Goal: Information Seeking & Learning: Learn about a topic

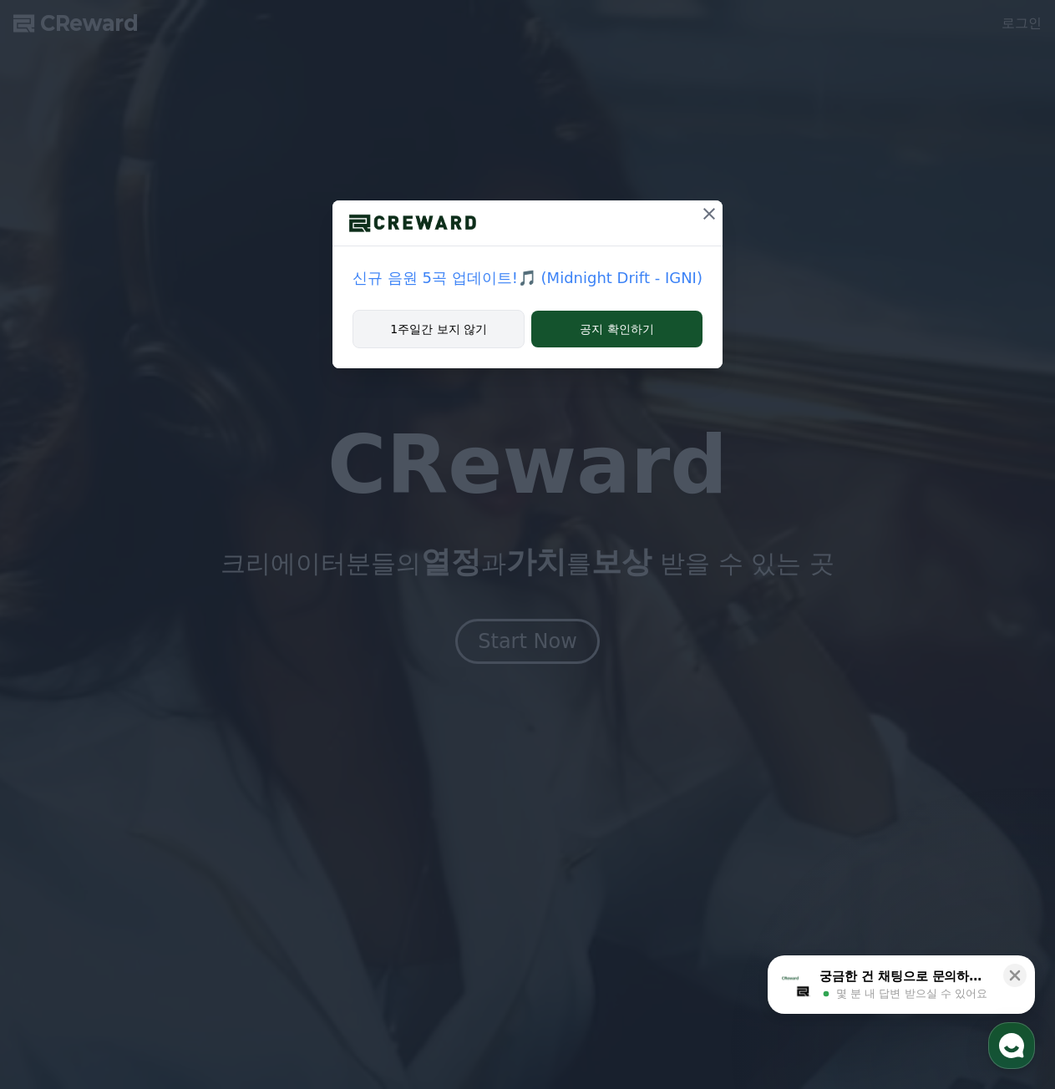
click at [506, 326] on button "1주일간 보지 않기" at bounding box center [438, 329] width 172 height 38
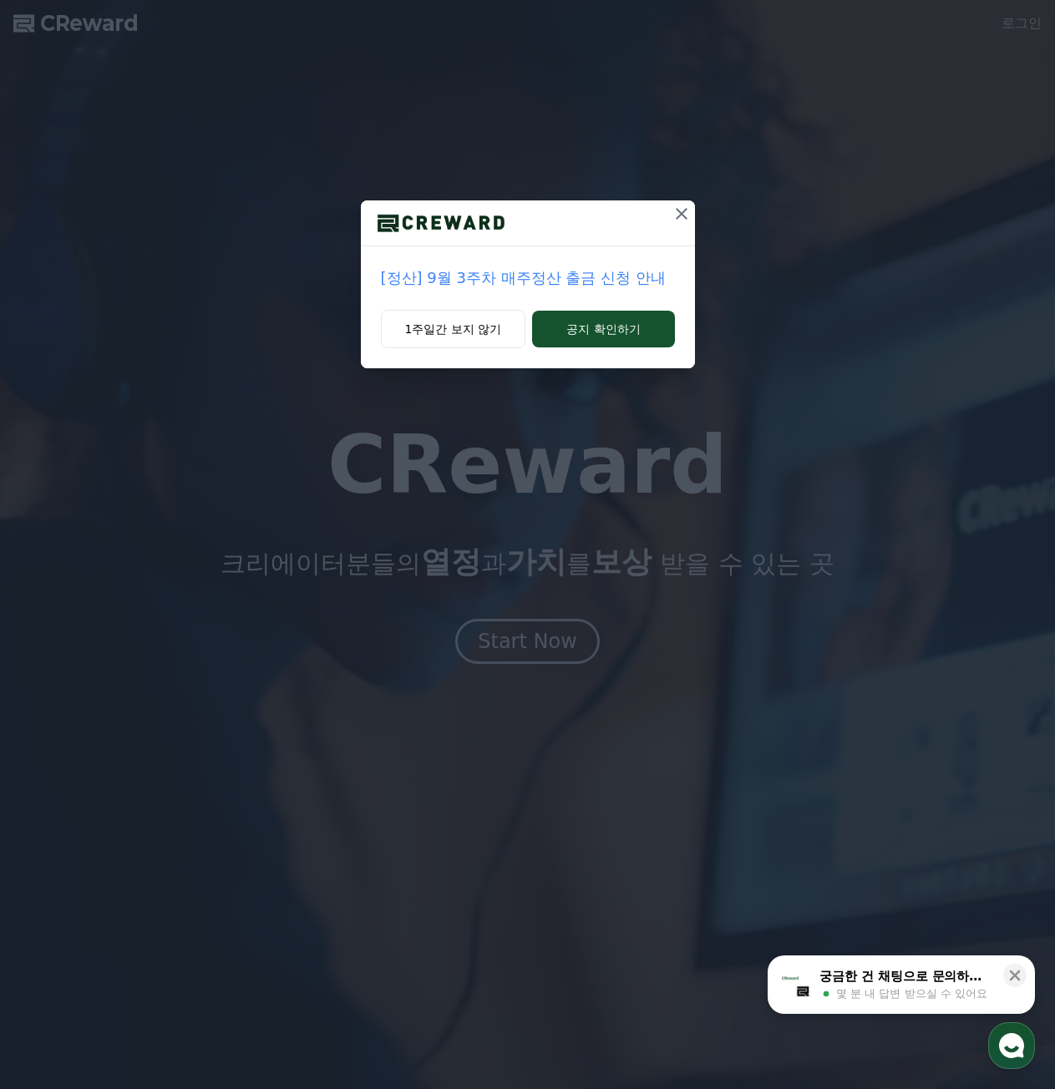
click at [529, 310] on div "1주일간 보지 않기 공지 확인하기" at bounding box center [528, 339] width 334 height 58
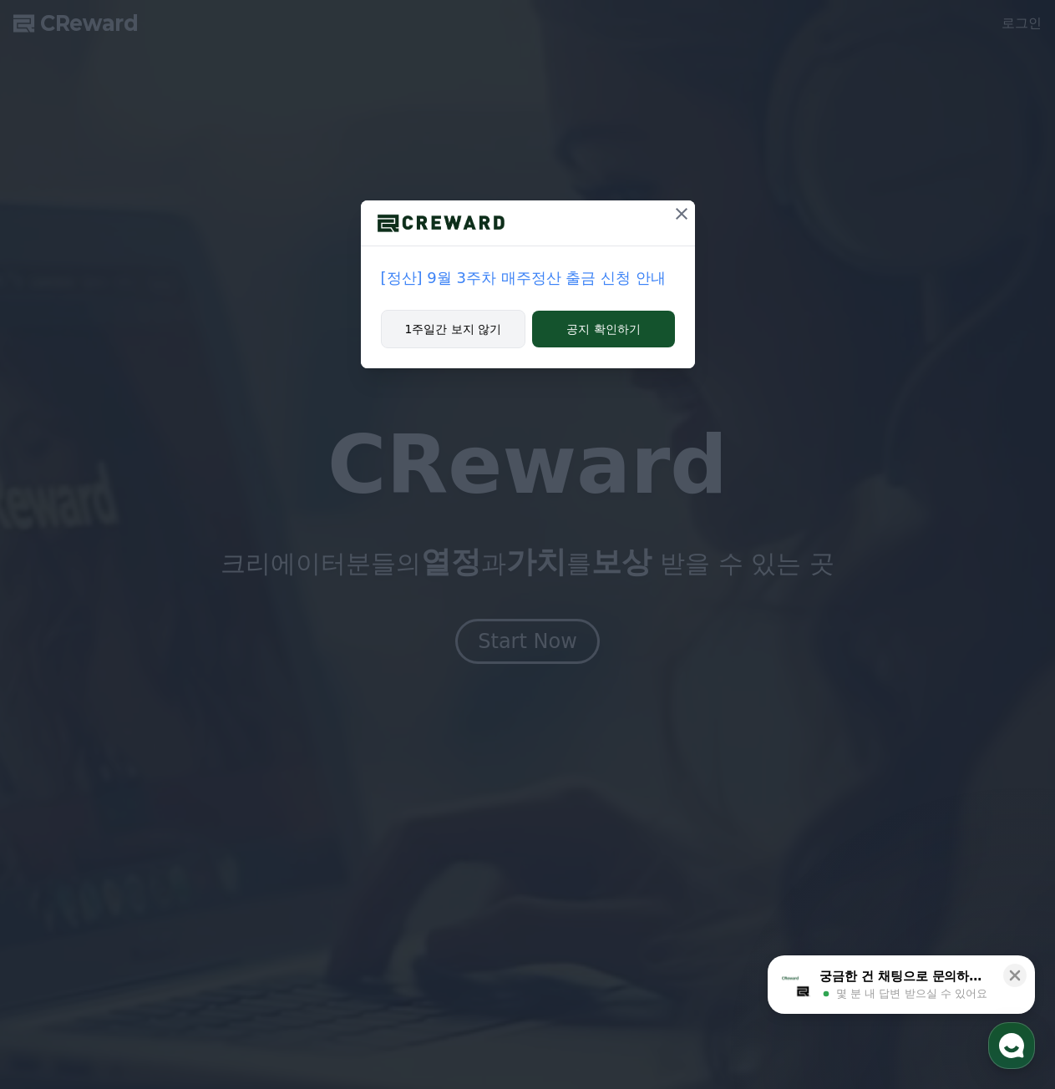
click at [513, 315] on button "1주일간 보지 않기" at bounding box center [453, 329] width 145 height 38
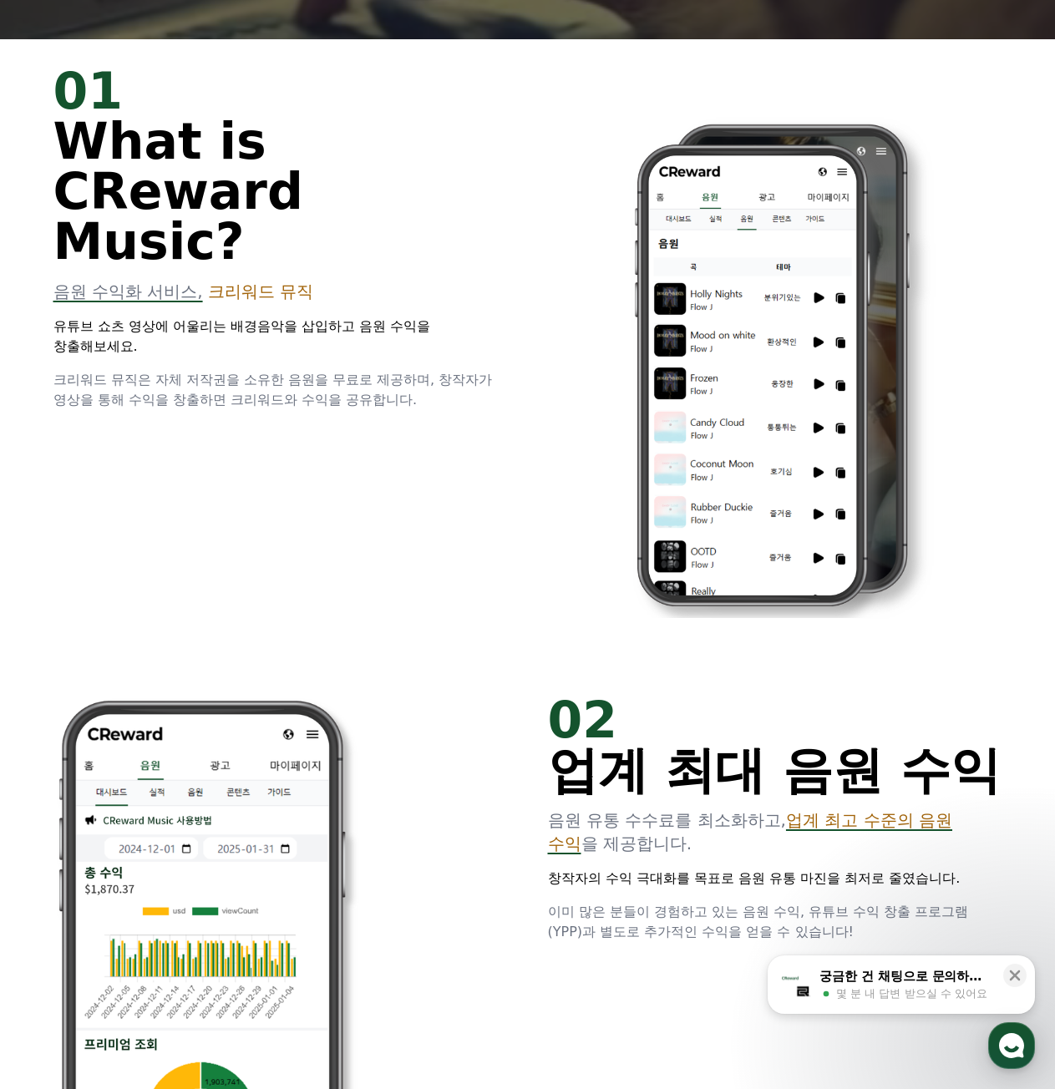
scroll to position [751, 0]
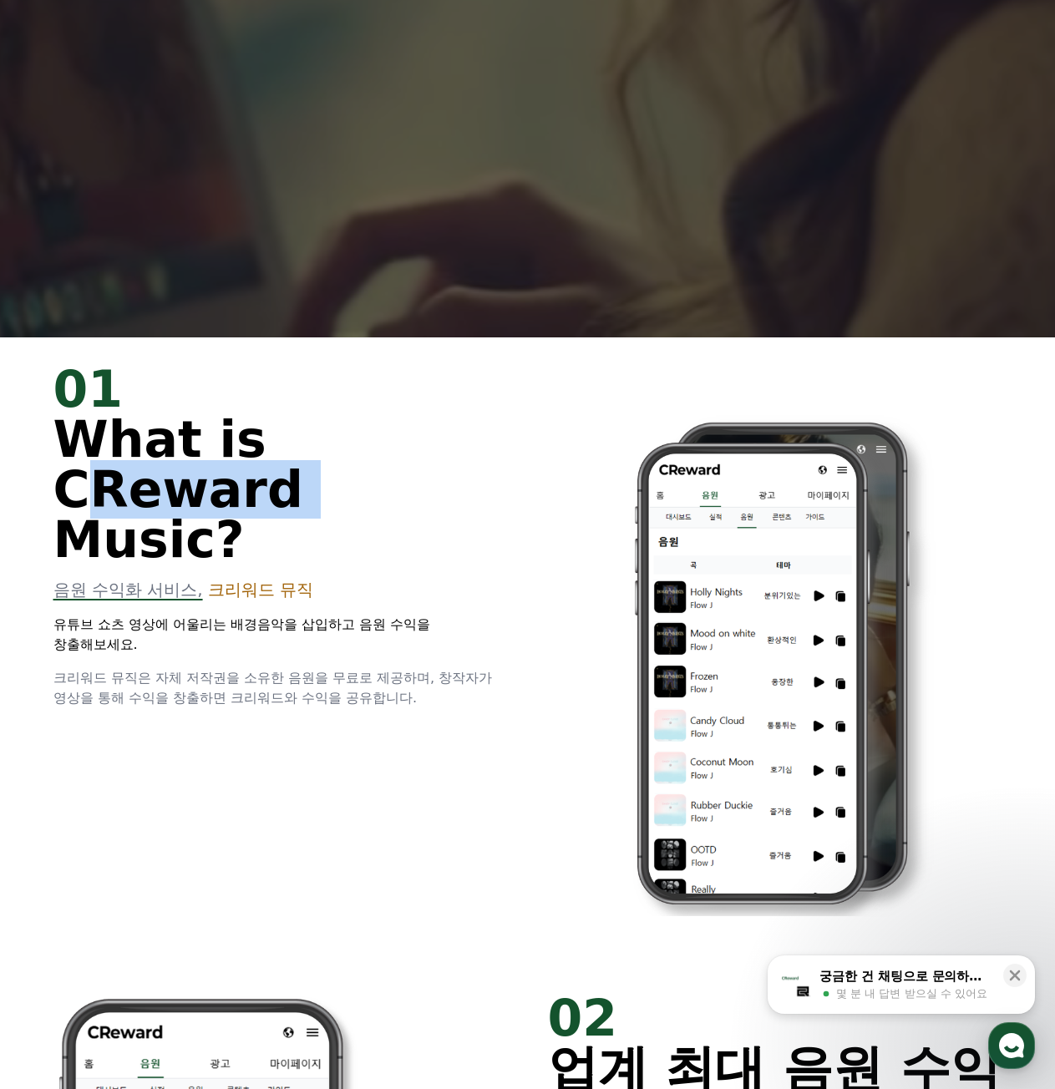
drag, startPoint x: 65, startPoint y: 501, endPoint x: 253, endPoint y: 503, distance: 187.9
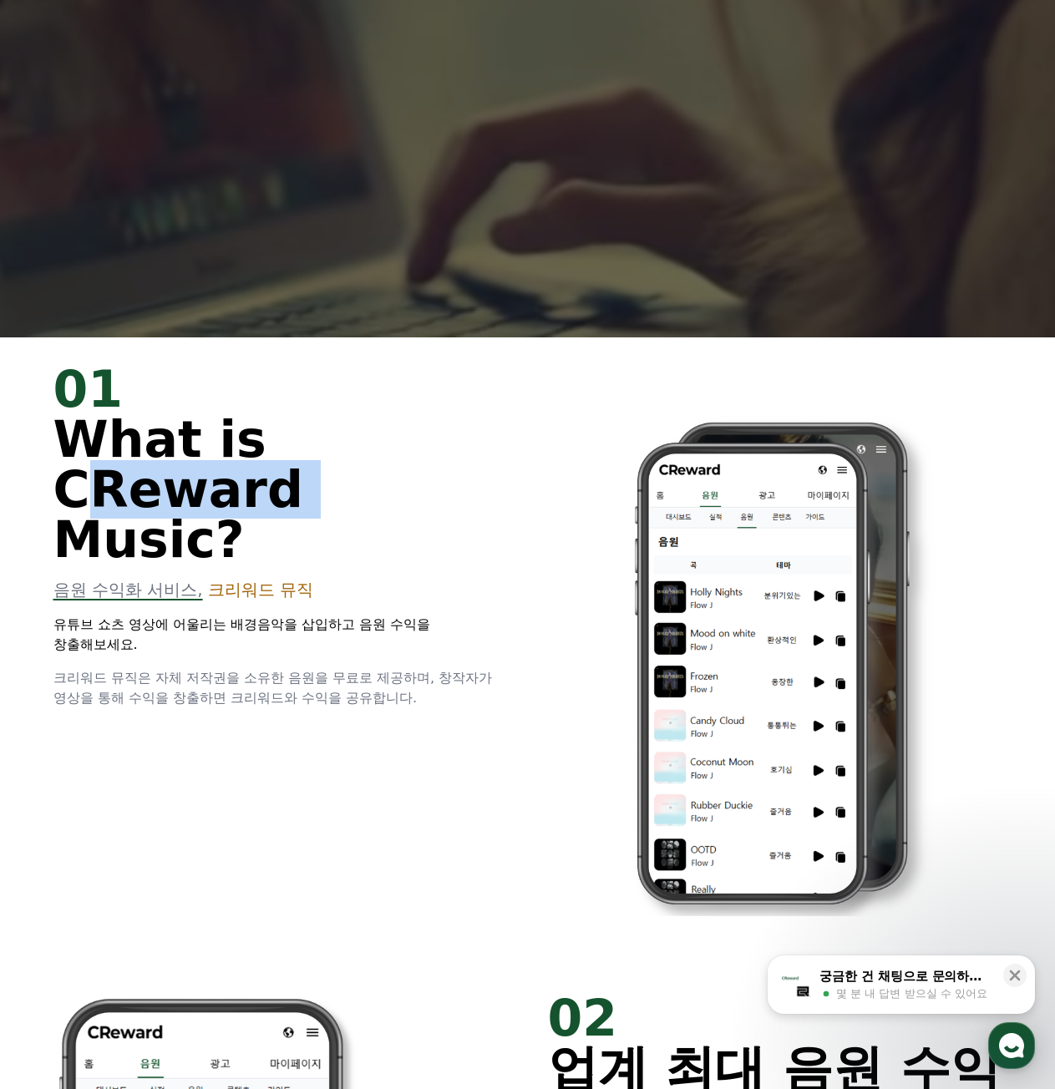
click at [253, 503] on span "What is CReward Music?" at bounding box center [178, 489] width 250 height 159
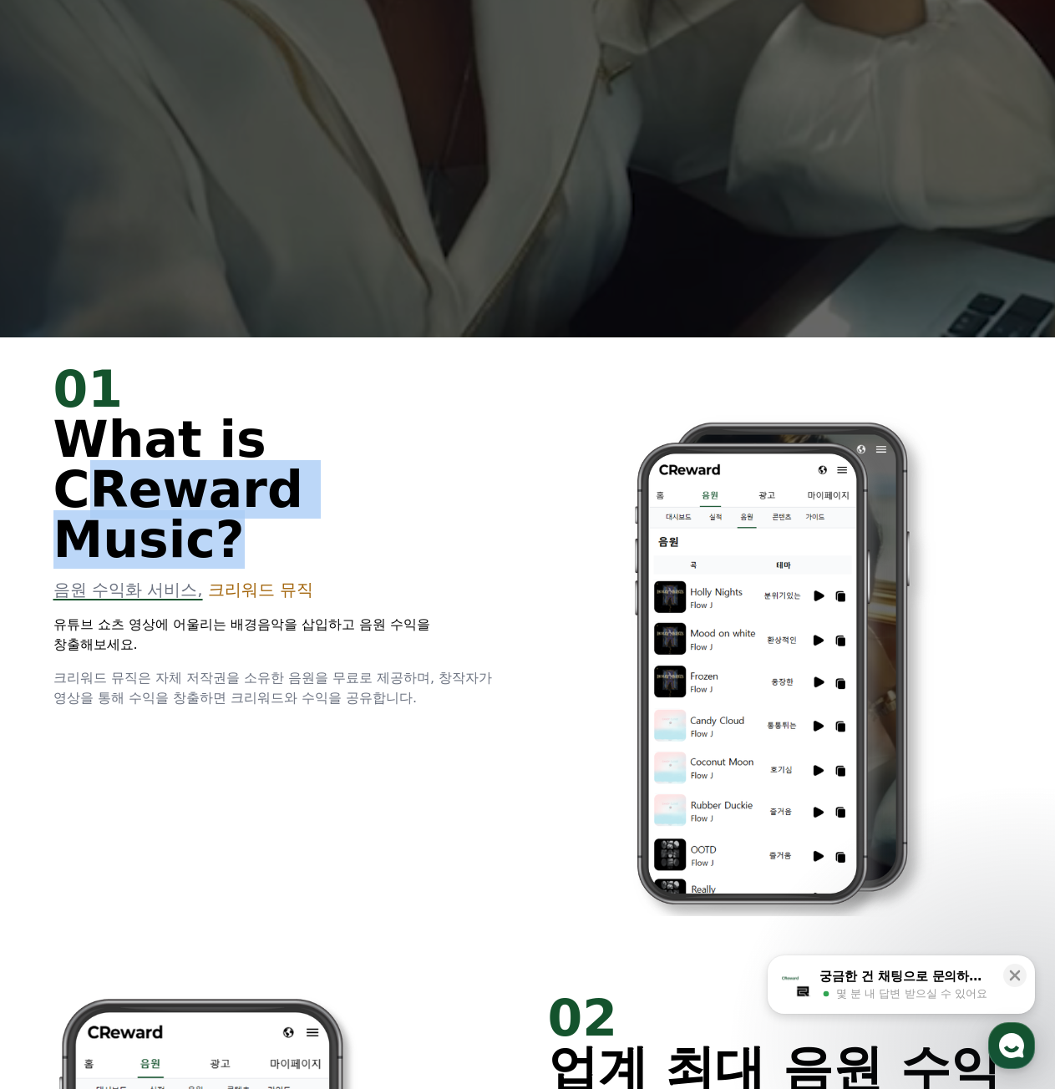
drag, startPoint x: 415, startPoint y: 490, endPoint x: 21, endPoint y: 513, distance: 394.7
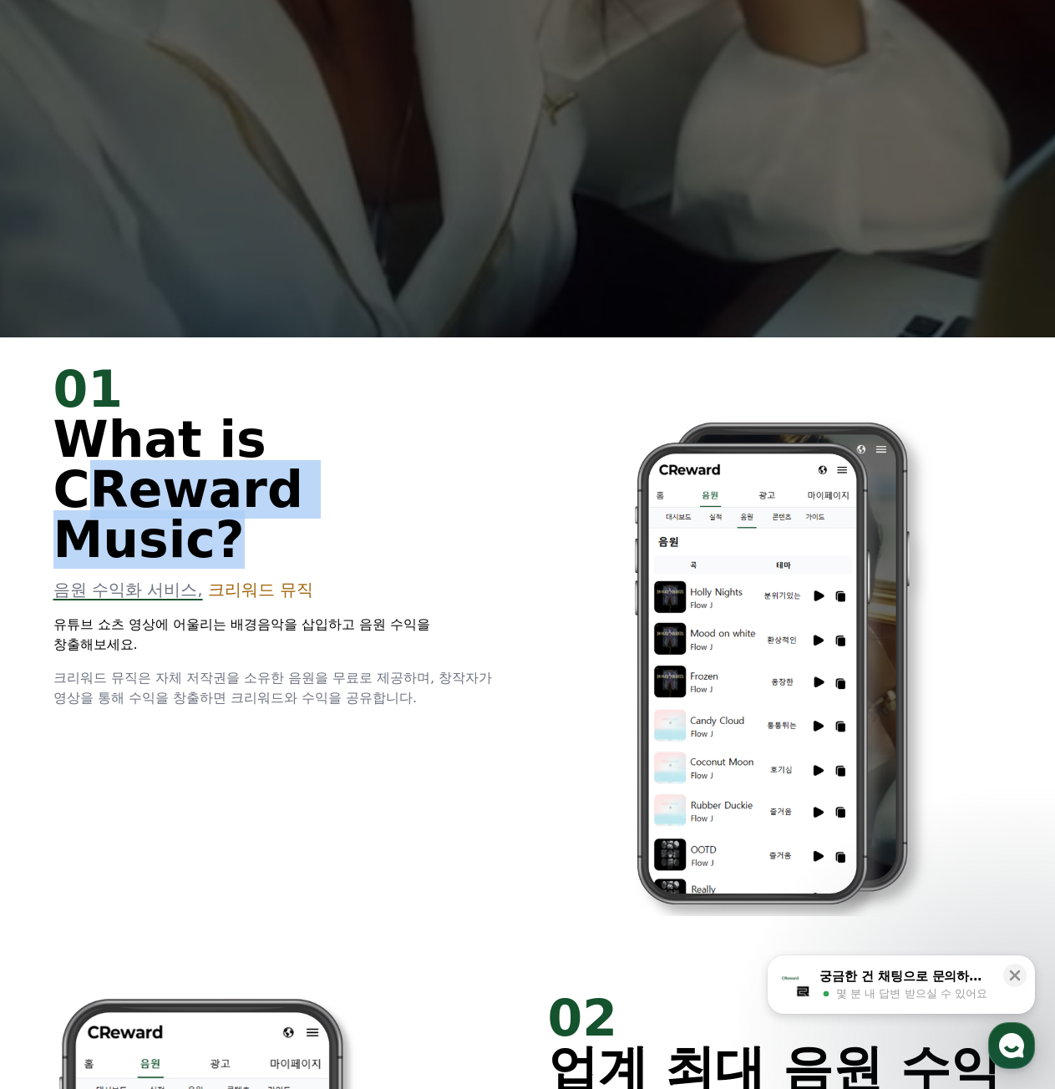
copy span "CReward Music"
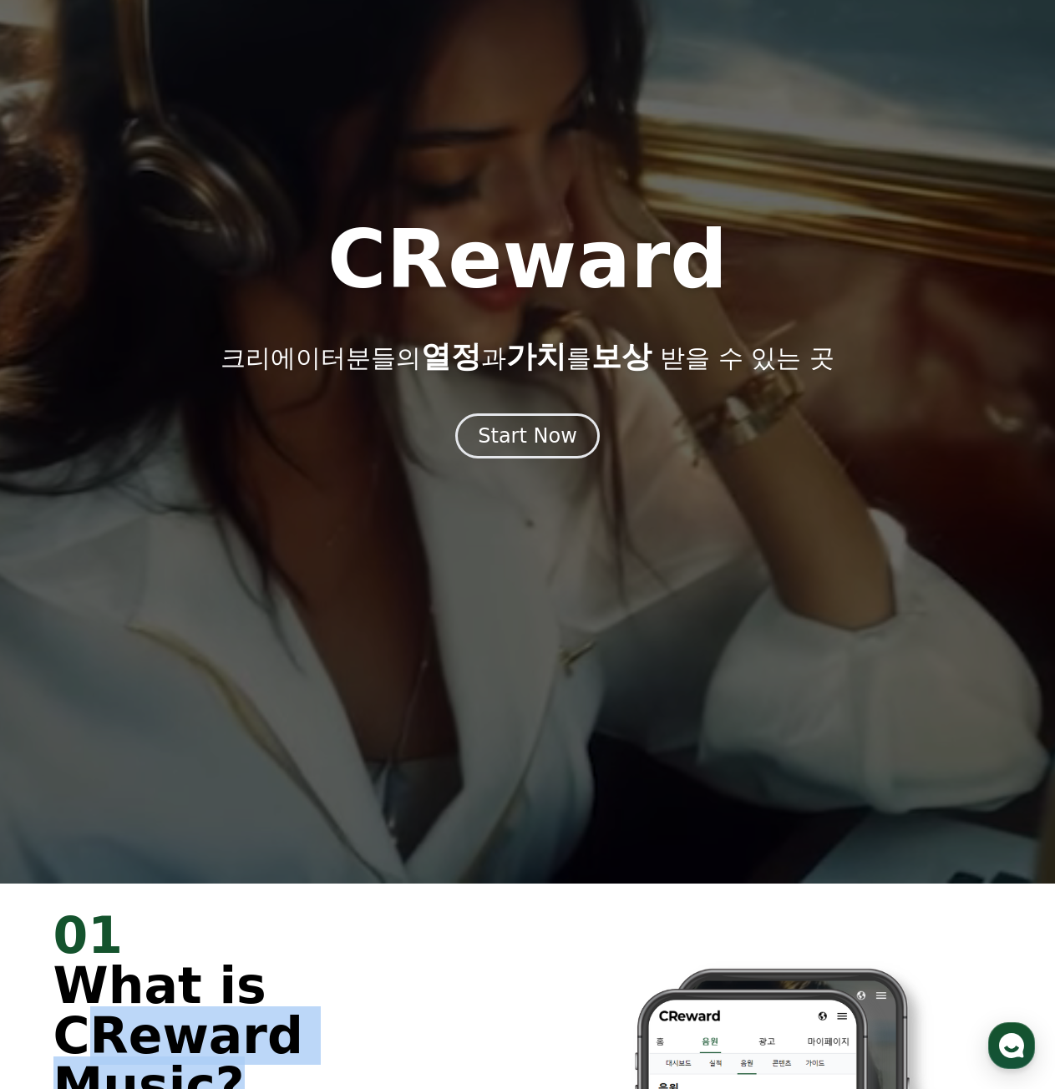
scroll to position [167, 0]
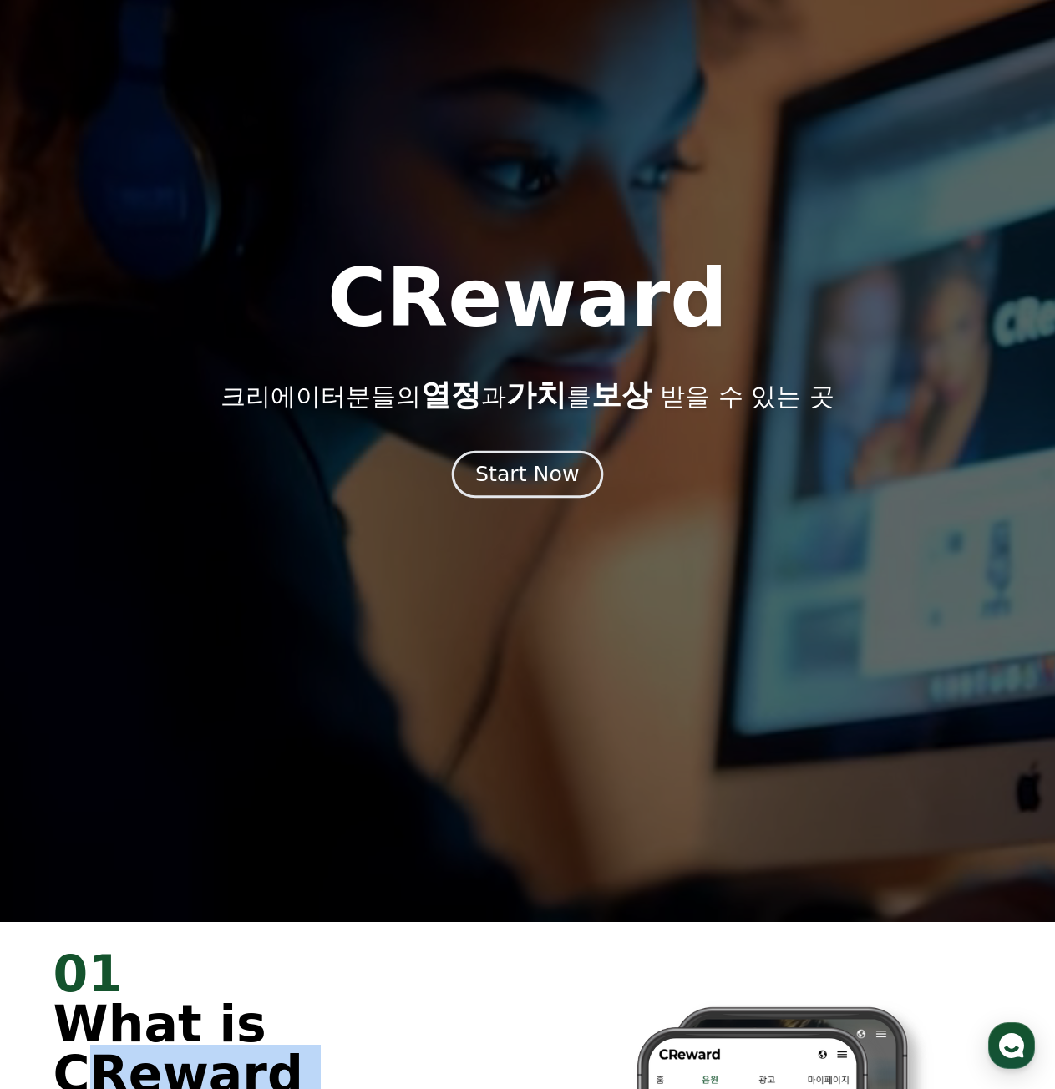
click at [555, 457] on button "Start Now" at bounding box center [527, 475] width 151 height 48
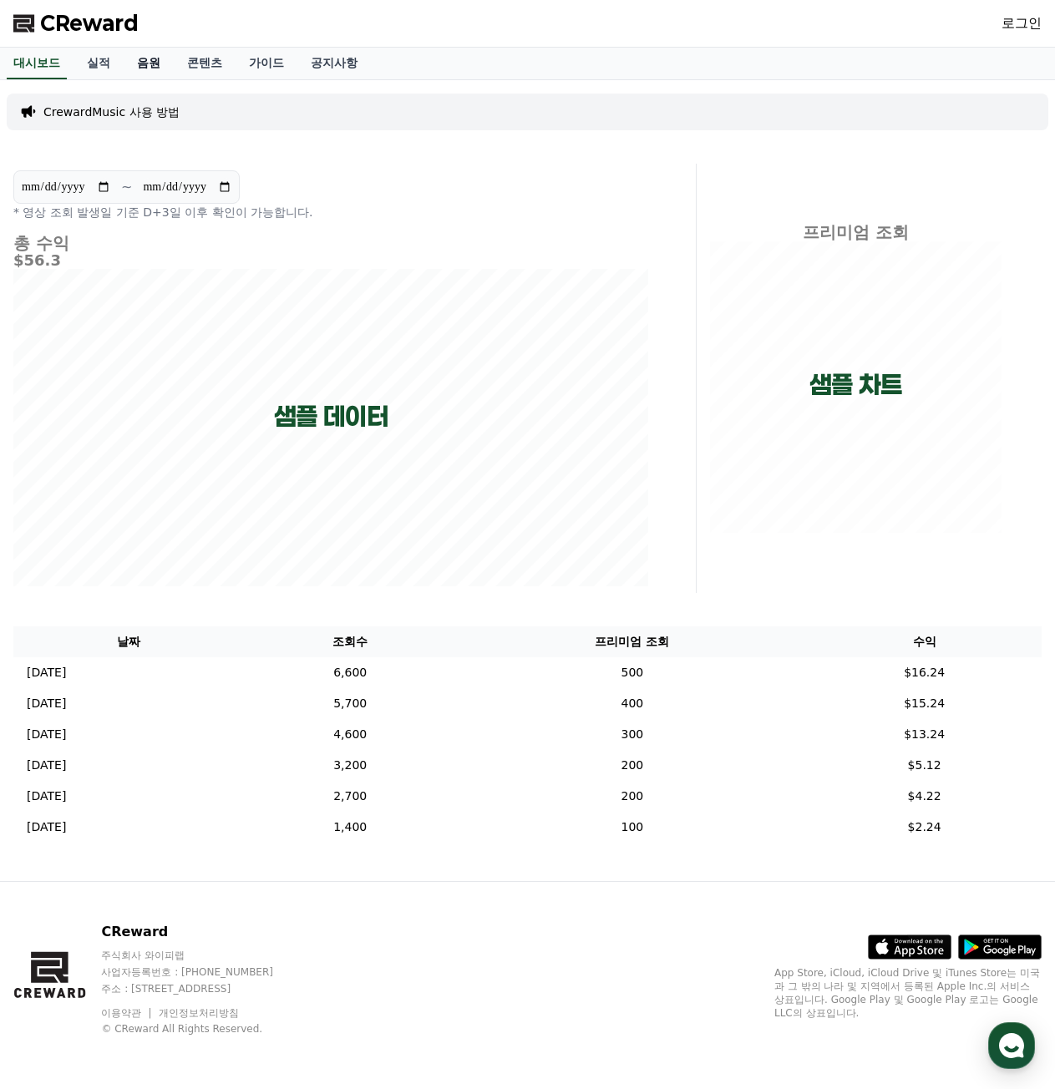
click at [164, 63] on link "음원" at bounding box center [149, 64] width 50 height 32
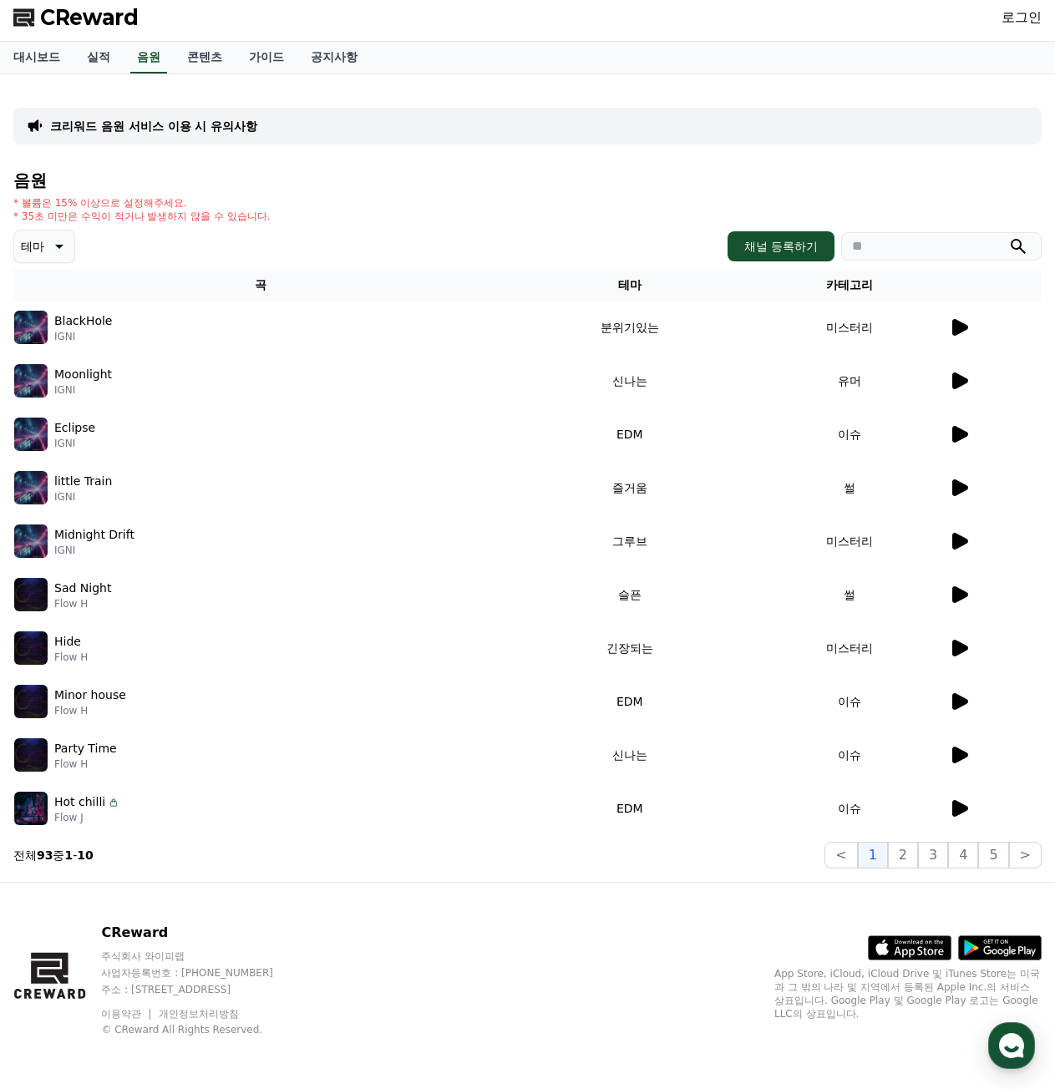
scroll to position [7, 0]
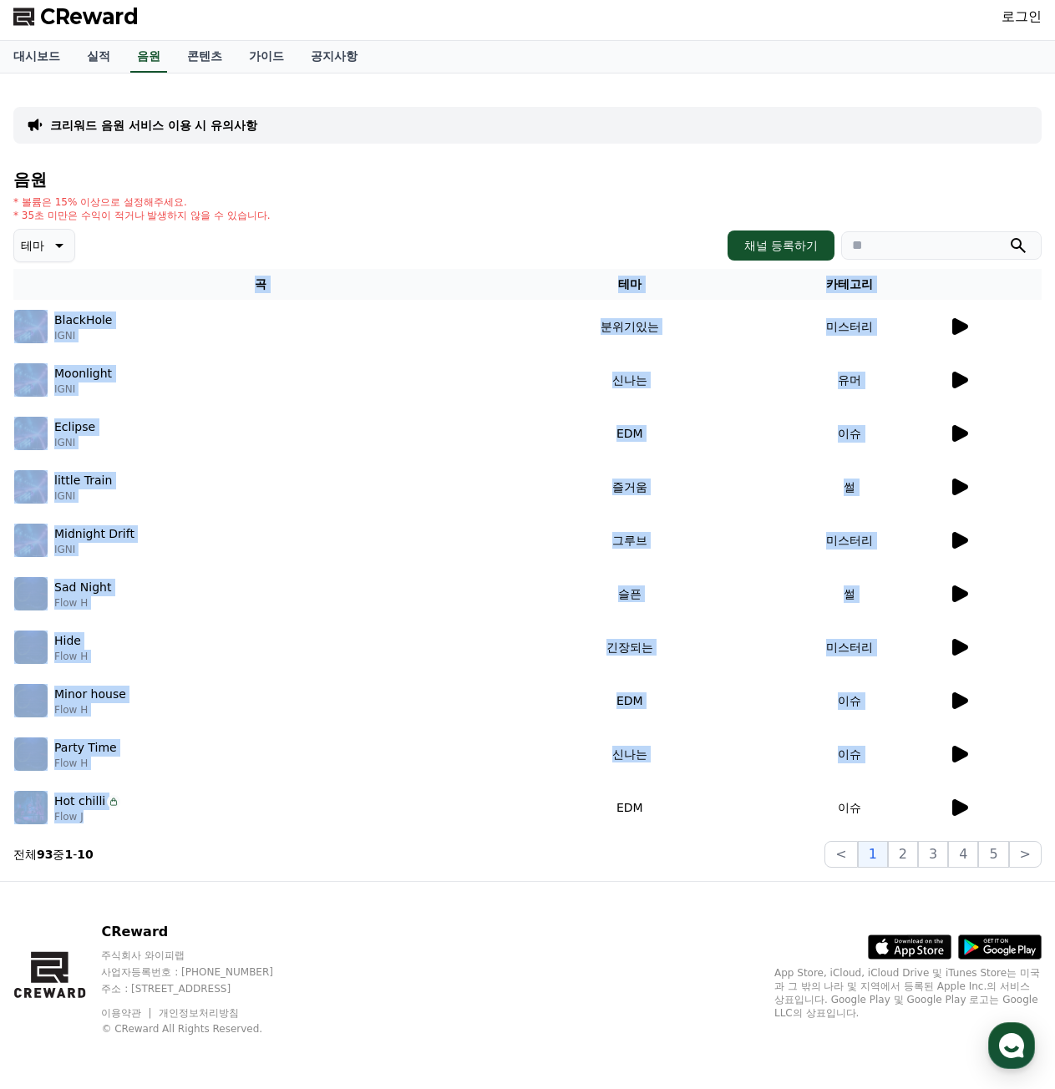
drag, startPoint x: 3, startPoint y: 312, endPoint x: 486, endPoint y: 832, distance: 710.1
click at [483, 827] on div "크리워드 음원 서비스 이용 시 유의사항 음원 * 볼륨은 15% 이상으로 설정해주세요. * 35초 미만은 수익이 적거나 발생하지 않을 수 있습니…" at bounding box center [527, 476] width 1055 height 807
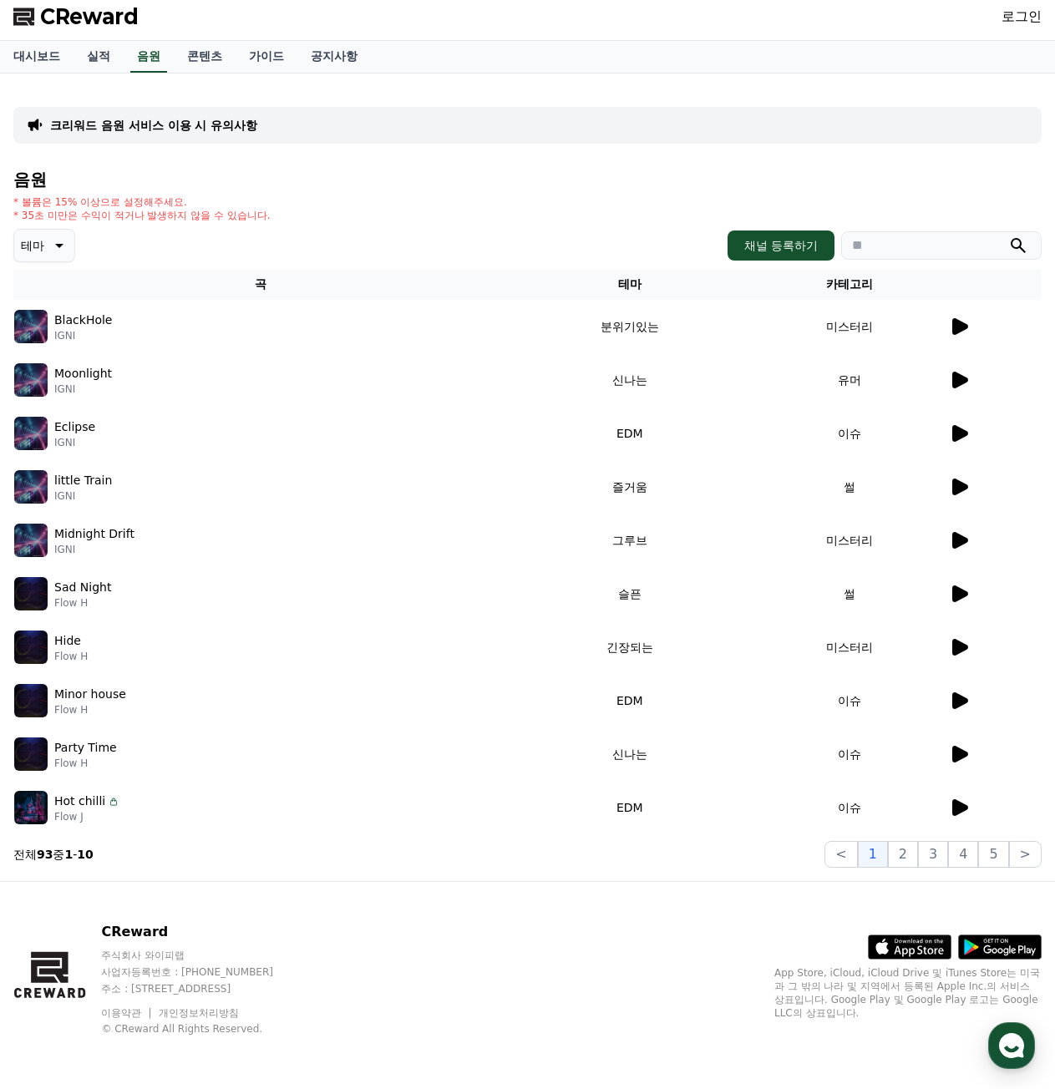
click at [489, 840] on div "음원 * 볼륨은 15% 이상으로 설정해주세요. * 35초 미만은 수익이 적거나 발생하지 않을 수 있습니다. 테마 채널 등록하기 곡 테마 카테고…" at bounding box center [527, 518] width 1028 height 697
click at [66, 253] on icon at bounding box center [58, 245] width 20 height 20
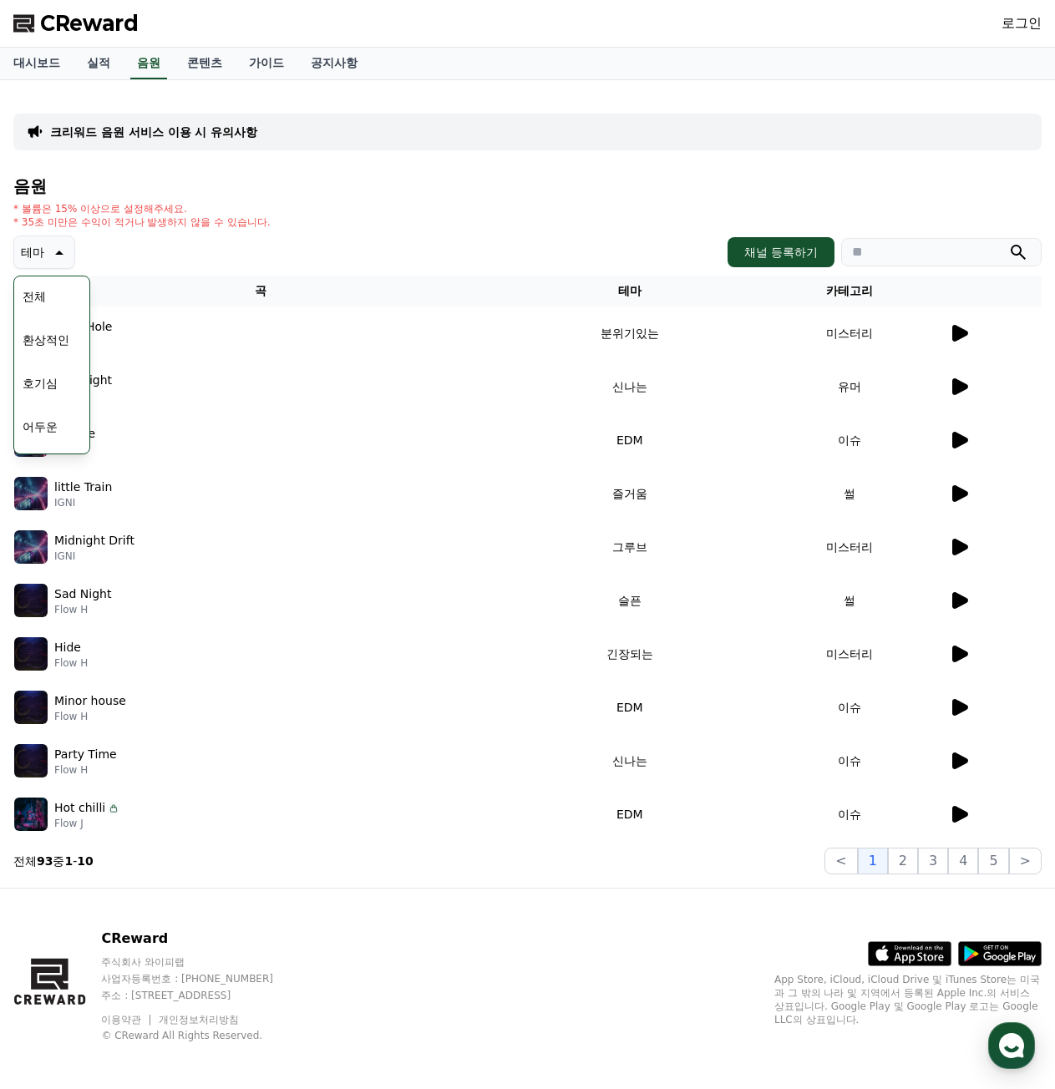
click at [55, 301] on div "전체 환상적인 호기심 어두운 밝은 통통튀는 신나는 반전 웅장한 드라마틱 즐거움 분위기있는 EDM 그루브 슬픈 잔잔한 귀여운 감동적인 긴장되는 …" at bounding box center [52, 709] width 72 height 862
click at [375, 262] on div "테마 테마 전체 환상적인 호기심 어두운 밝은 통통튀는 신나는 반전 웅장한 드라마틱 즐거움 분위기있는 EDM 그루브 슬픈 잔잔한 귀여운 감동적인…" at bounding box center [527, 251] width 1028 height 33
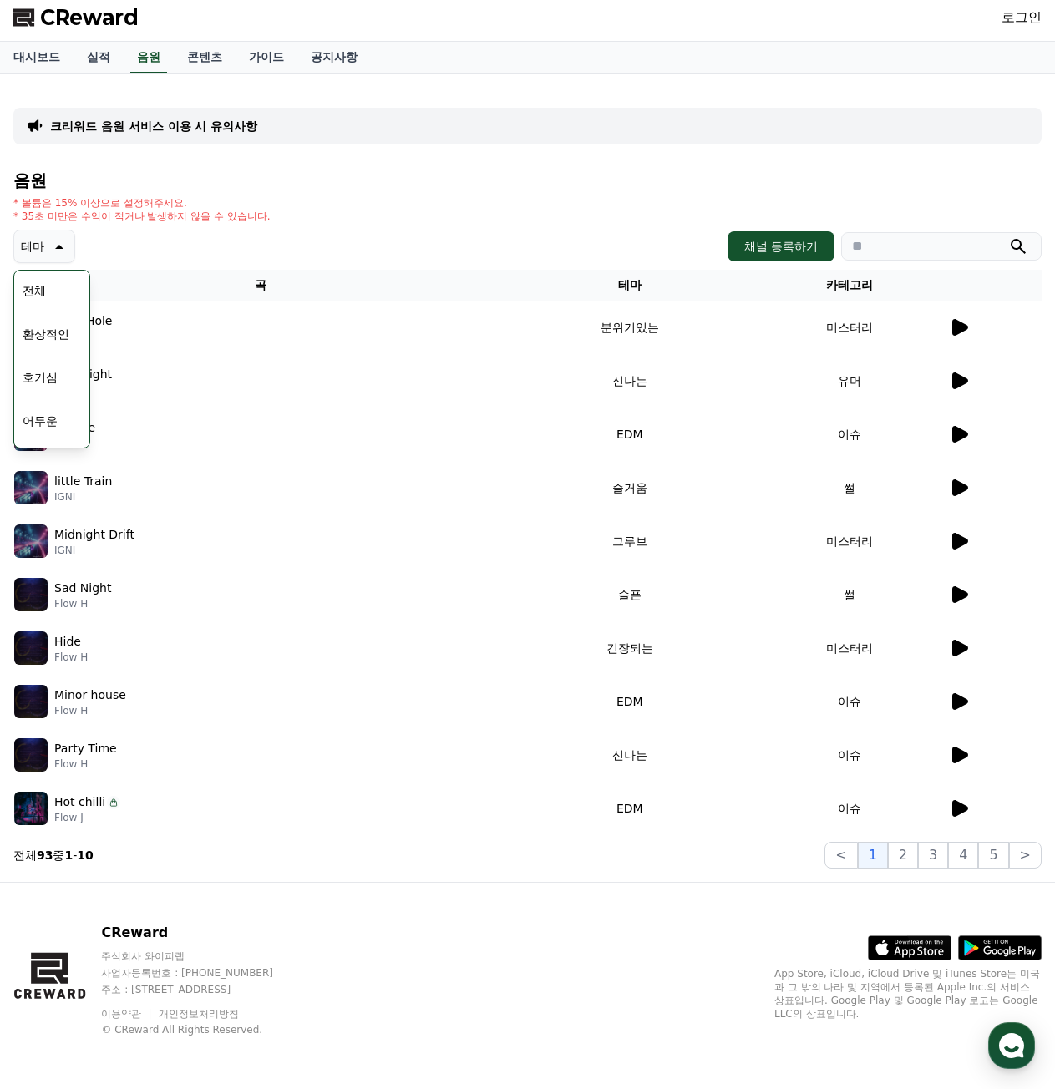
scroll to position [7, 0]
click at [911, 853] on button "2" at bounding box center [903, 854] width 30 height 27
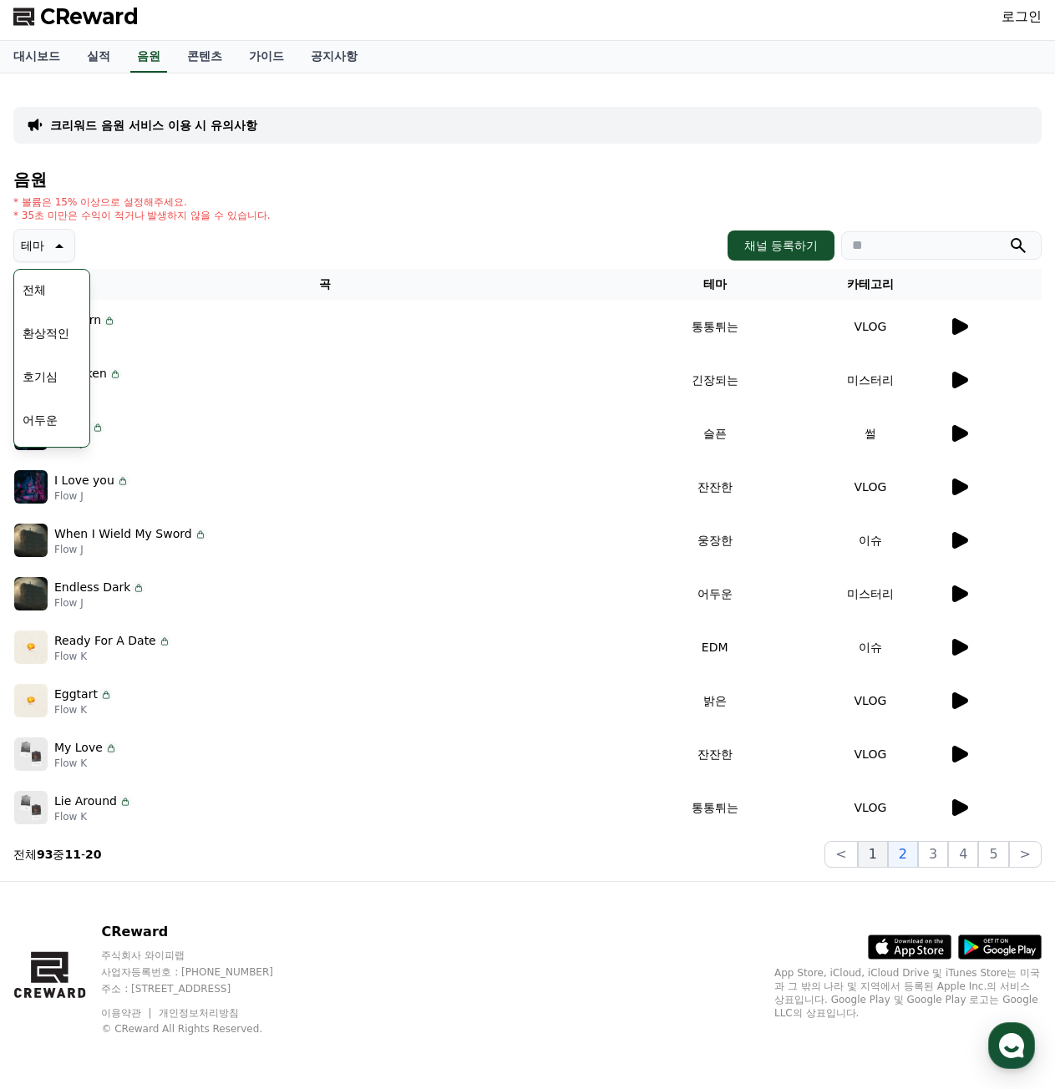
click at [880, 860] on button "1" at bounding box center [872, 854] width 30 height 27
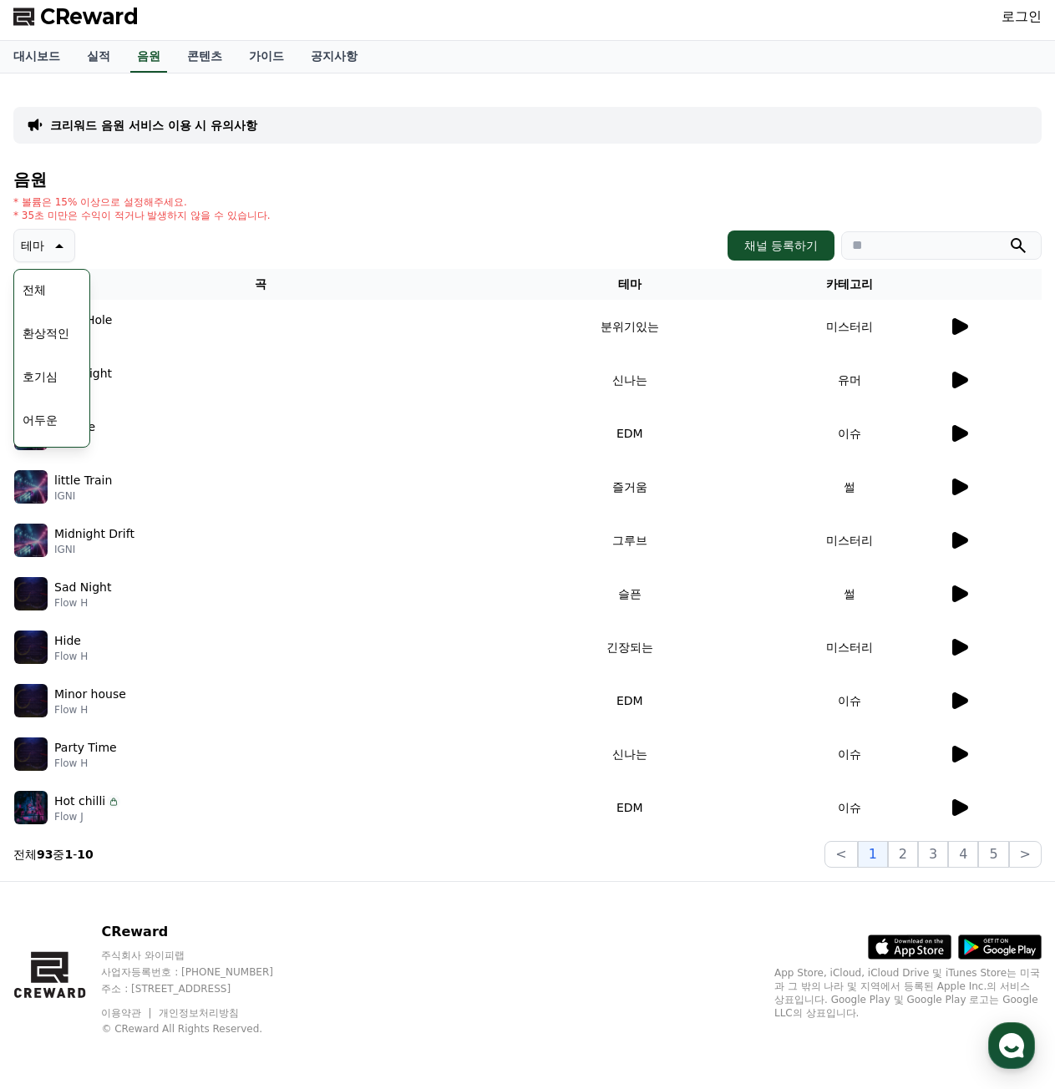
click at [58, 329] on button "환상적인" at bounding box center [46, 333] width 60 height 37
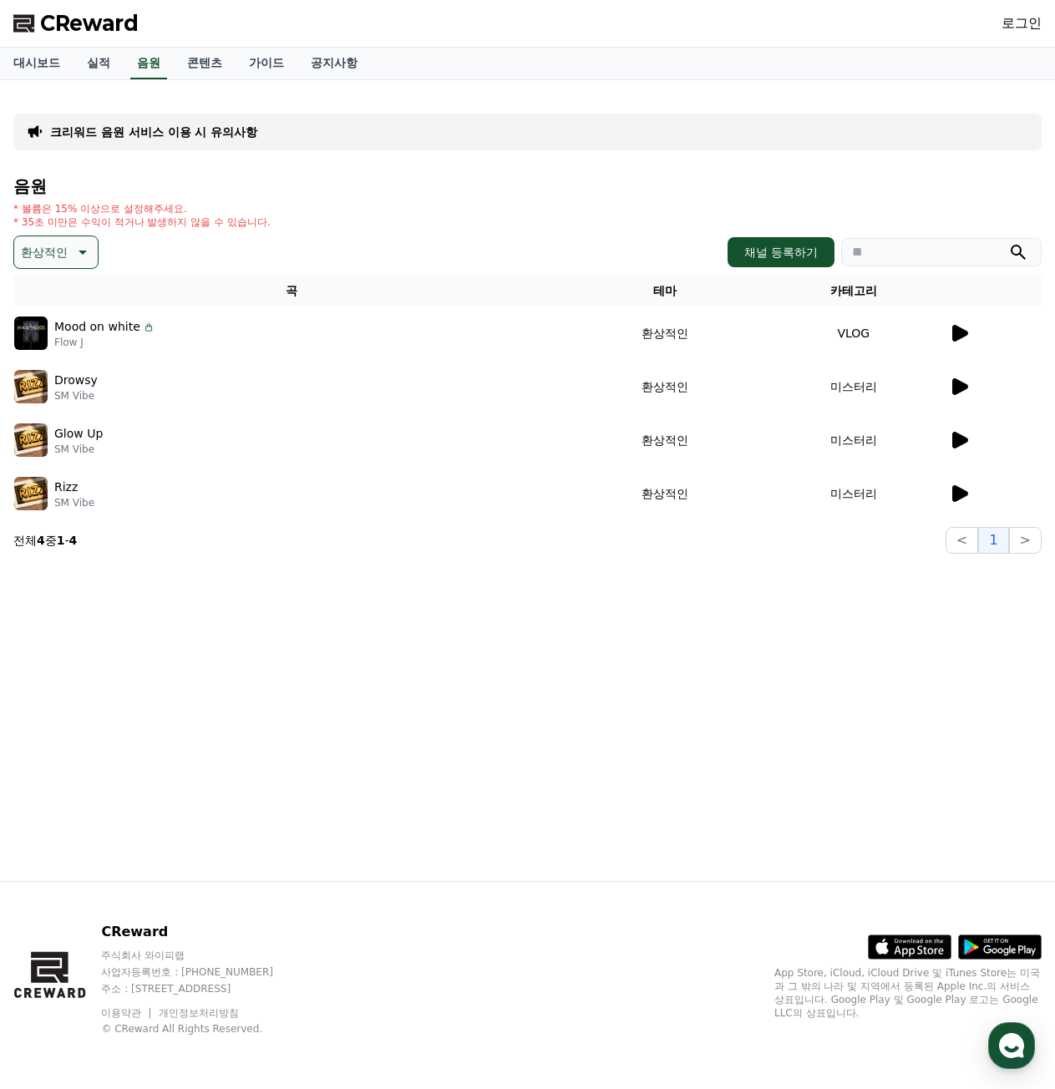
click at [80, 329] on p "Mood on white" at bounding box center [97, 327] width 86 height 18
click at [45, 335] on img at bounding box center [30, 332] width 33 height 33
click at [38, 337] on img at bounding box center [30, 332] width 33 height 33
click at [957, 329] on icon at bounding box center [960, 333] width 16 height 17
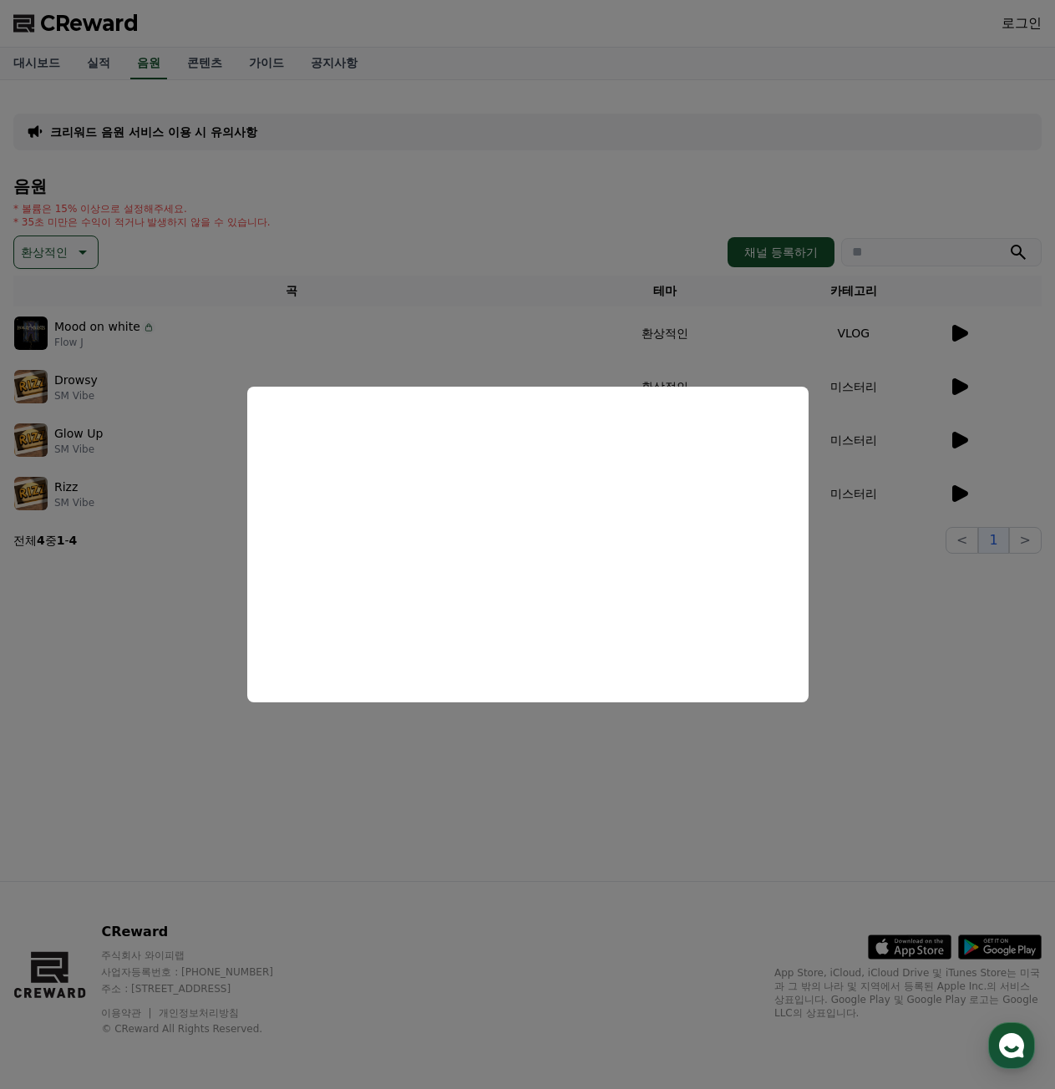
click at [402, 333] on button "close modal" at bounding box center [527, 544] width 1055 height 1089
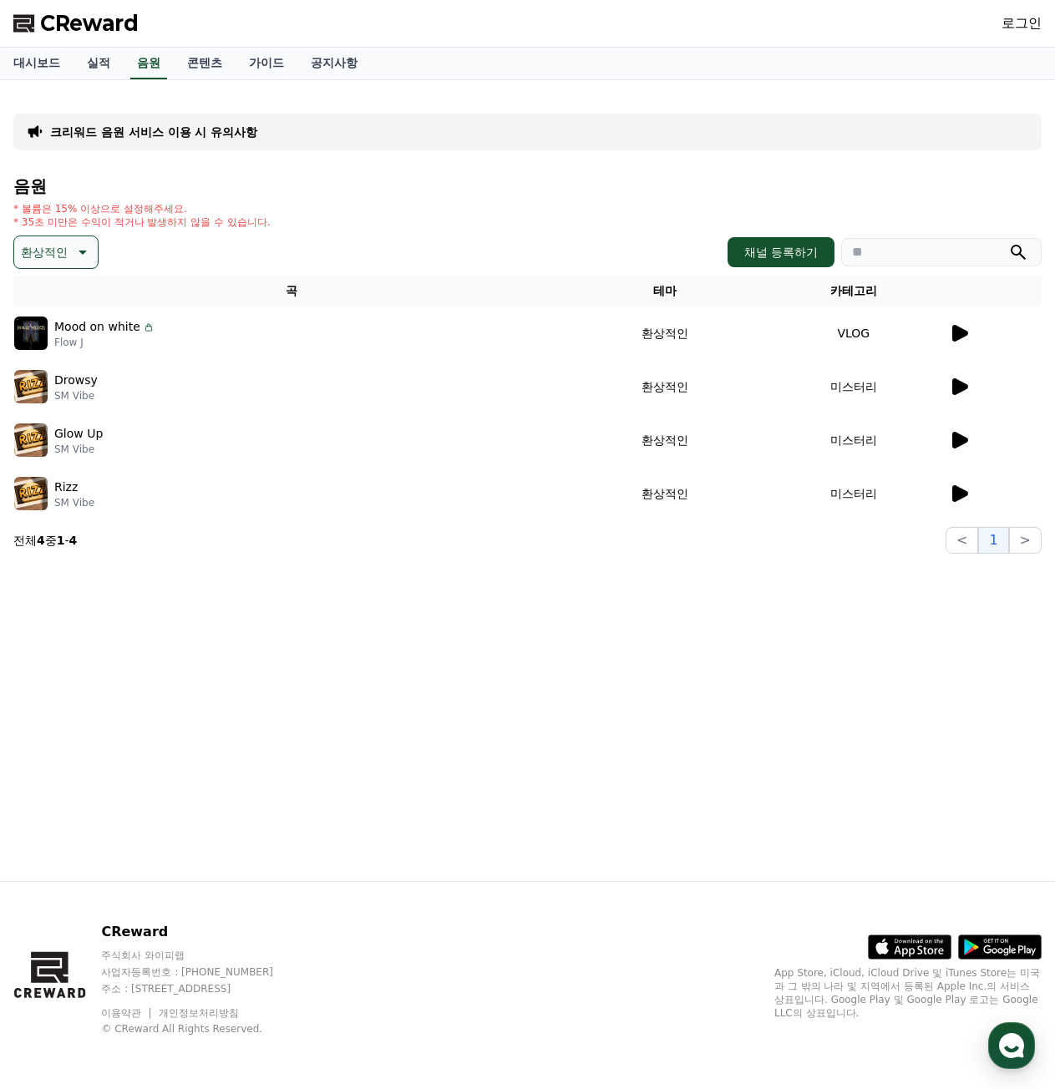
click at [958, 336] on icon at bounding box center [960, 333] width 16 height 17
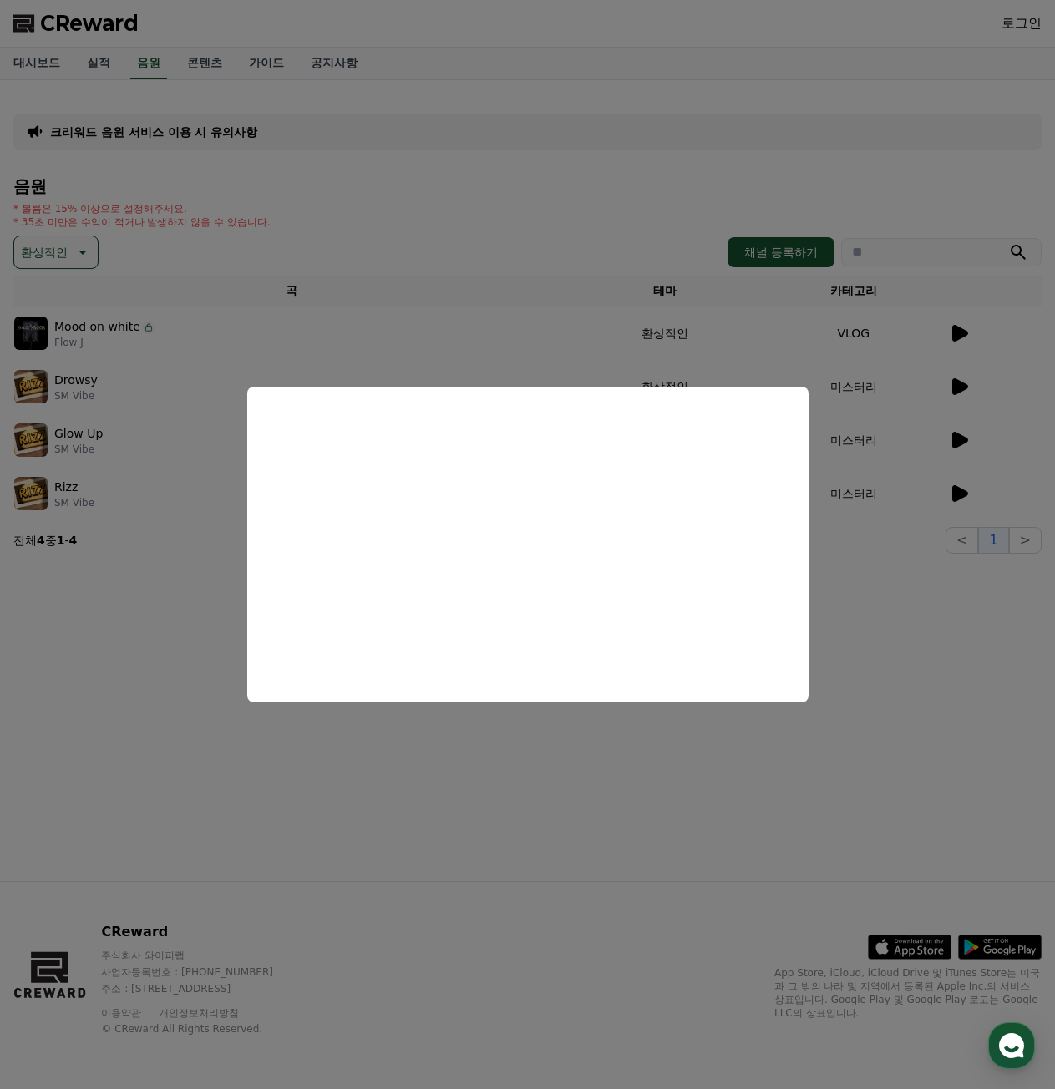
click at [583, 318] on button "close modal" at bounding box center [527, 544] width 1055 height 1089
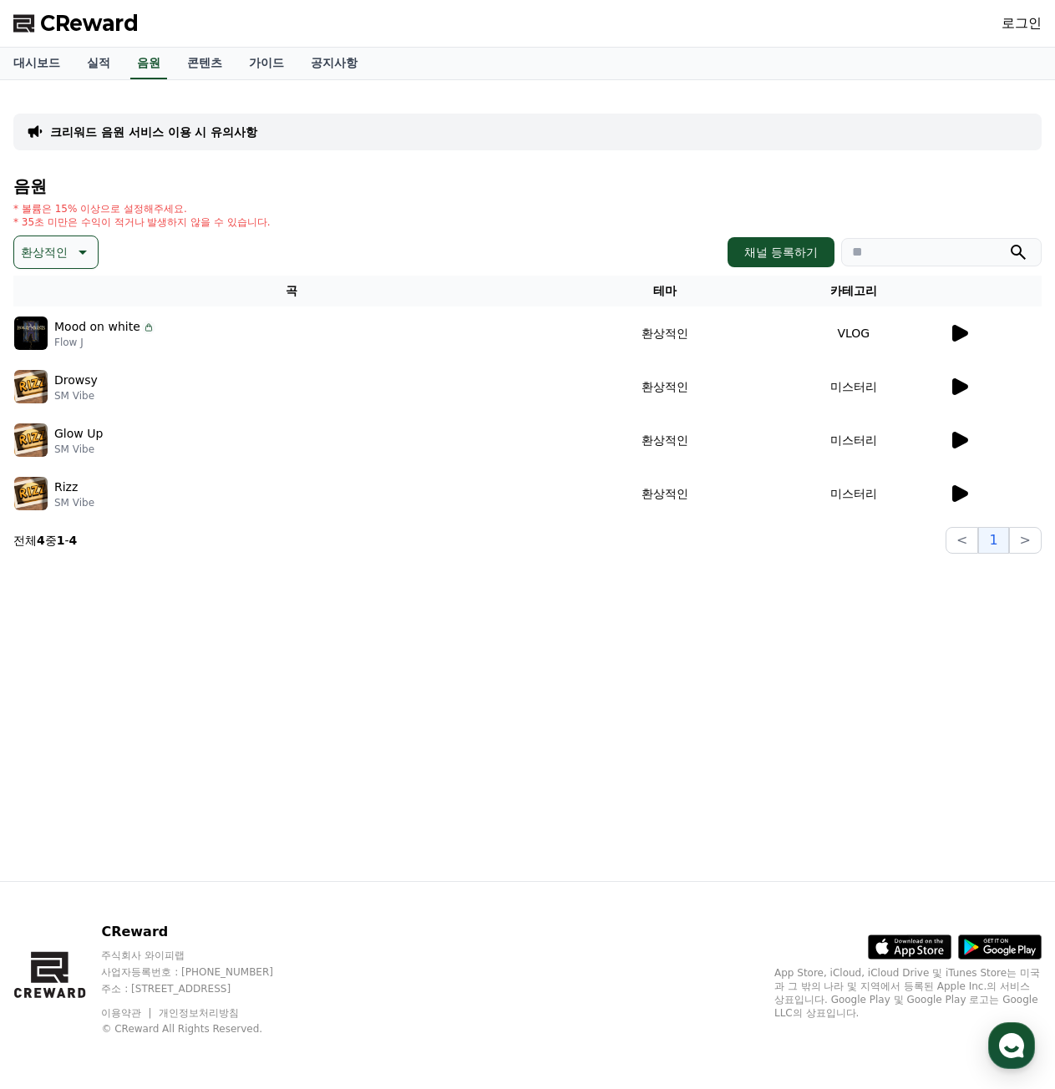
click at [962, 392] on icon at bounding box center [958, 387] width 20 height 20
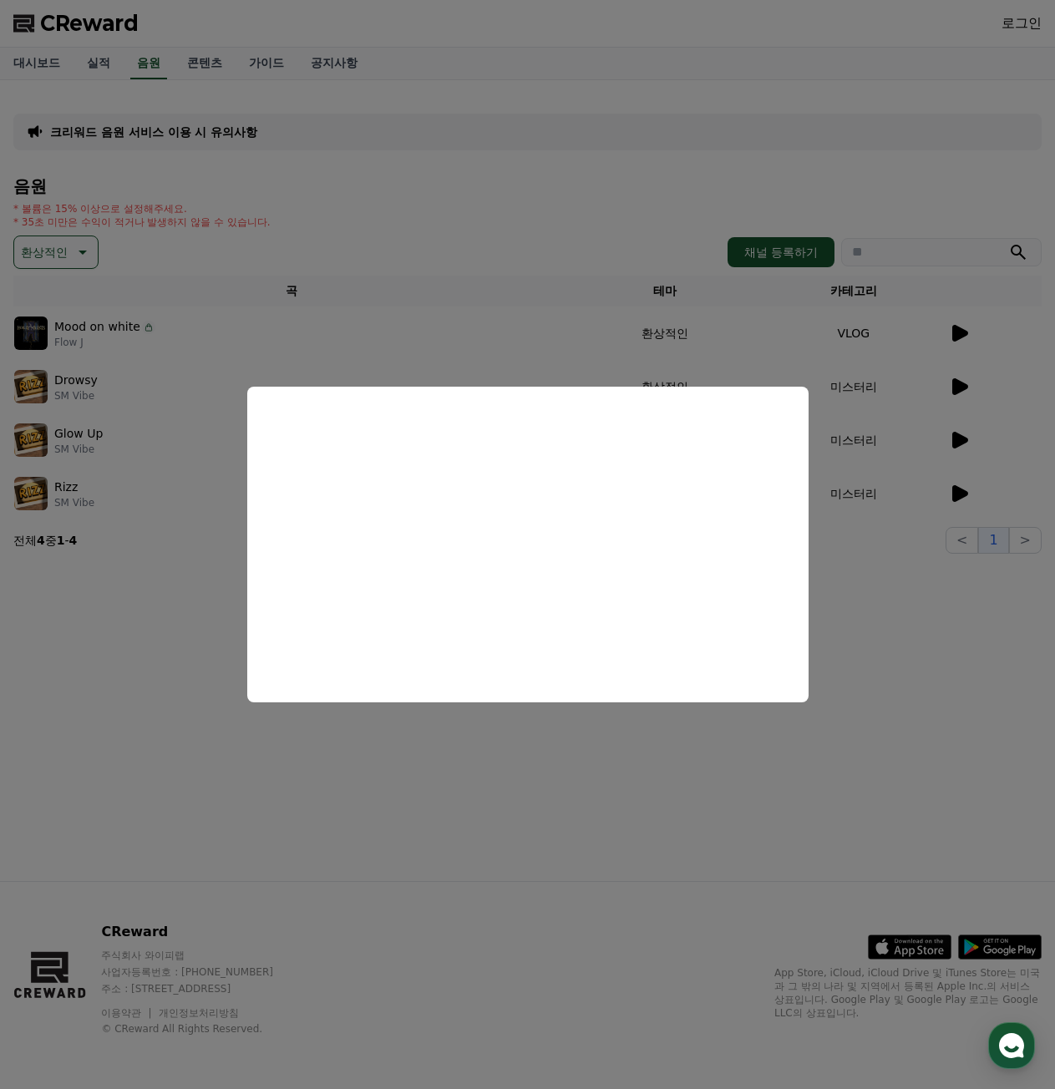
click at [621, 324] on button "close modal" at bounding box center [527, 544] width 1055 height 1089
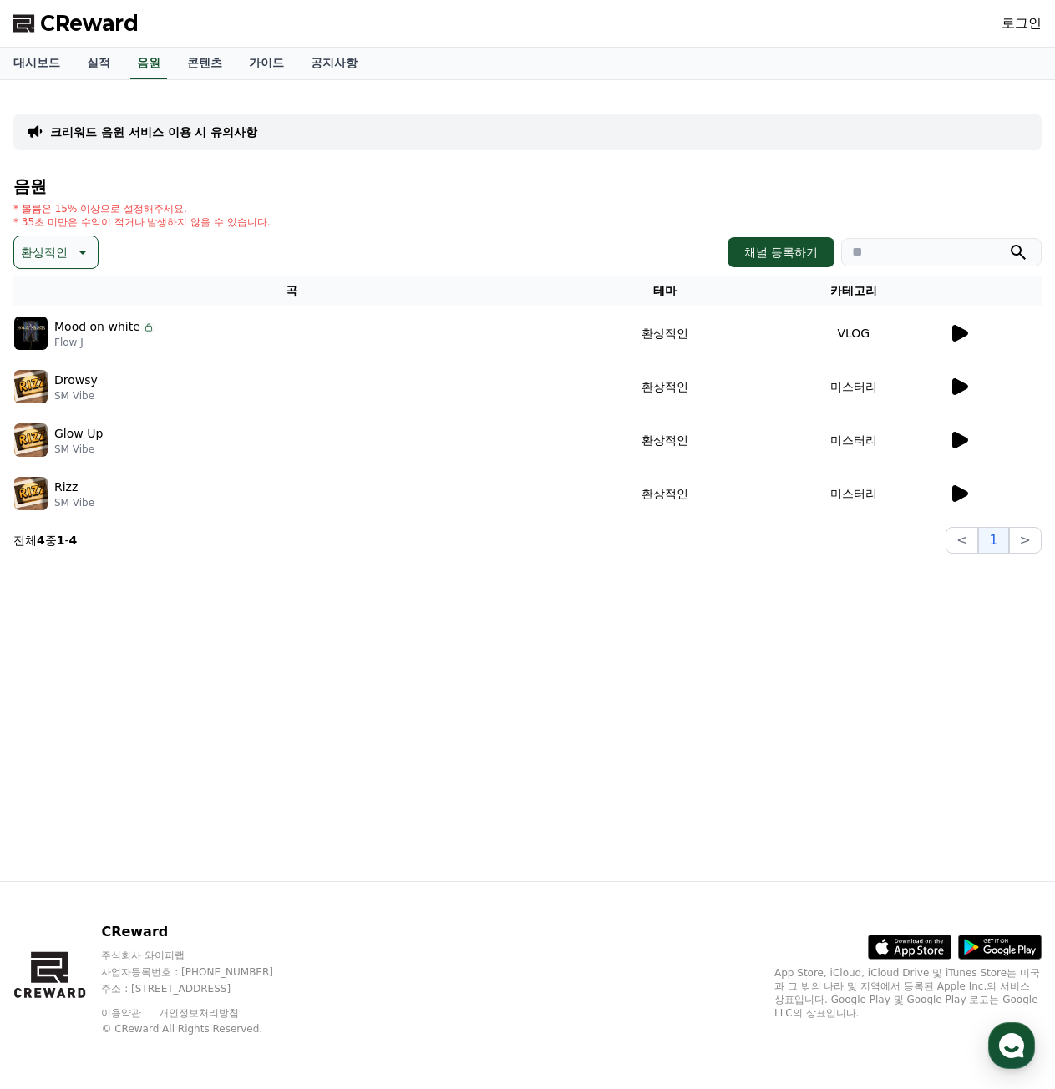
click at [83, 256] on icon at bounding box center [81, 252] width 20 height 20
click at [58, 377] on button "호기심" at bounding box center [40, 383] width 48 height 37
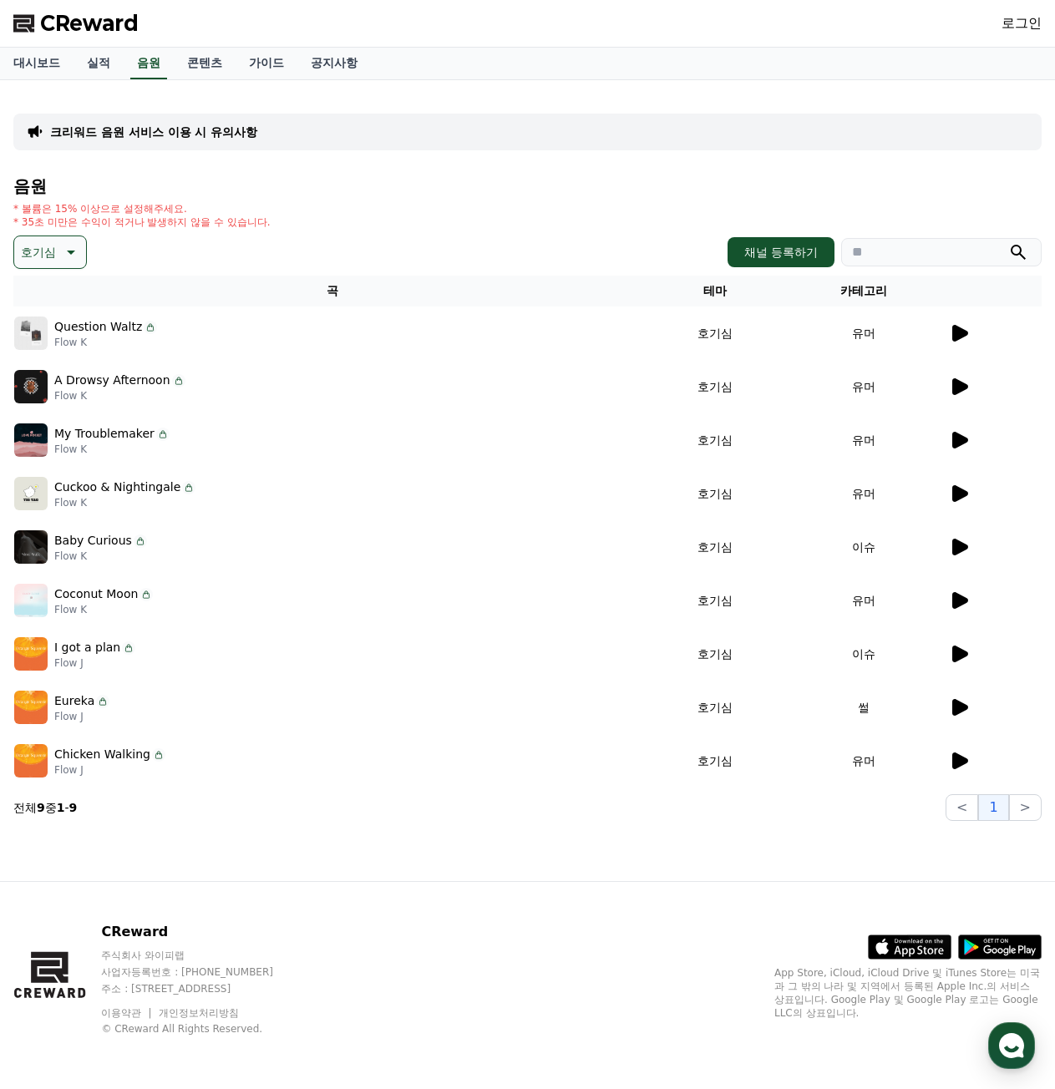
click at [963, 377] on td at bounding box center [995, 386] width 94 height 53
click at [961, 382] on icon at bounding box center [960, 386] width 16 height 17
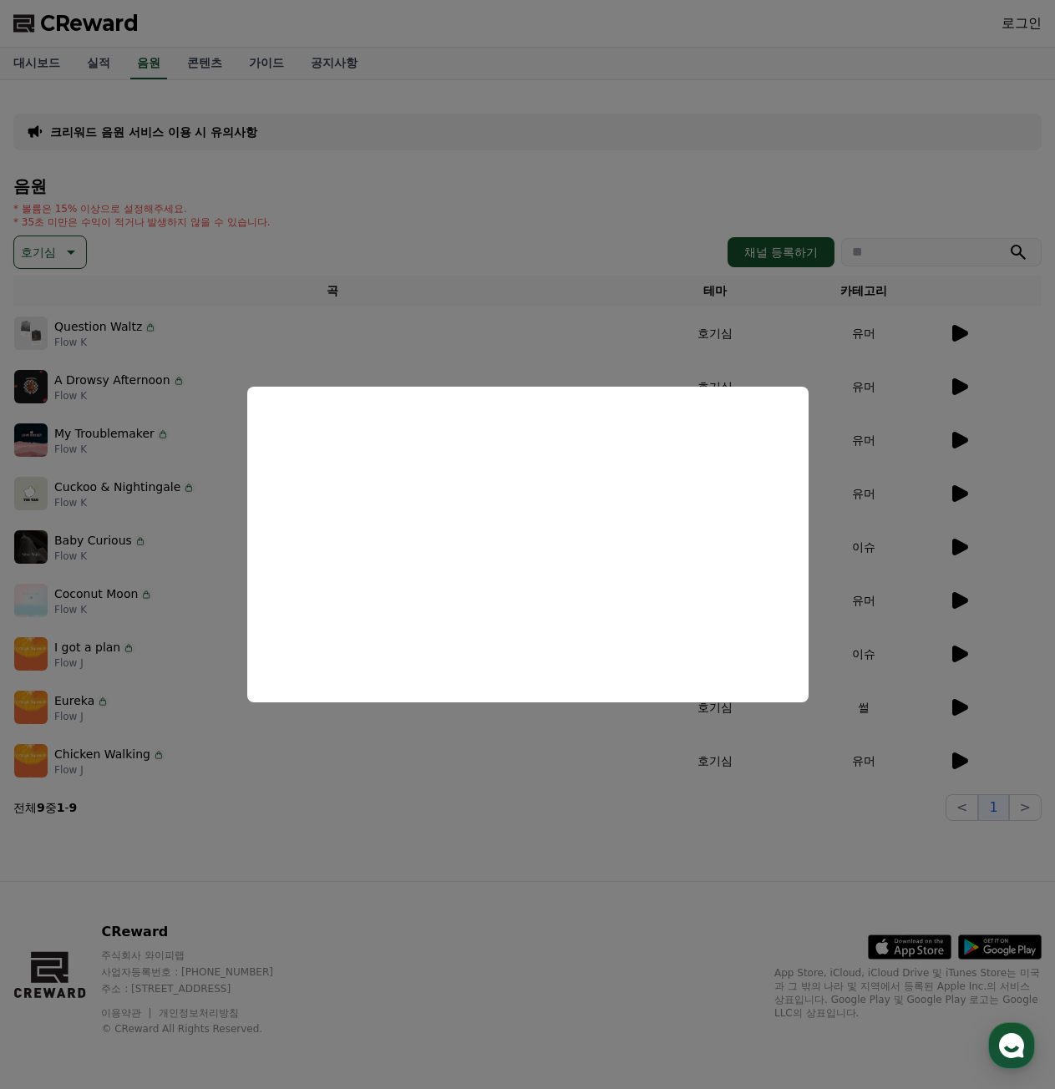
click at [495, 311] on button "close modal" at bounding box center [527, 544] width 1055 height 1089
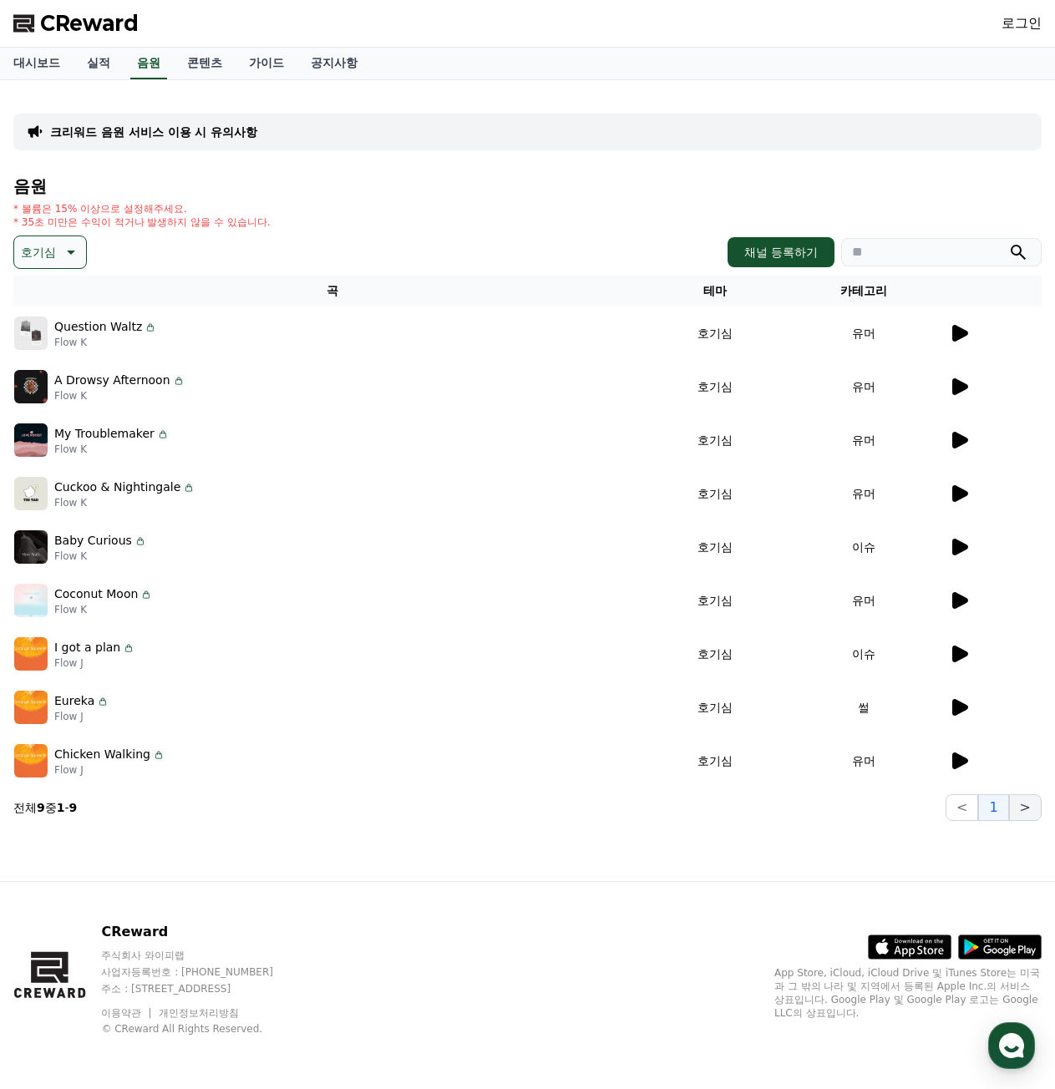
click at [1037, 812] on button ">" at bounding box center [1025, 807] width 33 height 27
click at [54, 255] on p "호기심" at bounding box center [38, 251] width 35 height 23
click at [73, 259] on icon at bounding box center [69, 252] width 20 height 20
click at [49, 252] on p "호기심" at bounding box center [38, 251] width 35 height 23
click at [45, 427] on button "어두운" at bounding box center [40, 426] width 48 height 37
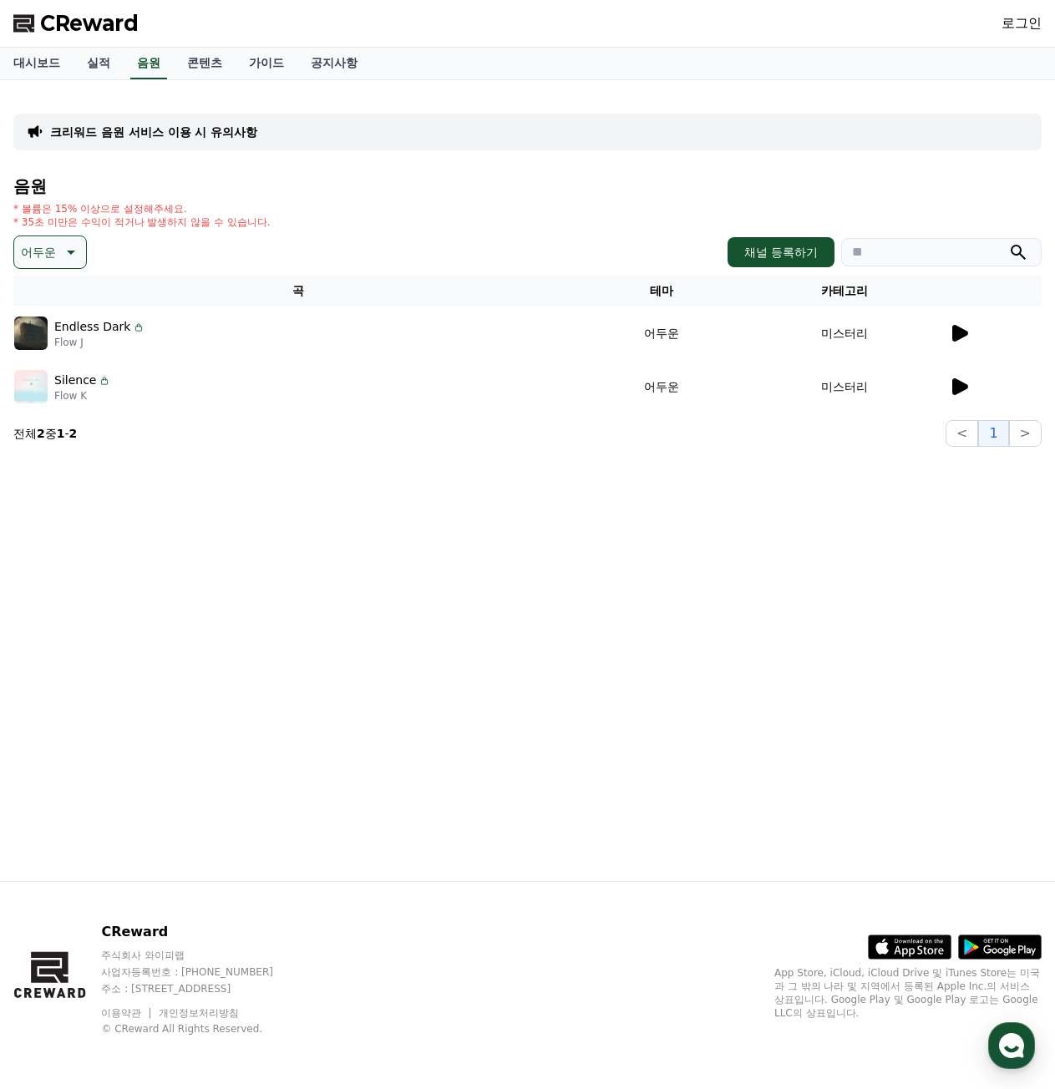
click at [58, 250] on button "어두운" at bounding box center [49, 251] width 73 height 33
click at [42, 386] on button "밝은" at bounding box center [34, 386] width 37 height 37
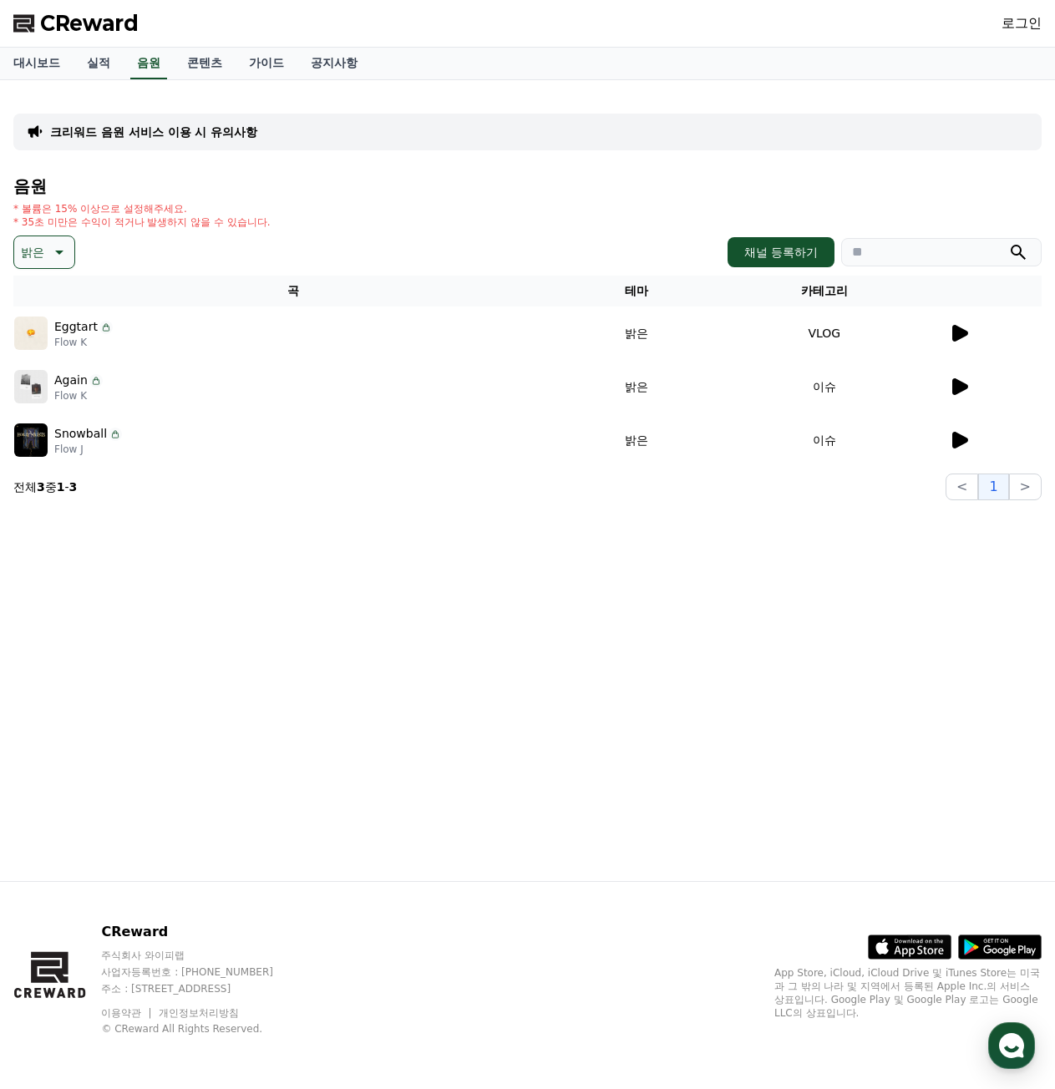
drag, startPoint x: 41, startPoint y: 266, endPoint x: 49, endPoint y: 269, distance: 9.0
click at [42, 266] on button "밝은" at bounding box center [44, 251] width 62 height 33
click at [154, 250] on div "밝은 테마 전체 환상적인 호기심 어두운 밝은 통통튀는 신나는 반전 웅장한 드라마틱 즐거움 분위기있는 EDM 그루브 슬픈 잔잔한 귀여운 감동적인…" at bounding box center [527, 251] width 1028 height 33
click at [57, 257] on icon at bounding box center [58, 252] width 20 height 20
click at [46, 255] on button "밝은" at bounding box center [44, 251] width 62 height 33
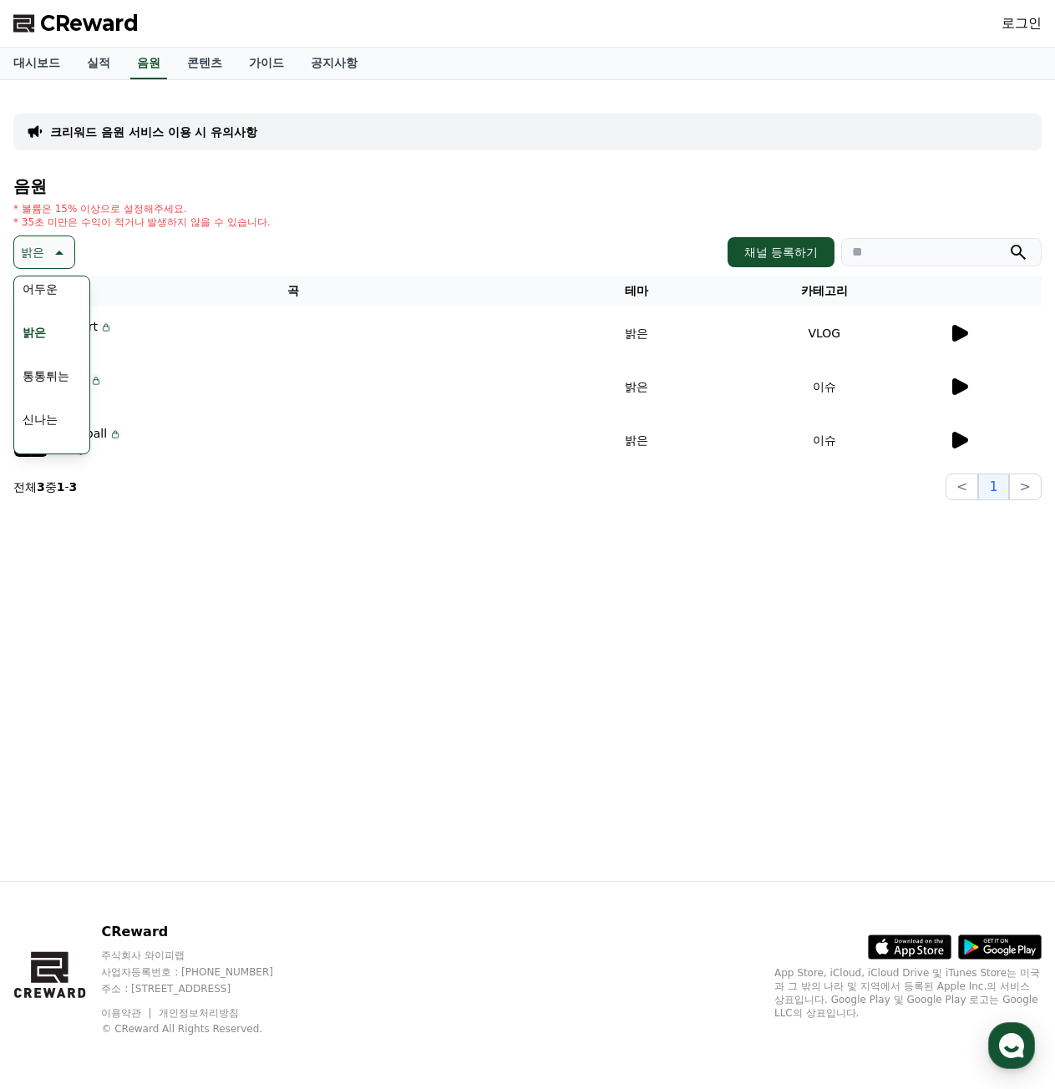
scroll to position [167, 0]
click at [49, 352] on button "통통튀는" at bounding box center [46, 346] width 60 height 37
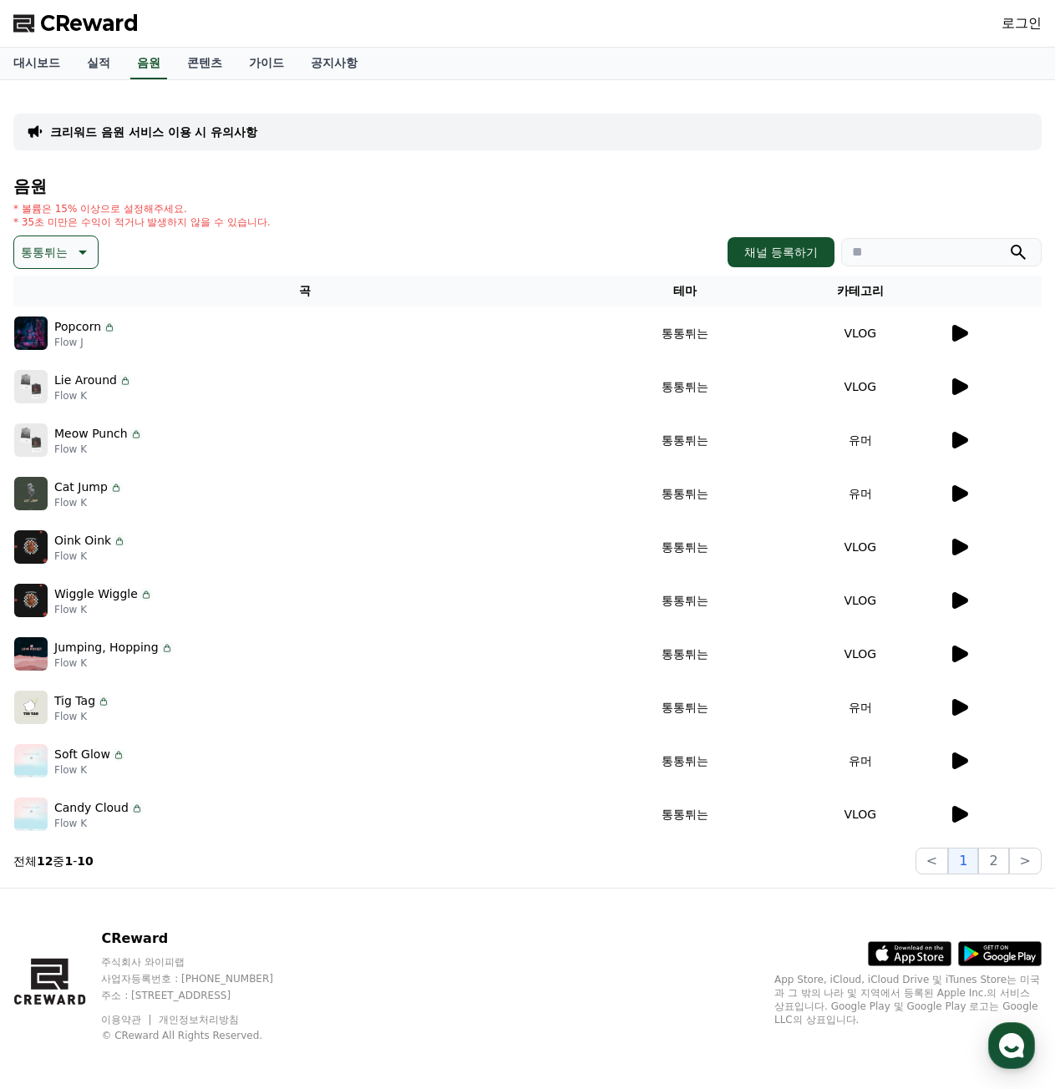
click at [51, 255] on p "통통튀는" at bounding box center [44, 251] width 47 height 23
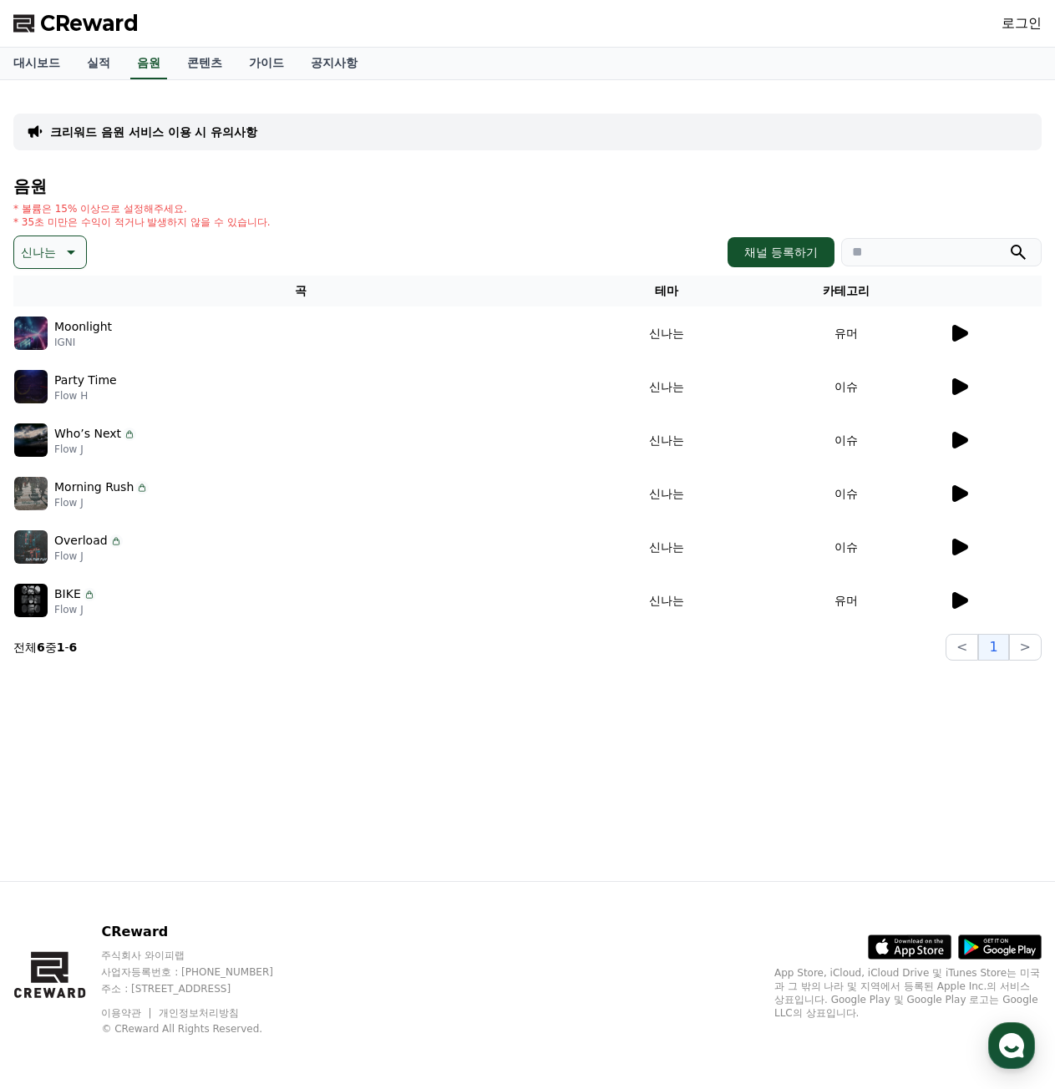
click at [43, 255] on p "신나는" at bounding box center [38, 251] width 35 height 23
click at [154, 257] on div "신나는 테마 전체 환상적인 호기심 어두운 밝은 통통튀는 신나는 반전 웅장한 드라마틱 즐거움 분위기있는 EDM 그루브 슬픈 잔잔한 귀여운 감동적…" at bounding box center [527, 251] width 1028 height 33
click at [70, 230] on div "음원 * 볼륨은 15% 이상으로 설정해주세요. * 35초 미만은 수익이 적거나 발생하지 않을 수 있습니다. 신나는 테마 전체 환상적인 호기심 …" at bounding box center [527, 418] width 1028 height 483
drag, startPoint x: 148, startPoint y: 259, endPoint x: 144, endPoint y: 268, distance: 10.1
click at [146, 265] on div "신나는 테마 전체 환상적인 호기심 어두운 밝은 통통튀는 신나는 반전 웅장한 드라마틱 즐거움 분위기있는 EDM 그루브 슬픈 잔잔한 귀여운 감동적…" at bounding box center [527, 251] width 1028 height 33
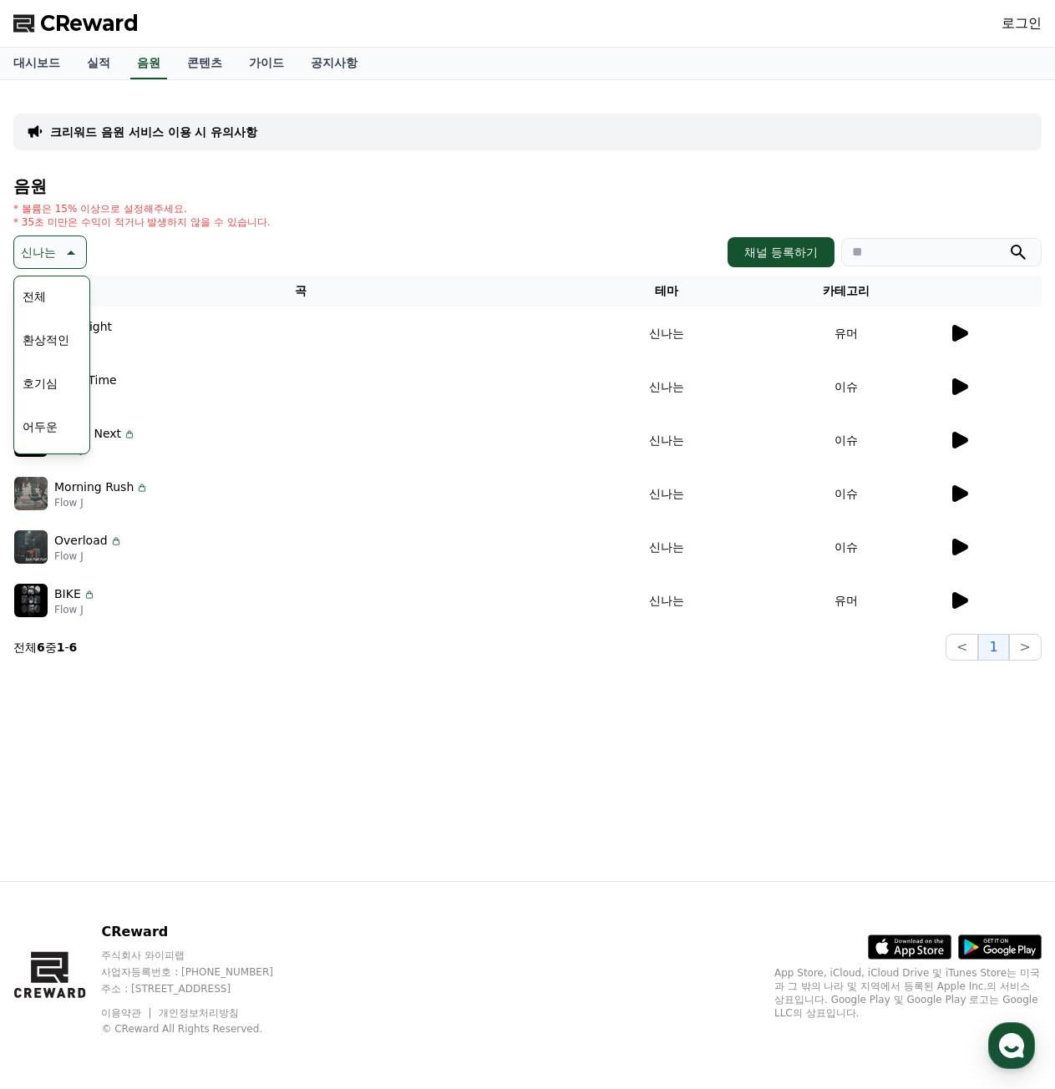
drag, startPoint x: 202, startPoint y: 240, endPoint x: 129, endPoint y: 281, distance: 84.1
click at [199, 240] on div "신나는 테마 전체 환상적인 호기심 어두운 밝은 통통튀는 신나는 반전 웅장한 드라마틱 즐거움 분위기있는 EDM 그루브 슬픈 잔잔한 귀여운 감동적…" at bounding box center [527, 251] width 1028 height 33
drag, startPoint x: 180, startPoint y: 249, endPoint x: 196, endPoint y: 255, distance: 18.0
click at [182, 250] on div "신나는 테마 전체 환상적인 호기심 어두운 밝은 통통튀는 신나는 반전 웅장한 드라마틱 즐거움 분위기있는 EDM 그루브 슬픈 잔잔한 귀여운 감동적…" at bounding box center [527, 251] width 1028 height 33
click at [316, 712] on div "크리워드 음원 서비스 이용 시 유의사항 음원 * 볼륨은 15% 이상으로 설정해주세요. * 35초 미만은 수익이 적거나 발생하지 않을 수 있습니…" at bounding box center [527, 480] width 1055 height 801
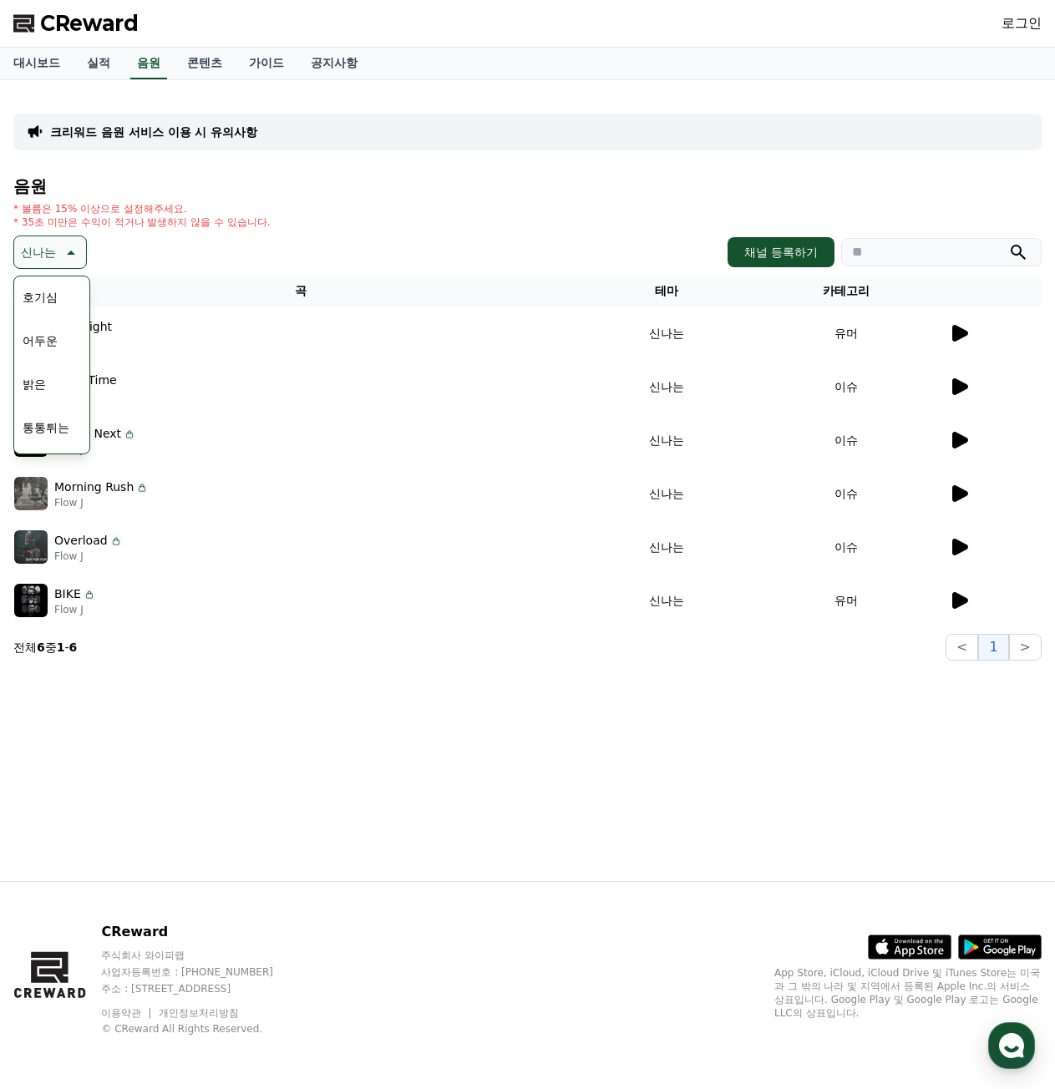
scroll to position [167, 0]
click at [41, 390] on button "신나는" at bounding box center [40, 390] width 48 height 37
click at [66, 250] on icon at bounding box center [69, 252] width 20 height 20
click at [44, 434] on button "반전" at bounding box center [34, 433] width 37 height 37
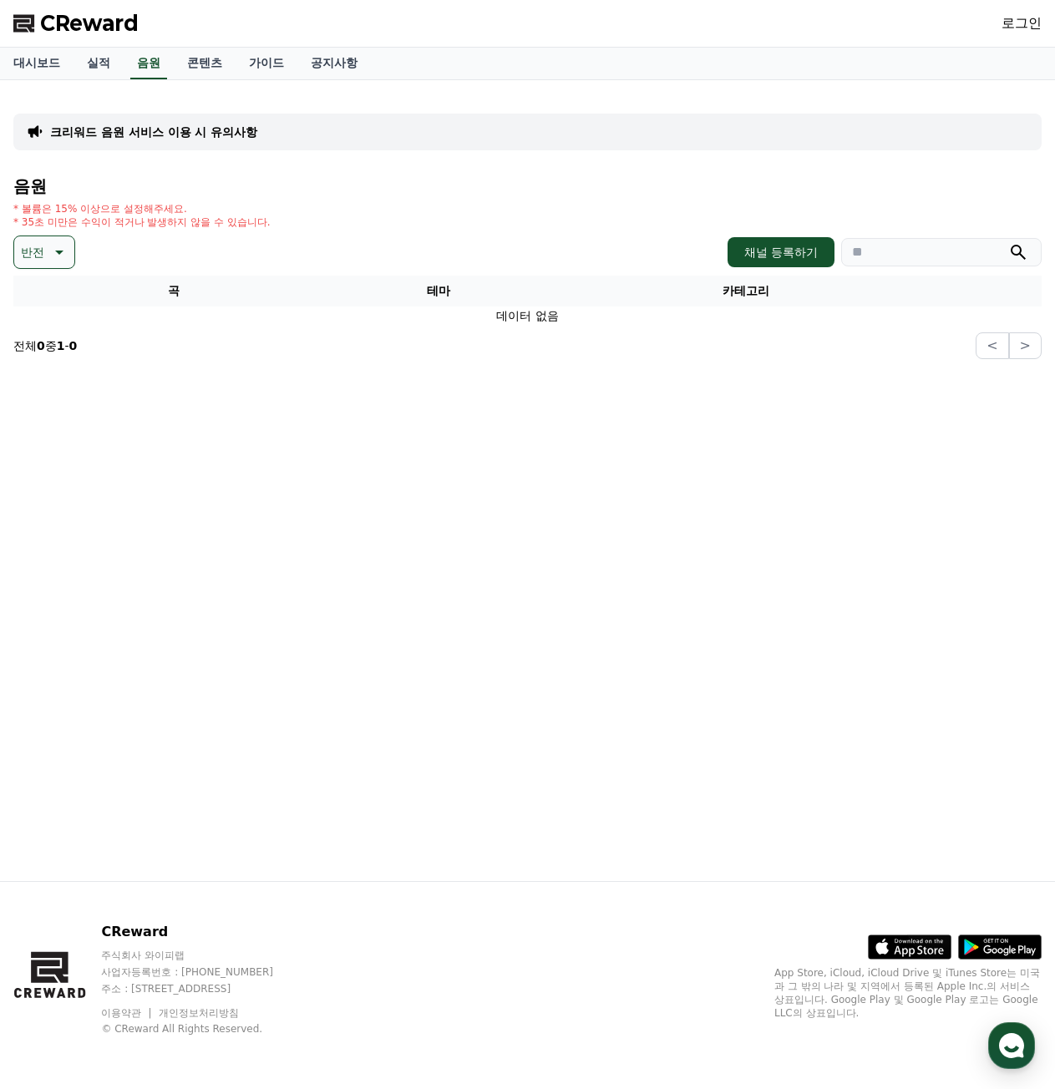
click at [58, 250] on icon at bounding box center [59, 252] width 8 height 4
click at [49, 392] on button "웅장한" at bounding box center [40, 393] width 48 height 37
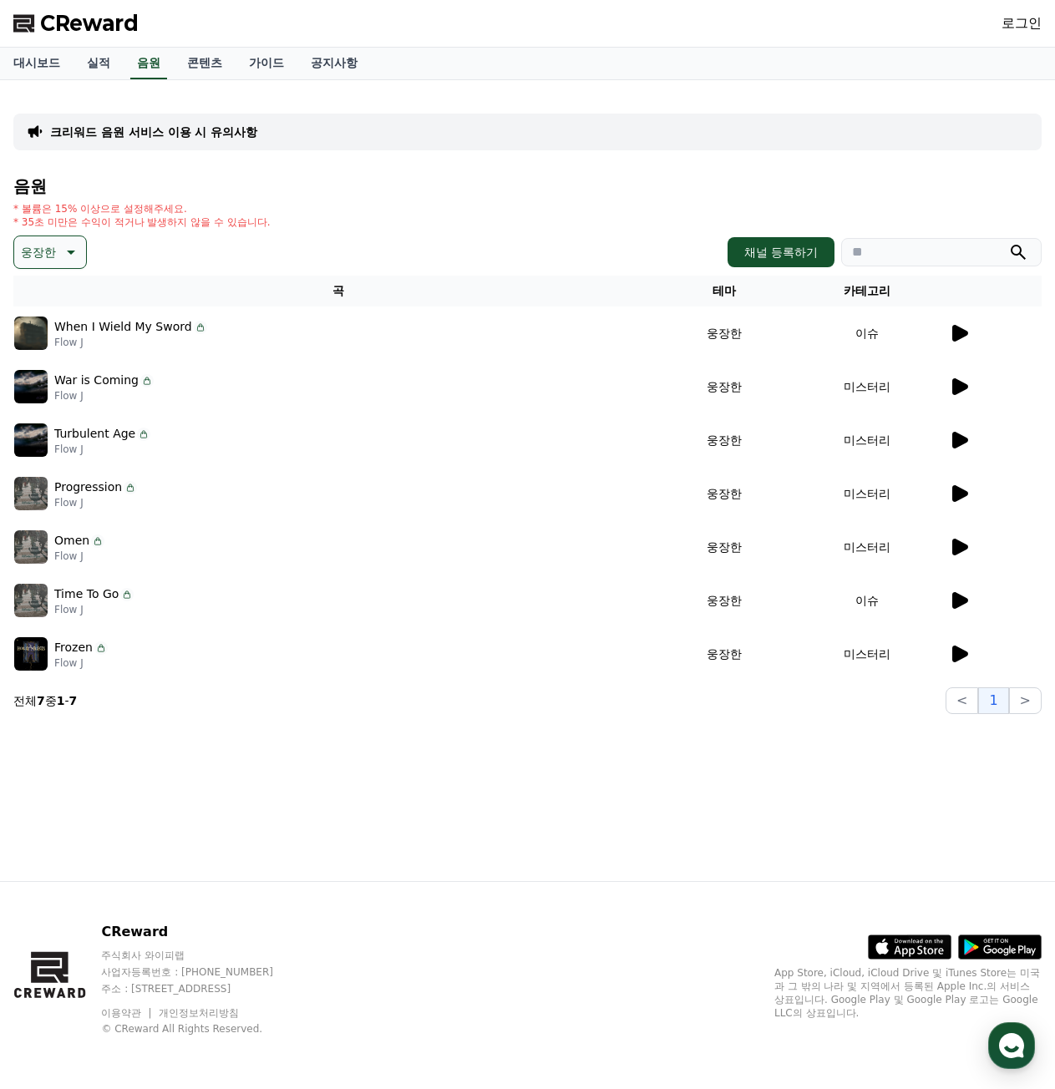
click at [49, 265] on button "웅장한" at bounding box center [49, 251] width 73 height 33
click at [55, 433] on button "드라마틱" at bounding box center [46, 436] width 60 height 37
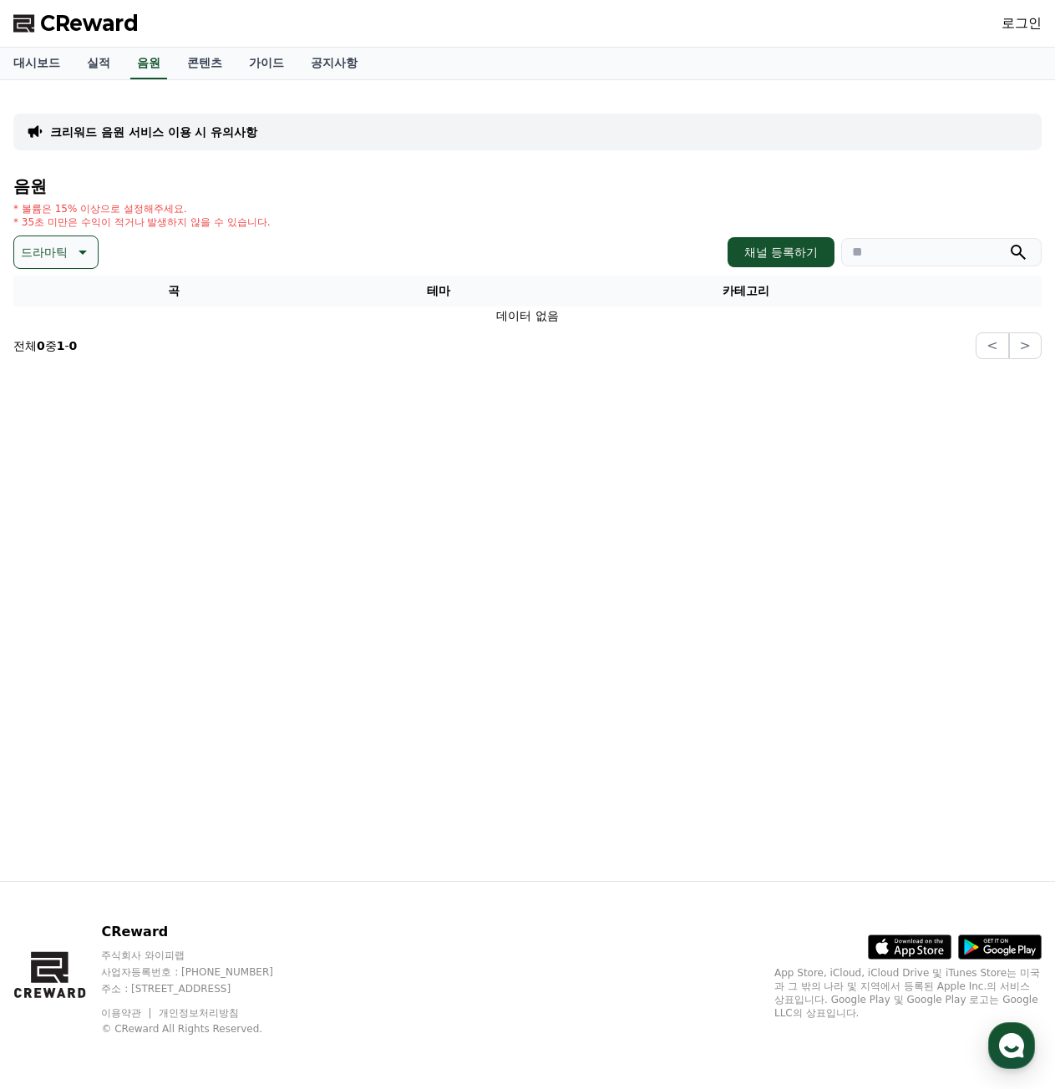
click at [54, 258] on p "드라마틱" at bounding box center [44, 251] width 47 height 23
click at [61, 434] on button "코믹한" at bounding box center [40, 433] width 48 height 37
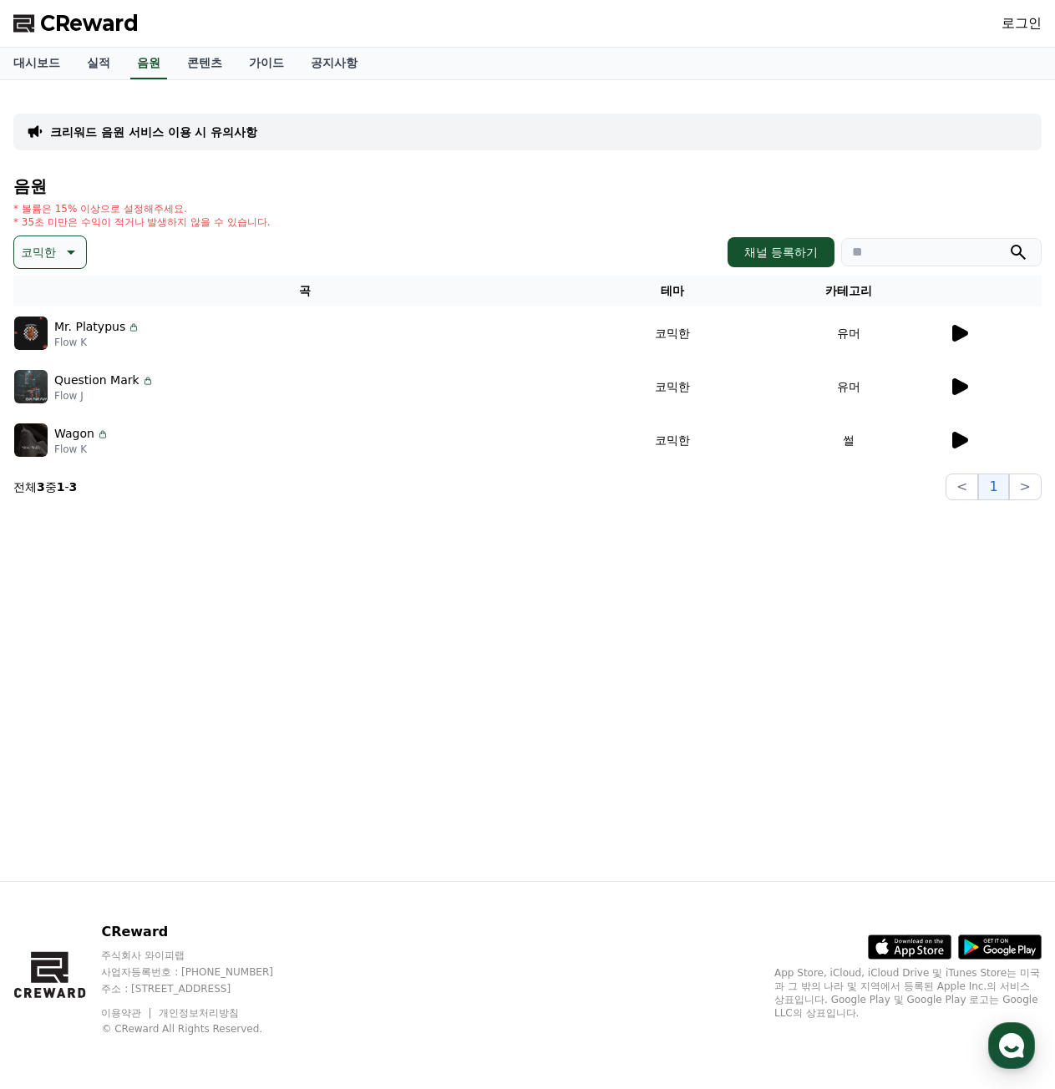
click at [61, 249] on icon at bounding box center [69, 252] width 20 height 20
click at [55, 387] on button "긴장되는" at bounding box center [46, 390] width 60 height 37
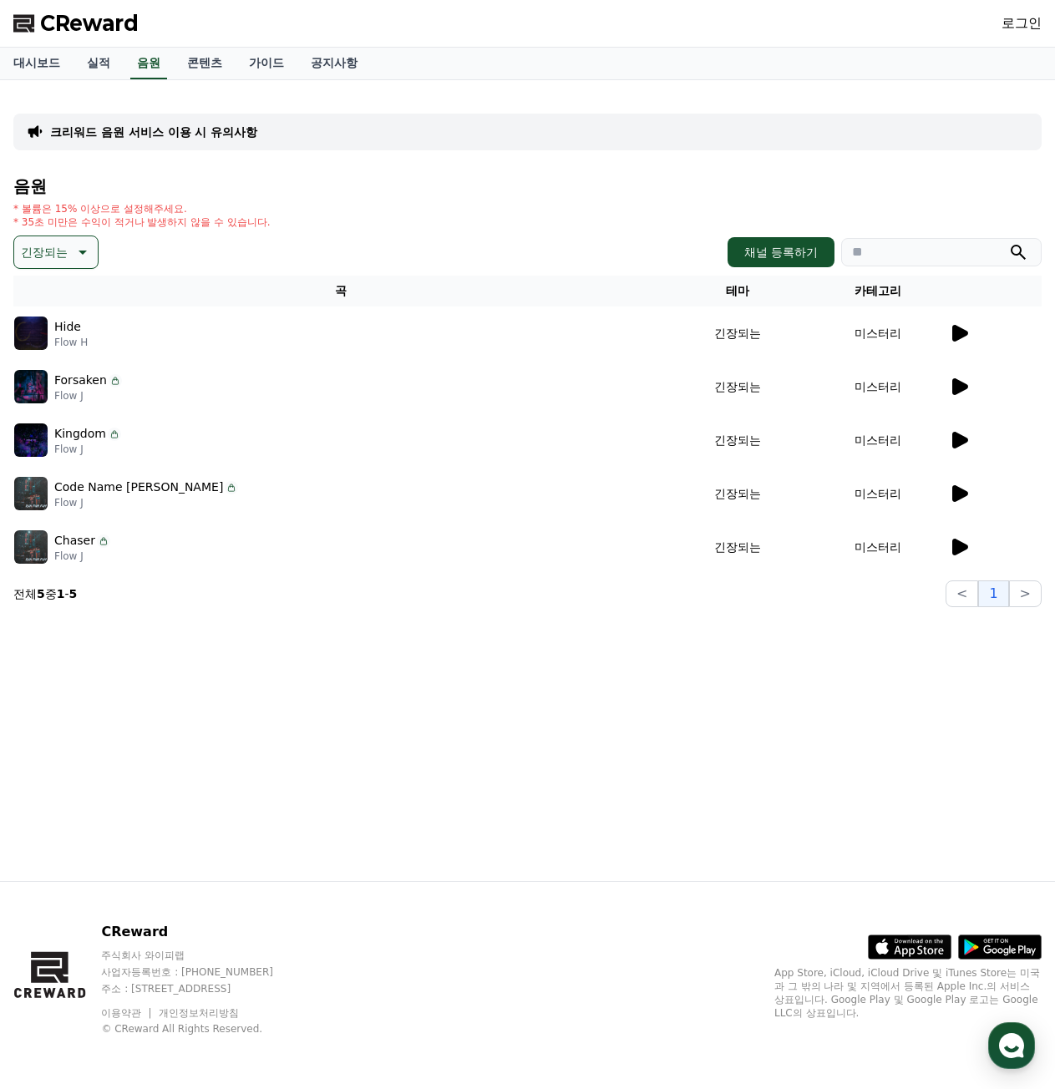
click at [63, 255] on p "긴장되는" at bounding box center [44, 251] width 47 height 23
drag, startPoint x: 204, startPoint y: 239, endPoint x: 200, endPoint y: 248, distance: 10.1
click at [205, 241] on div "긴장되는 테마 전체 환상적인 호기심 어두운 밝은 통통튀는 신나는 반전 웅장한 드라마틱 즐거움 분위기있는 EDM 그루브 슬픈 잔잔한 귀여운 감동…" at bounding box center [527, 251] width 1028 height 33
click at [954, 326] on icon at bounding box center [960, 333] width 16 height 17
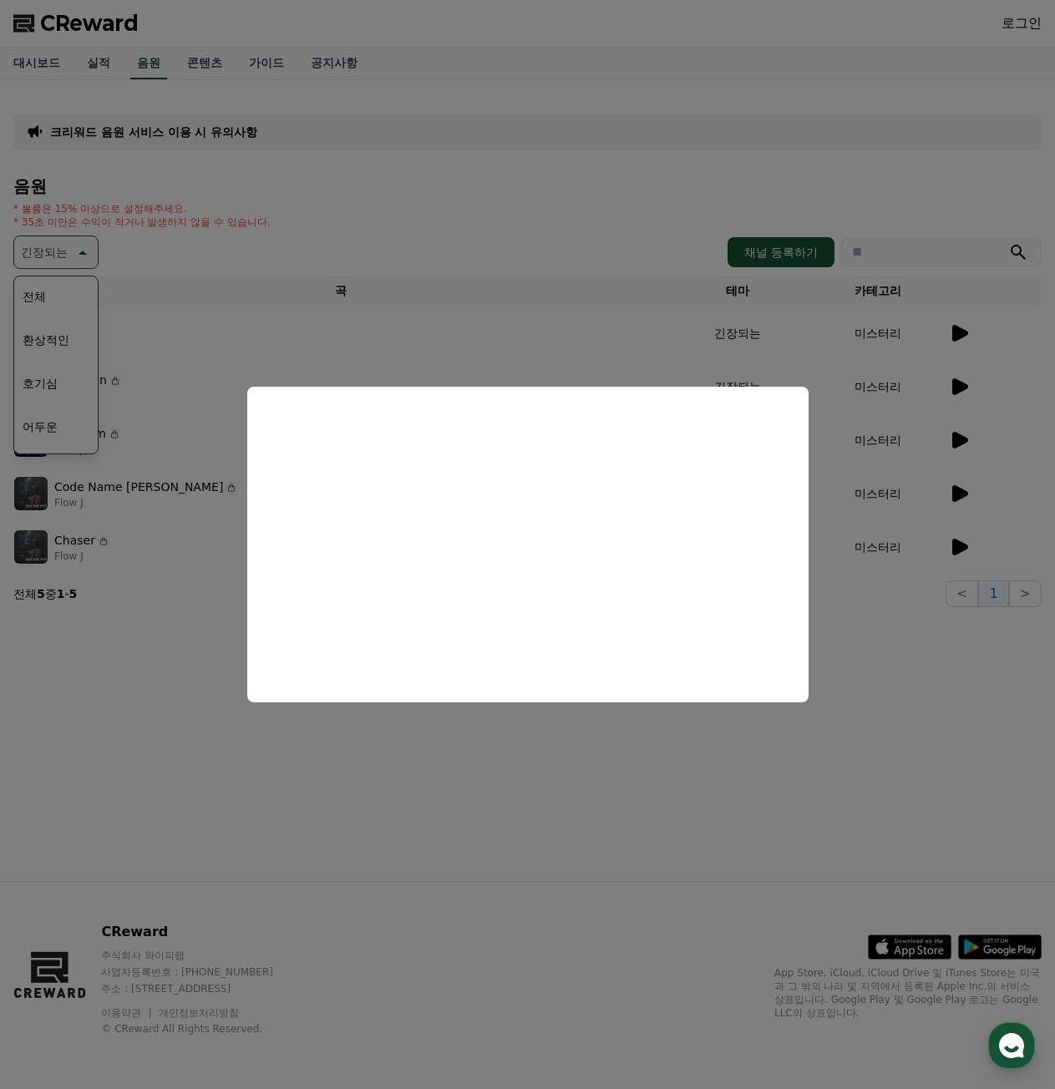
click at [543, 163] on button "close modal" at bounding box center [527, 544] width 1055 height 1089
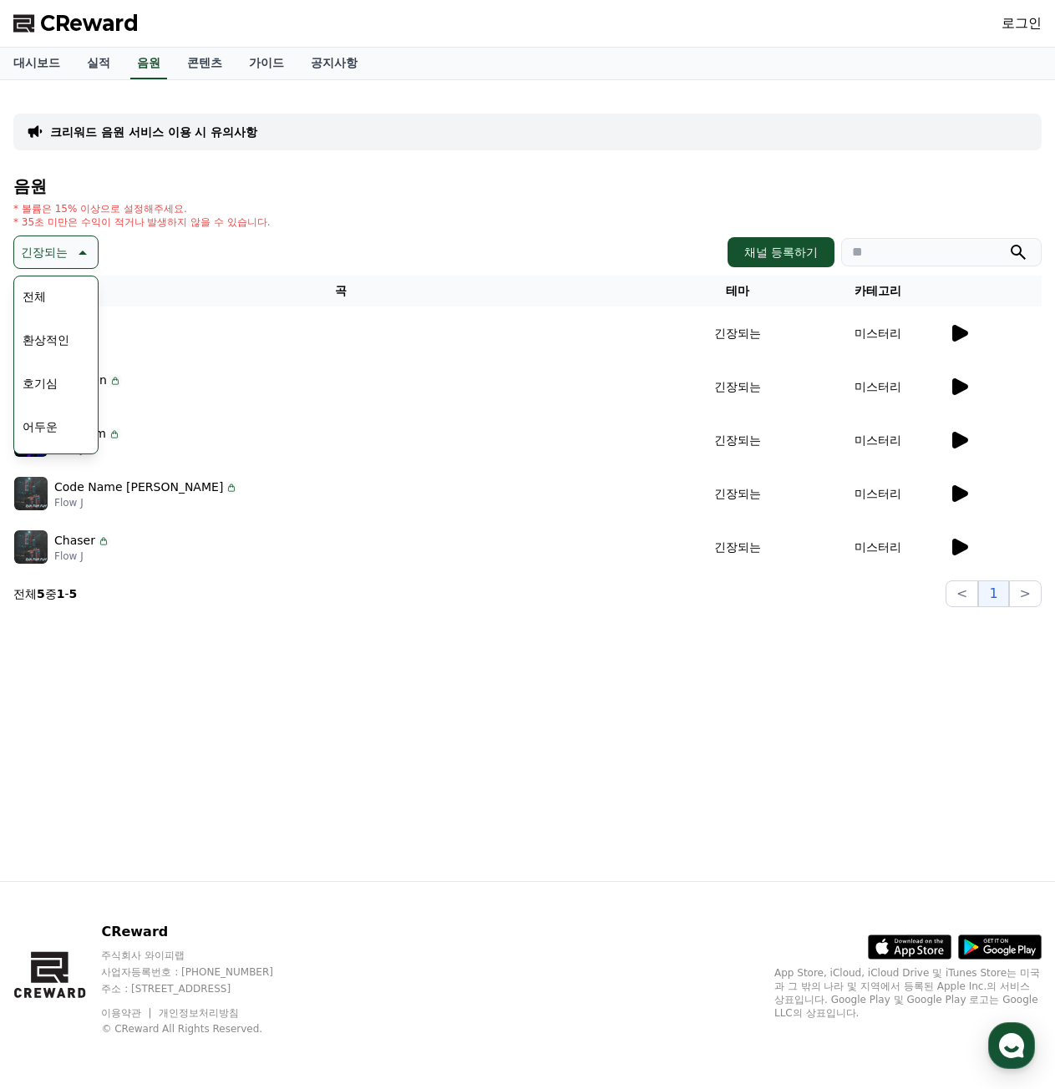
click at [314, 223] on div "* 볼륨은 15% 이상으로 설정해주세요. * 35초 미만은 수익이 적거나 발생하지 않을 수 있습니다." at bounding box center [527, 215] width 1028 height 27
click at [956, 334] on icon at bounding box center [960, 333] width 16 height 17
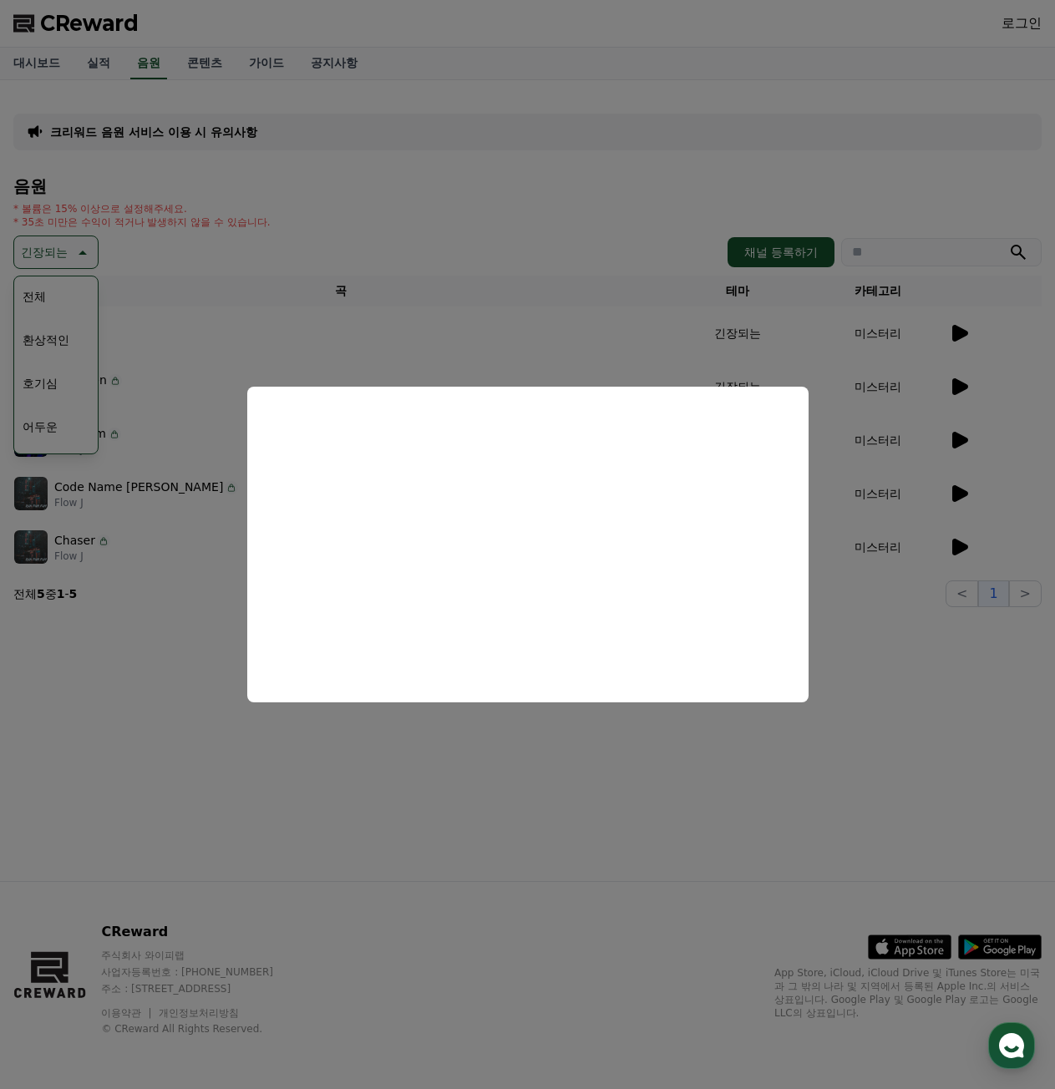
click at [495, 289] on button "close modal" at bounding box center [527, 544] width 1055 height 1089
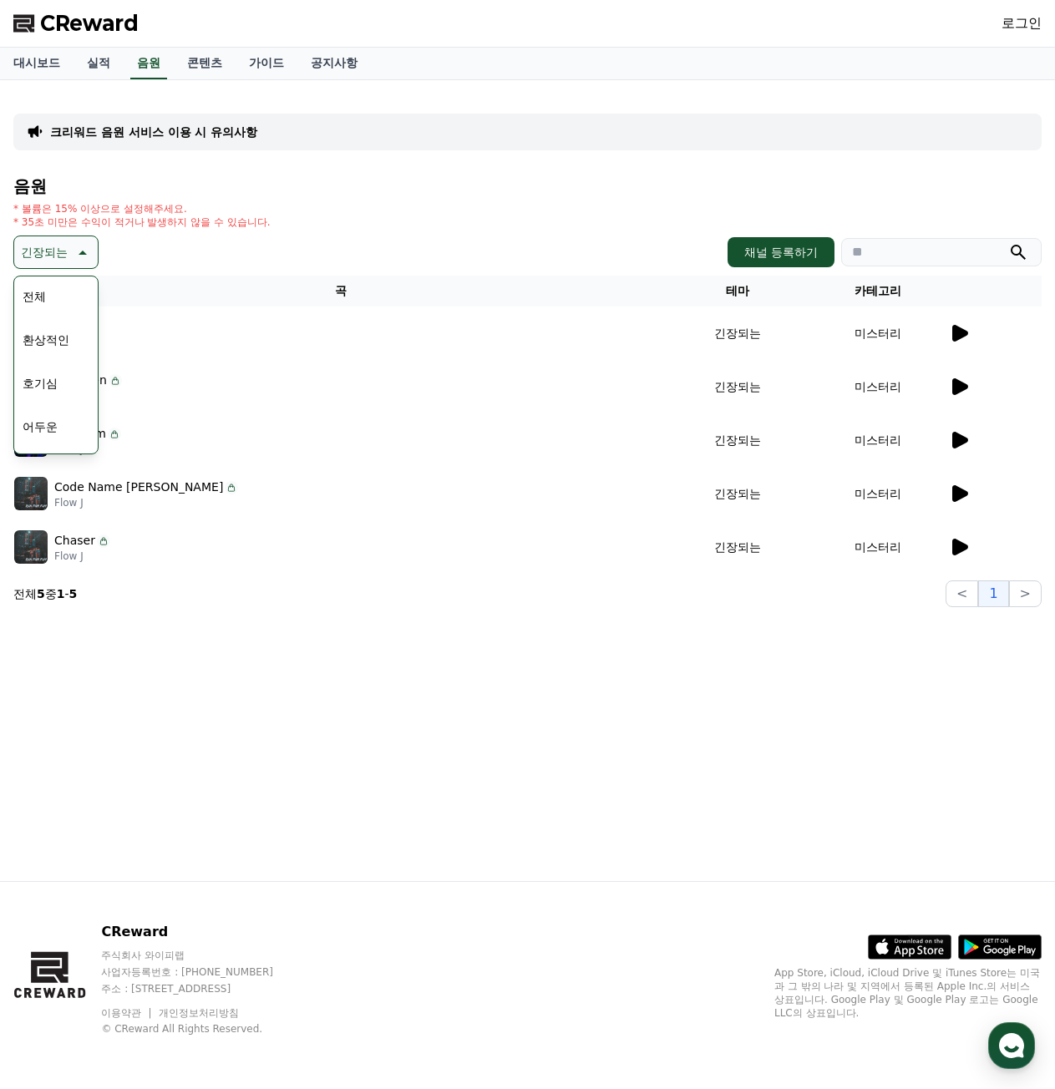
click at [184, 248] on div "긴장되는 테마 전체 환상적인 호기심 어두운 밝은 통통튀는 신나는 반전 웅장한 드라마틱 즐거움 분위기있는 EDM 그루브 슬픈 잔잔한 귀여운 감동…" at bounding box center [527, 251] width 1028 height 33
click at [81, 255] on icon at bounding box center [81, 252] width 20 height 20
click at [948, 328] on td at bounding box center [995, 332] width 94 height 53
click at [969, 332] on div at bounding box center [994, 333] width 92 height 20
click at [971, 337] on div at bounding box center [994, 333] width 92 height 20
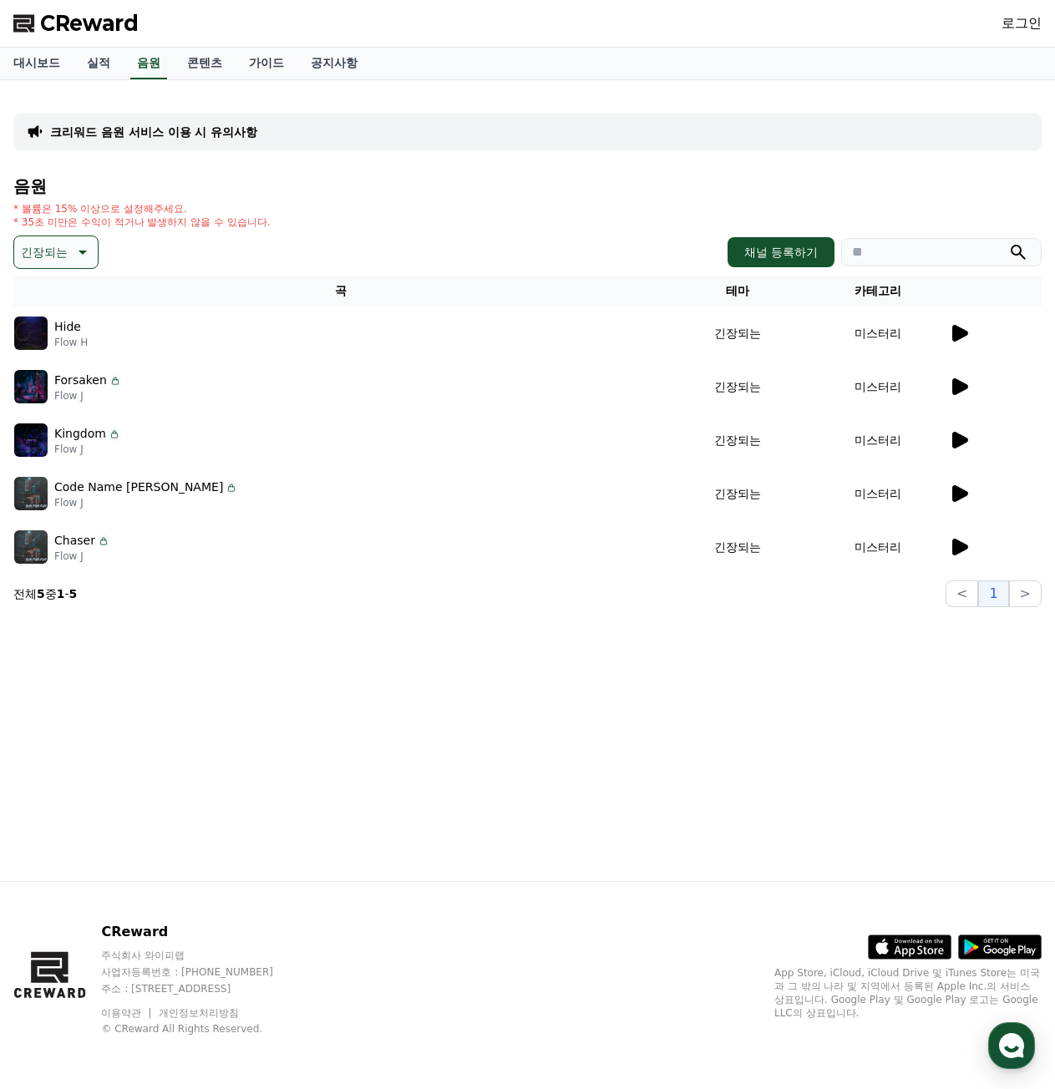
click at [964, 336] on icon at bounding box center [960, 333] width 16 height 17
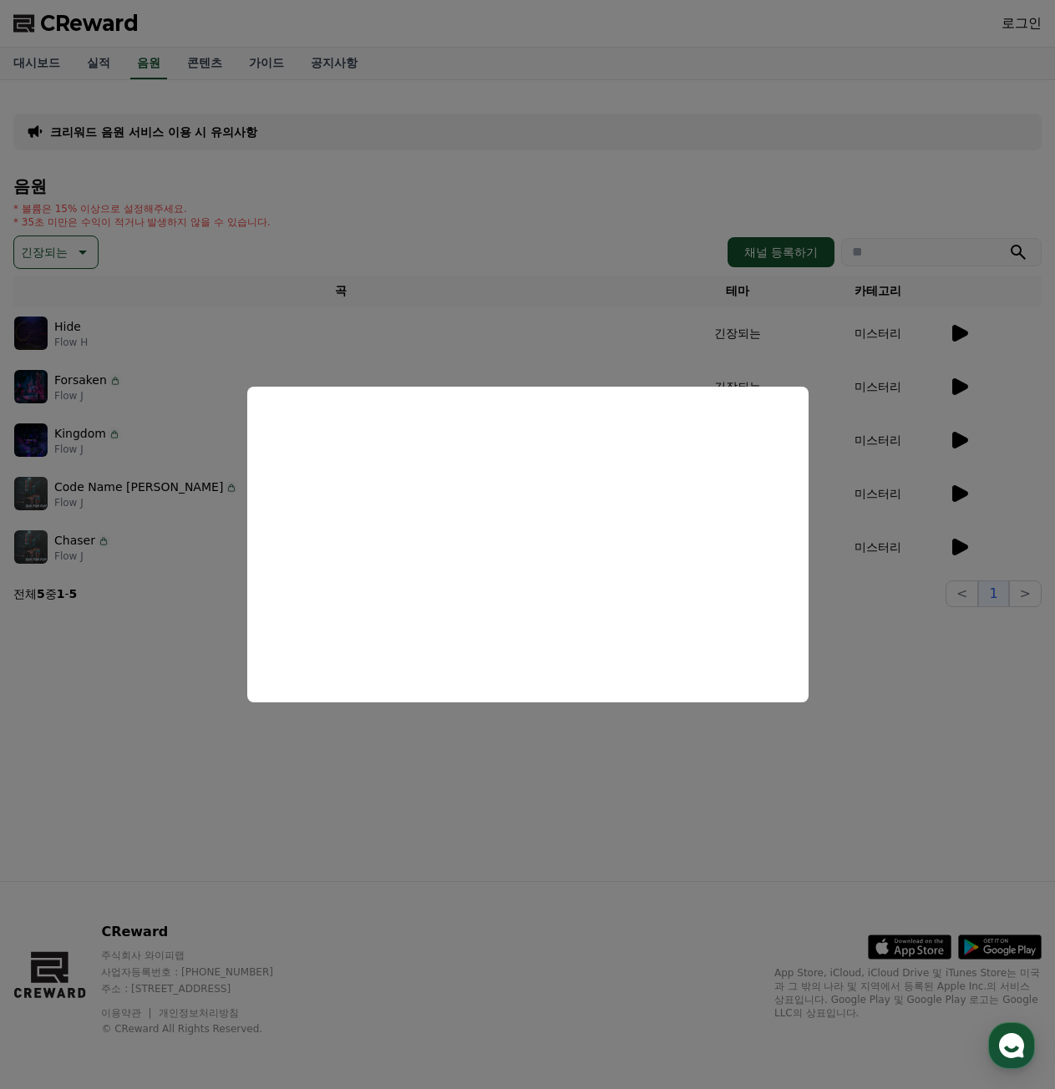
click at [675, 203] on button "close modal" at bounding box center [527, 544] width 1055 height 1089
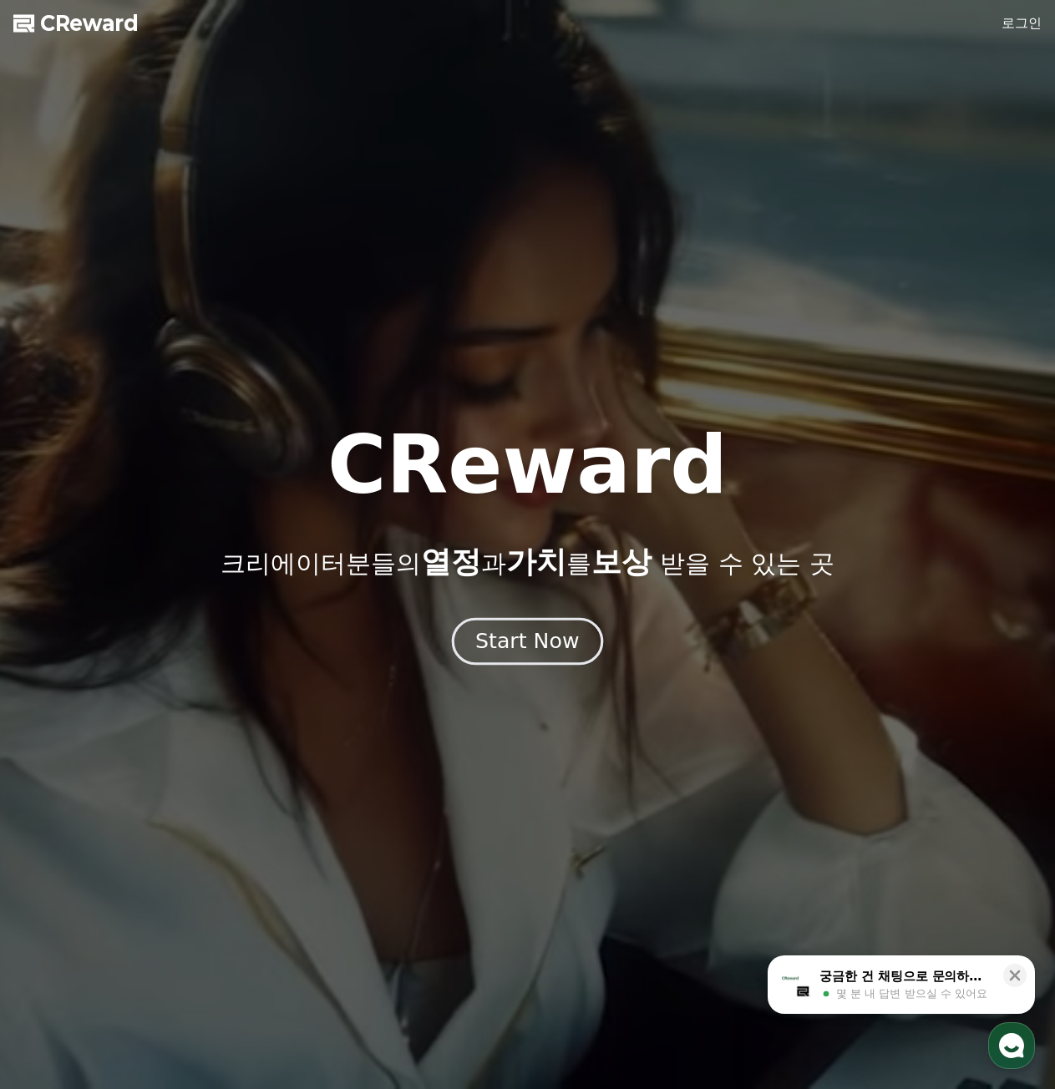
click at [534, 650] on div "Start Now" at bounding box center [527, 641] width 104 height 28
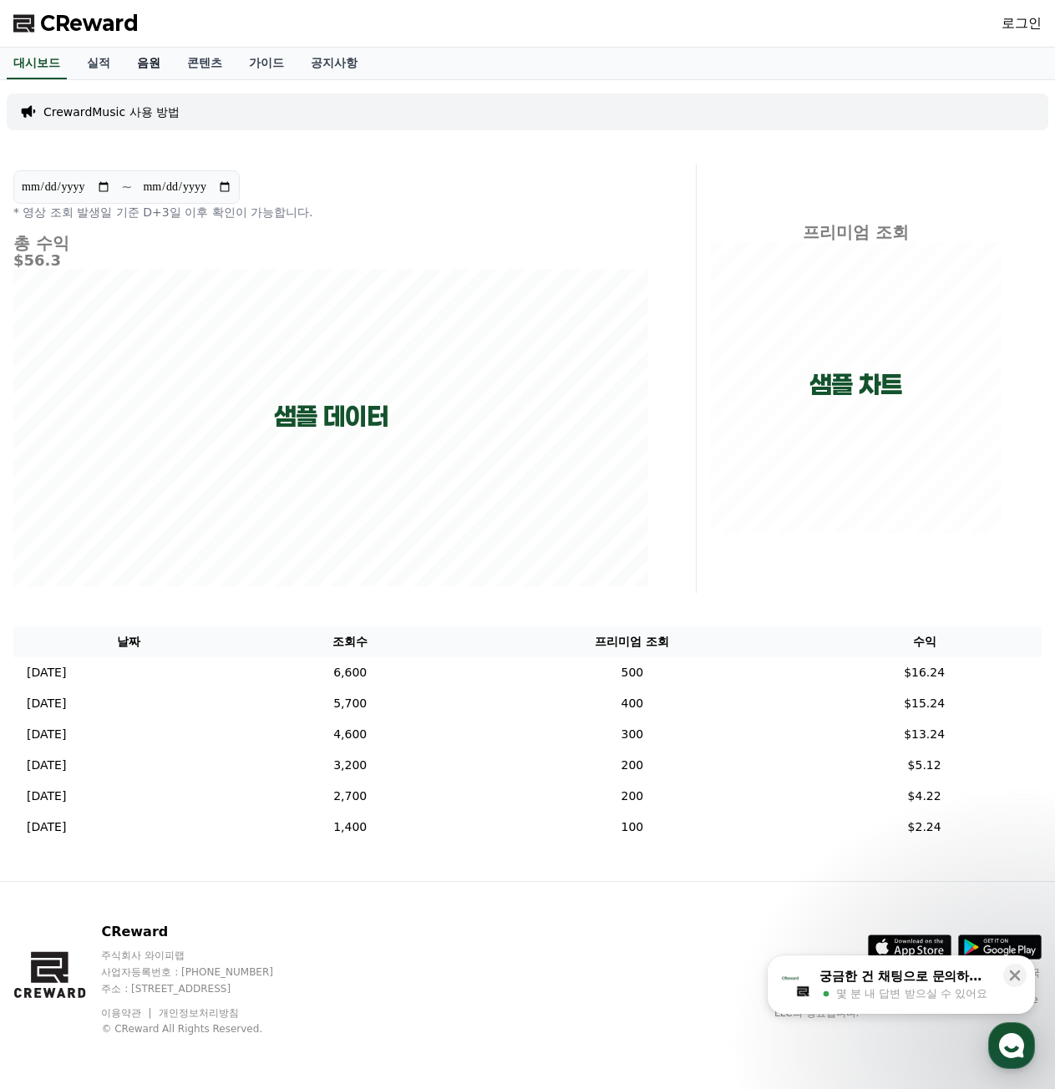
click at [144, 65] on link "음원" at bounding box center [149, 64] width 50 height 32
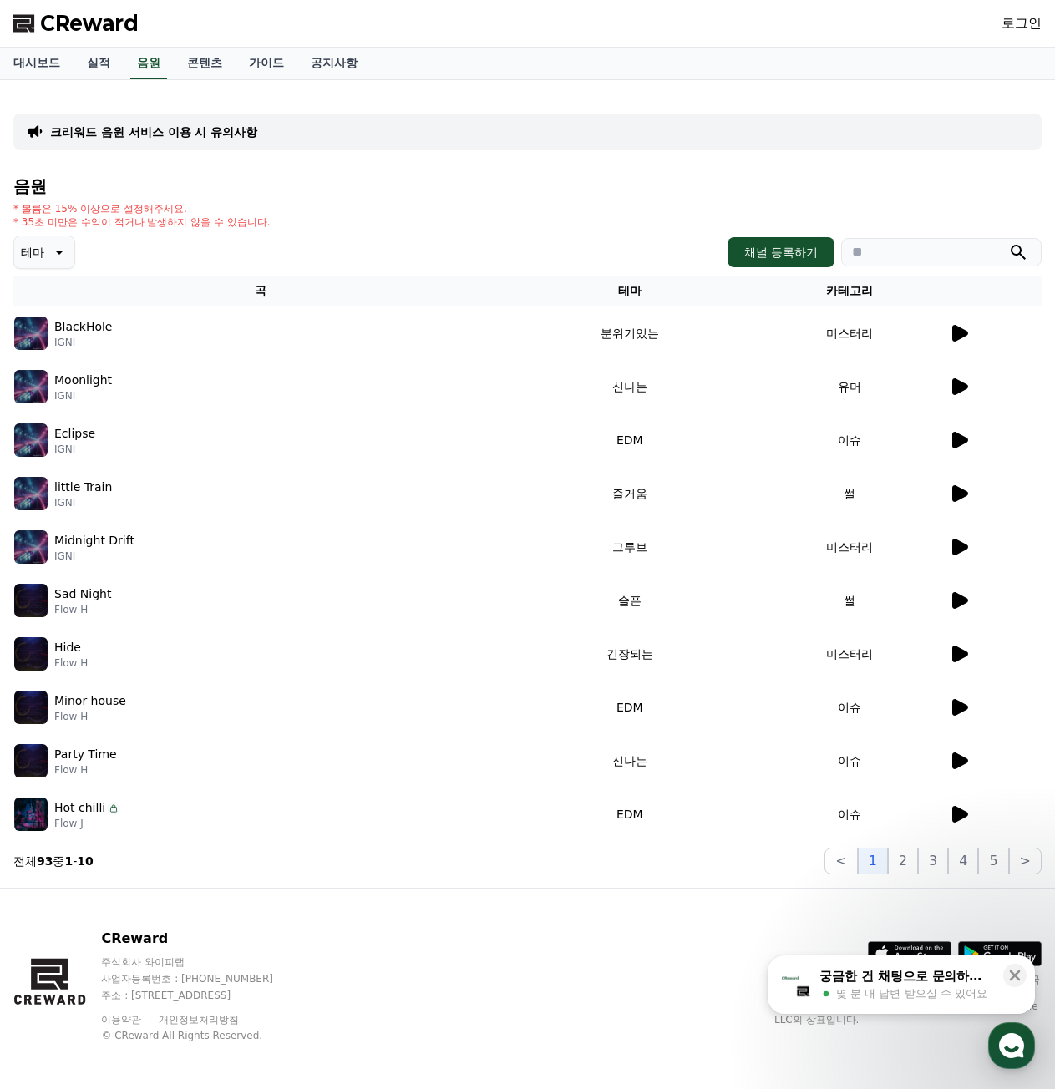
click at [51, 250] on icon at bounding box center [58, 252] width 20 height 20
click at [53, 368] on button "감동적인" at bounding box center [46, 366] width 60 height 37
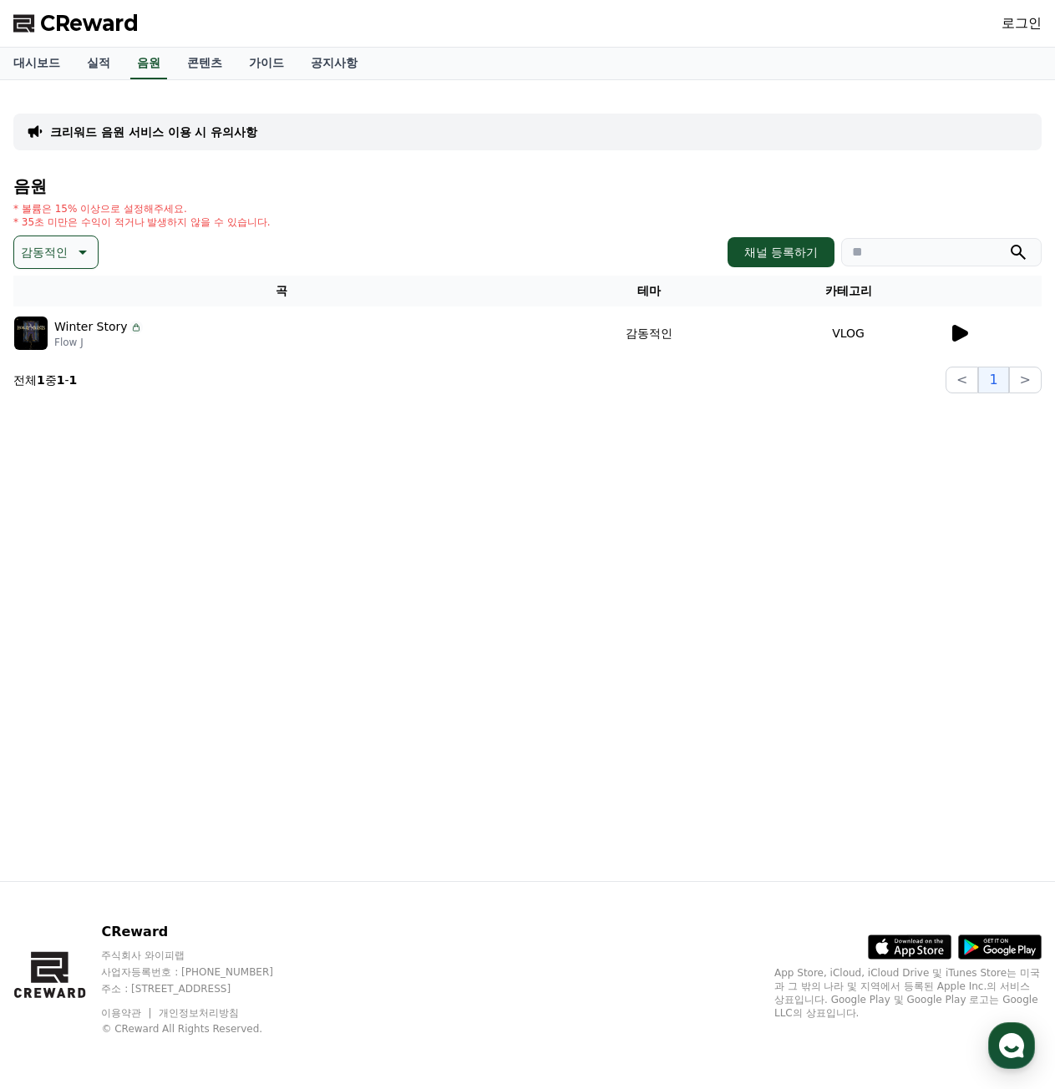
click at [69, 246] on button "감동적인" at bounding box center [55, 251] width 85 height 33
click at [51, 311] on button "귀여운" at bounding box center [40, 303] width 48 height 37
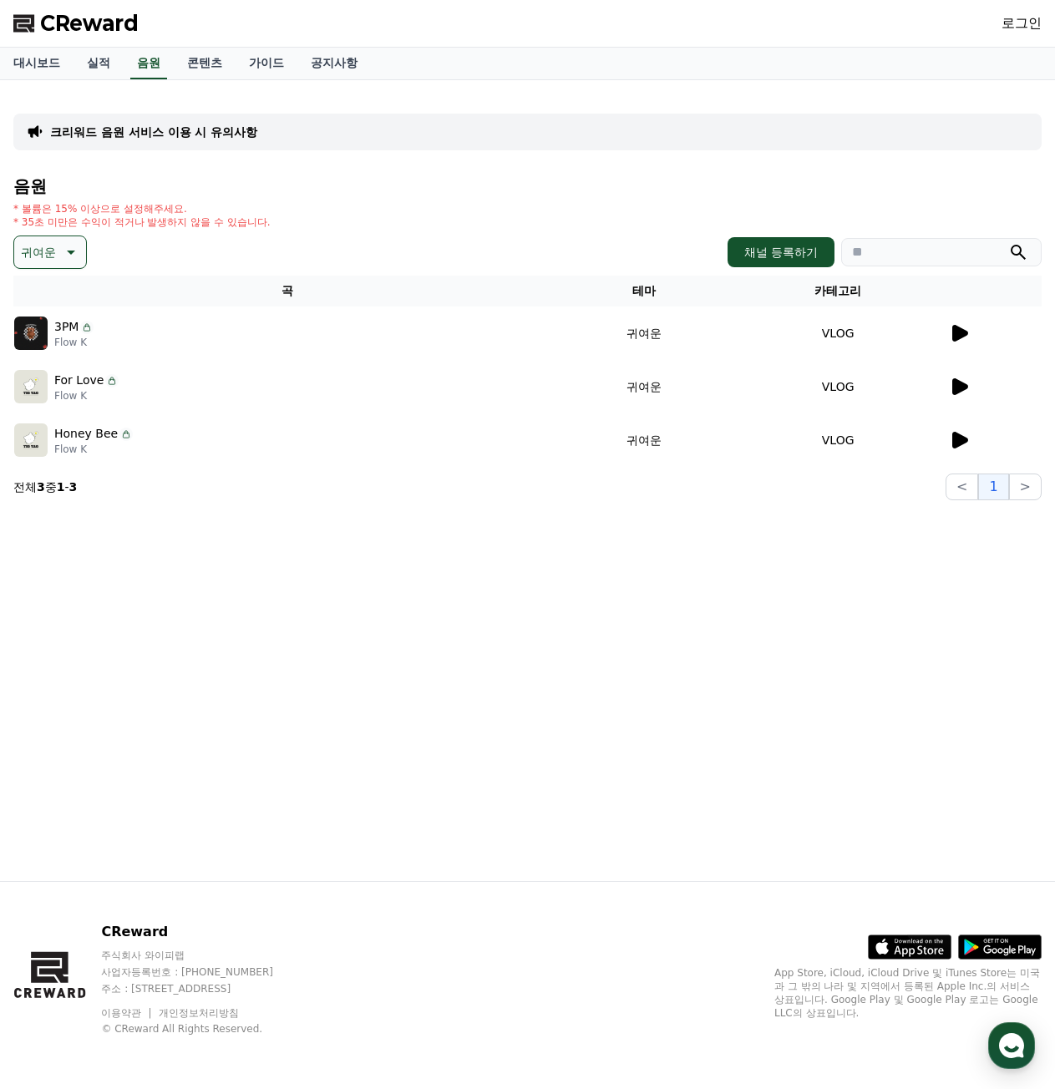
click at [41, 250] on p "귀여운" at bounding box center [38, 251] width 35 height 23
click at [37, 378] on button "슬픈" at bounding box center [34, 383] width 37 height 37
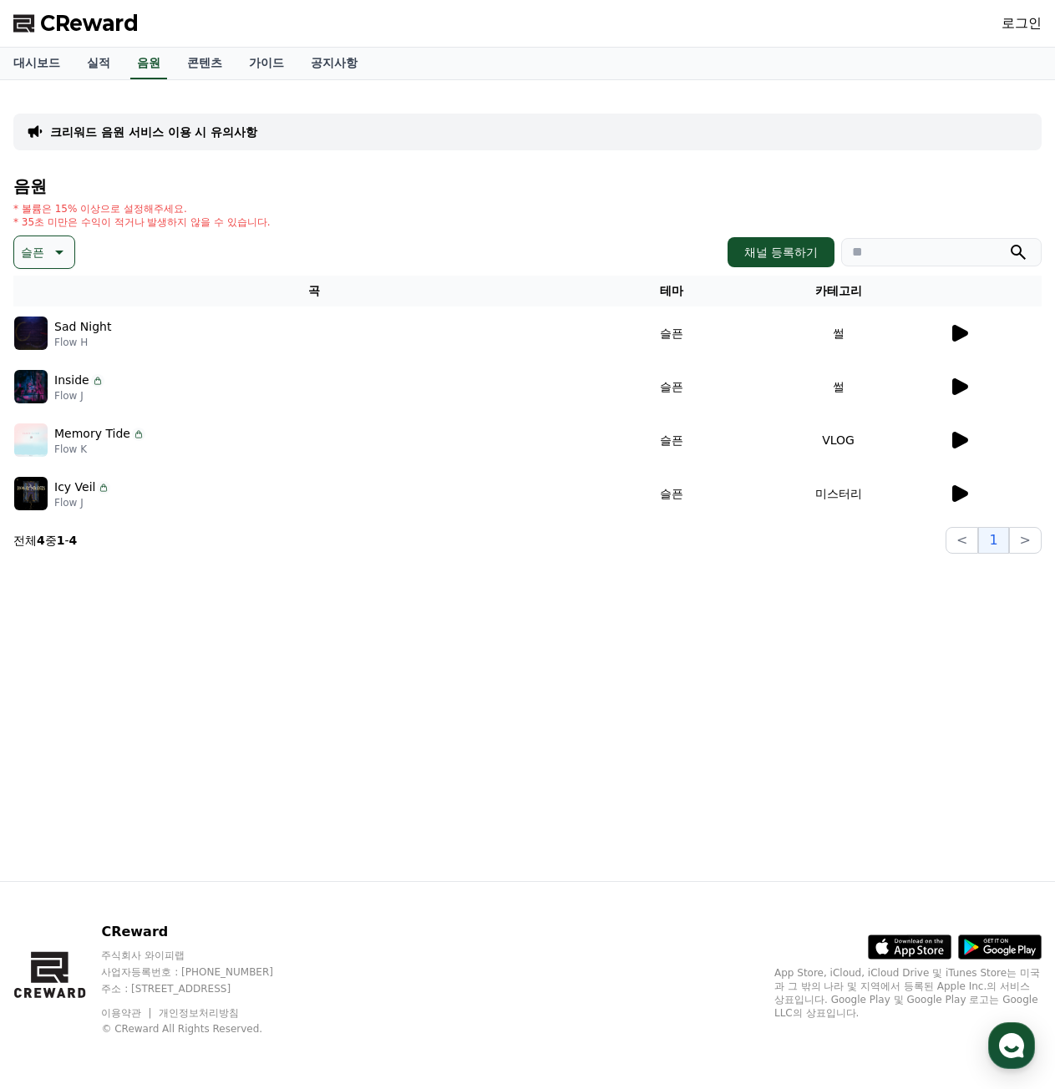
click at [46, 244] on button "슬픈" at bounding box center [44, 251] width 62 height 33
click at [147, 241] on div "슬픈 테마 전체 환상적인 호기심 어두운 밝은 통통튀는 신나는 반전 웅장한 드라마틱 즐거움 분위기있는 EDM 그루브 슬픈 잔잔한 귀여운 감동적인…" at bounding box center [527, 251] width 1028 height 33
click at [48, 246] on icon at bounding box center [58, 252] width 20 height 20
click at [947, 329] on td "썰" at bounding box center [838, 332] width 220 height 53
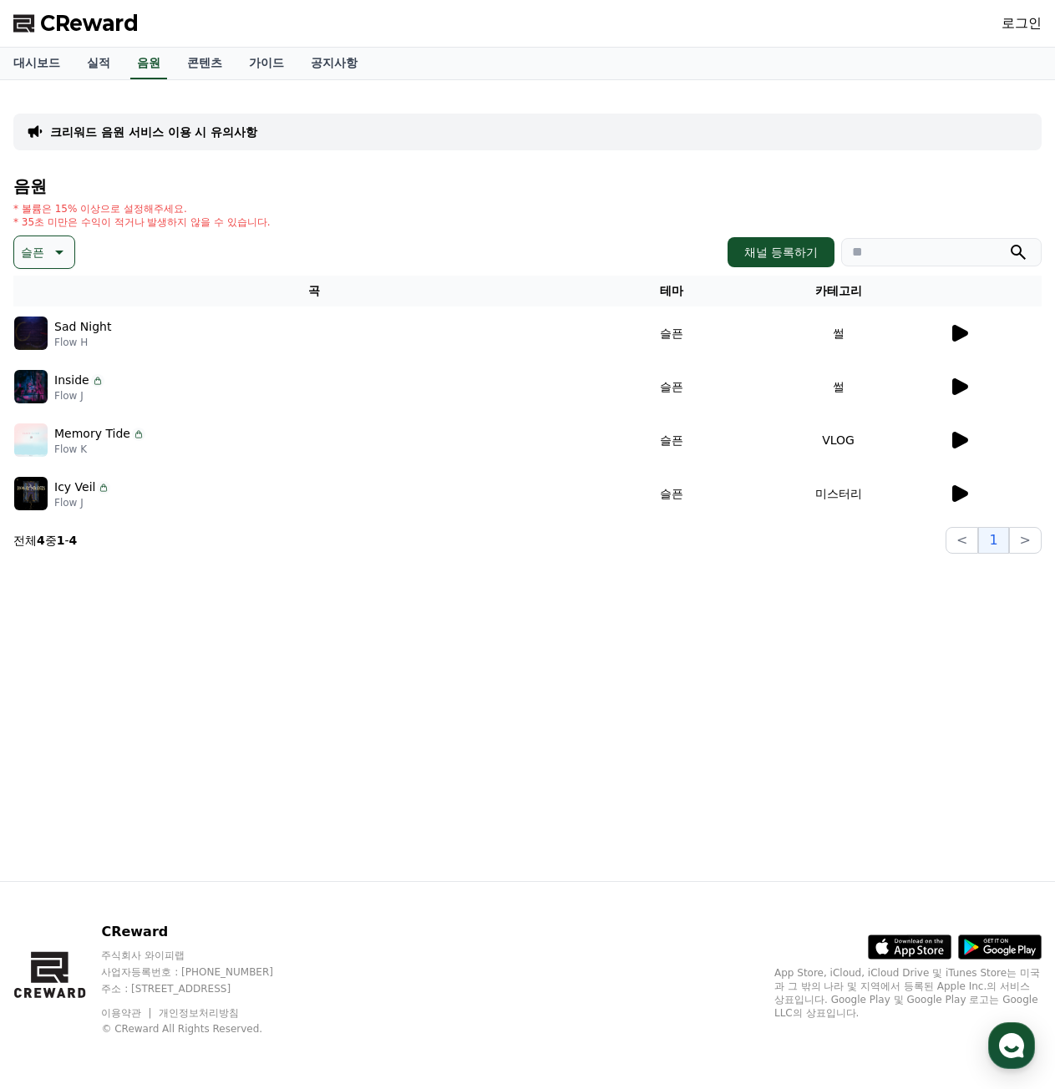
click at [968, 338] on icon at bounding box center [958, 333] width 20 height 20
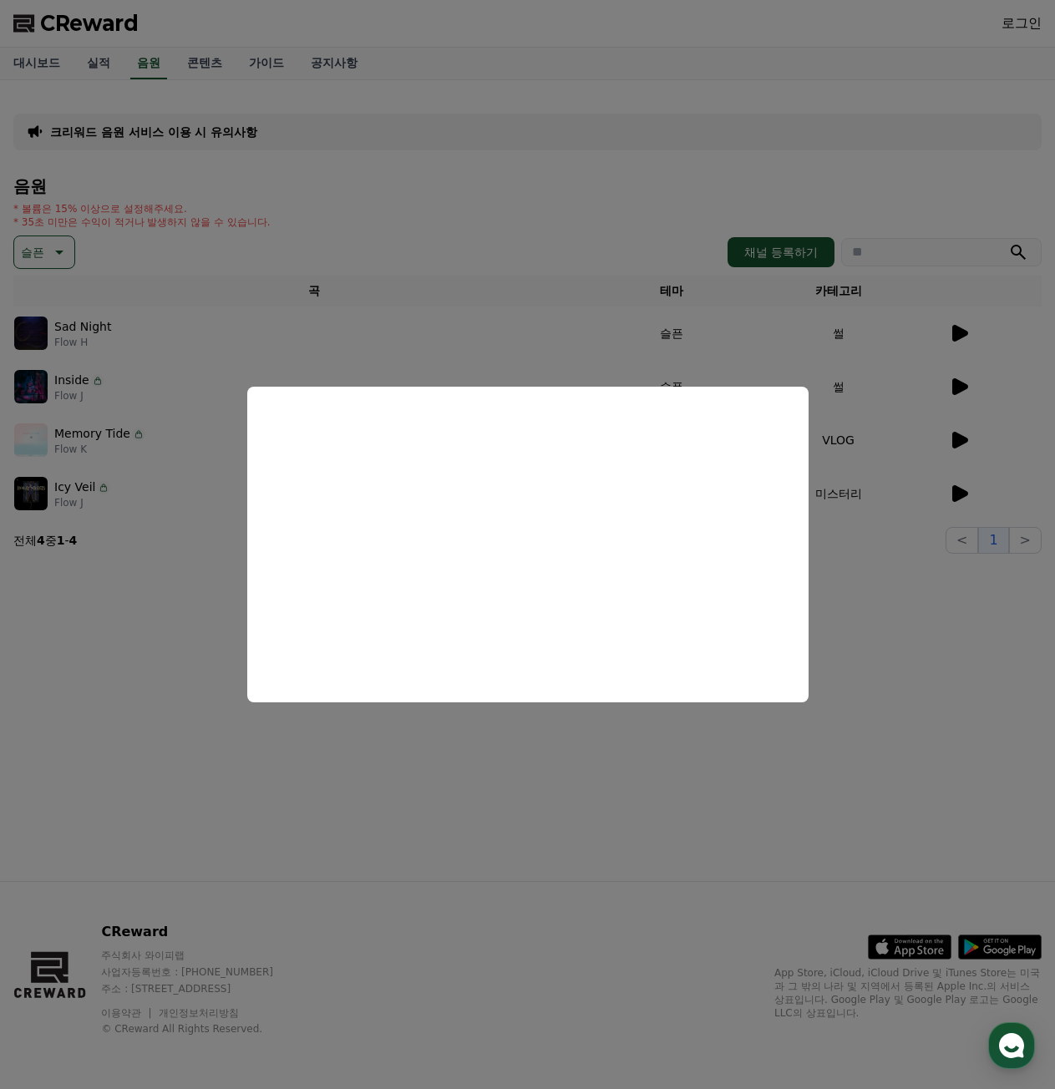
click at [866, 643] on button "close modal" at bounding box center [527, 544] width 1055 height 1089
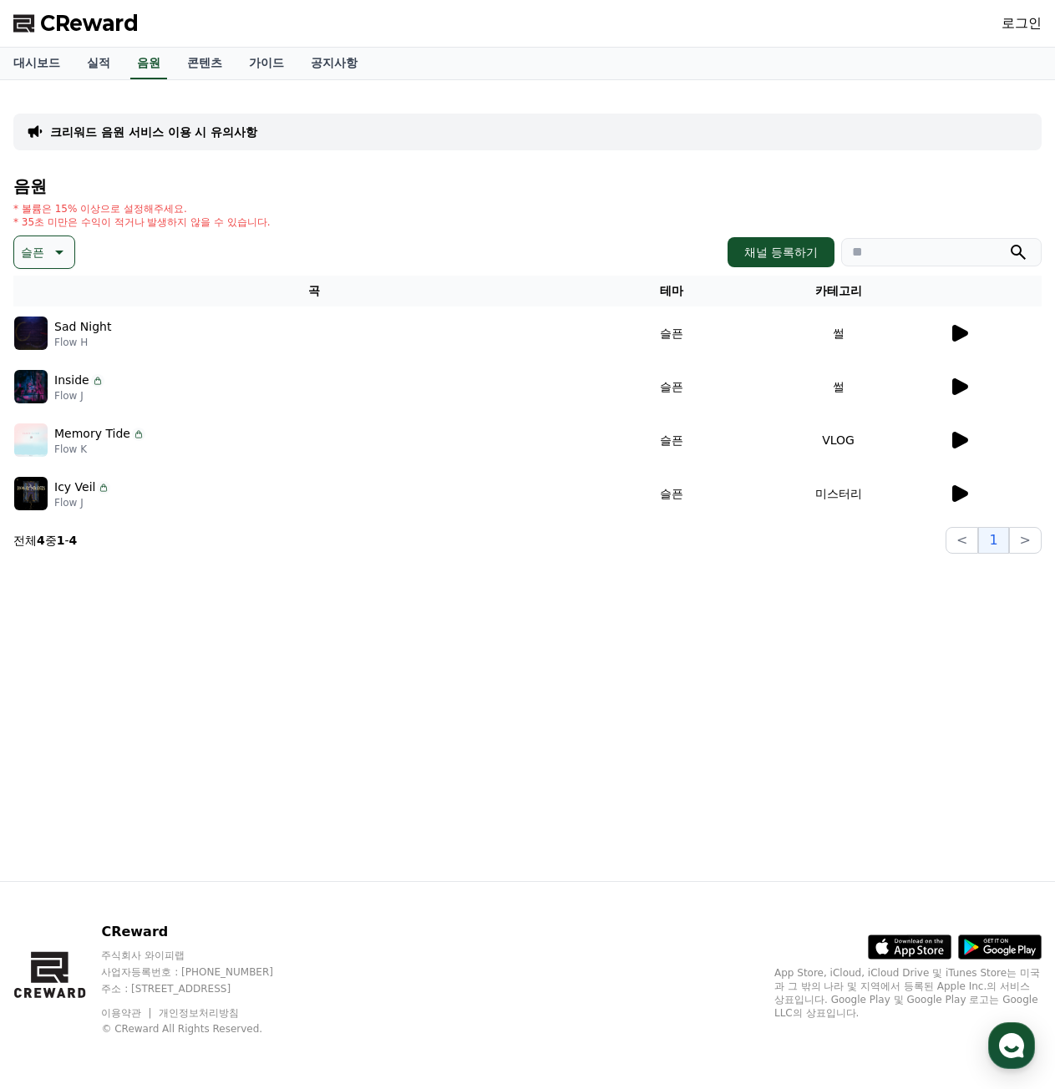
click at [60, 261] on icon at bounding box center [58, 252] width 20 height 20
click at [52, 347] on button "그루브" at bounding box center [40, 339] width 48 height 37
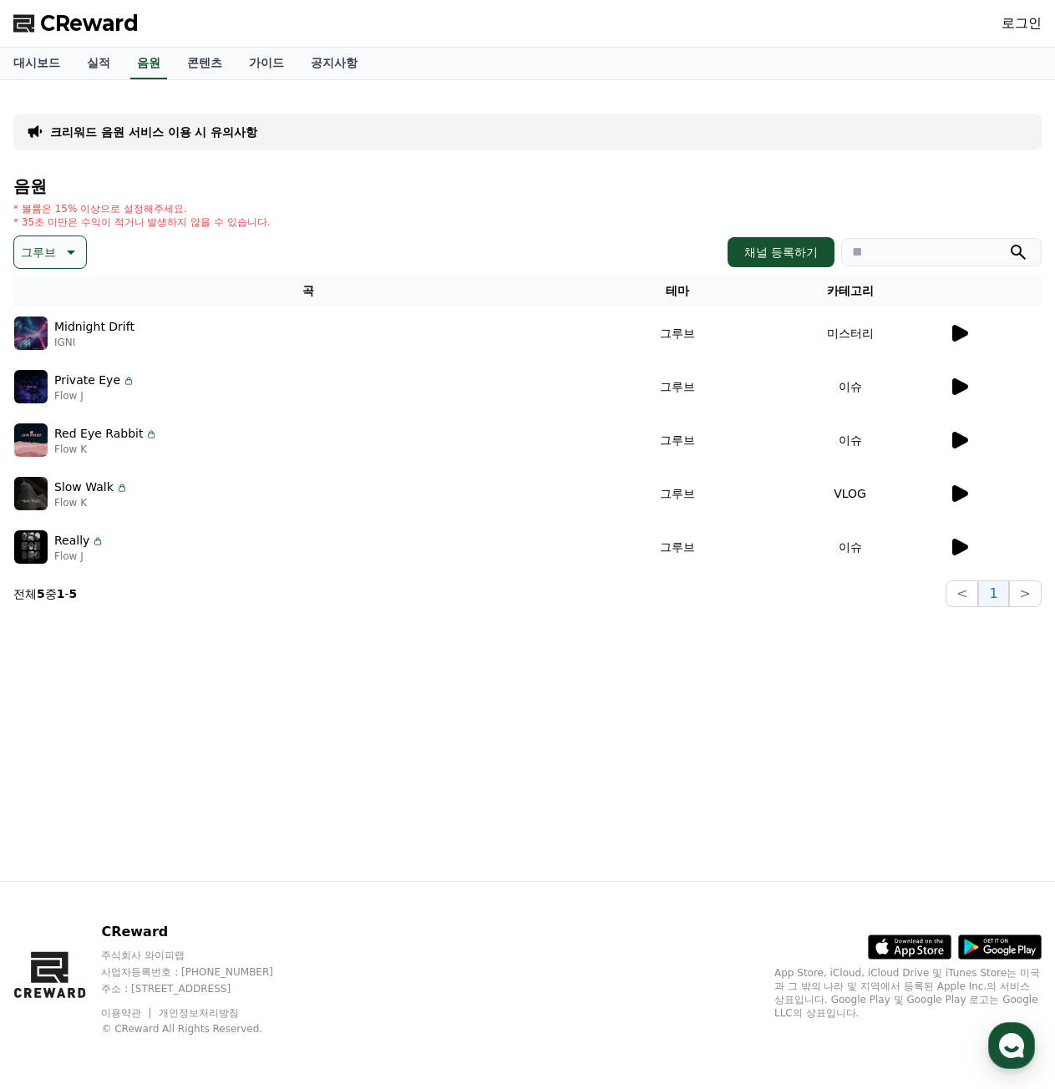
click at [65, 255] on icon at bounding box center [69, 252] width 20 height 20
click at [40, 374] on button "EDM" at bounding box center [36, 380] width 40 height 37
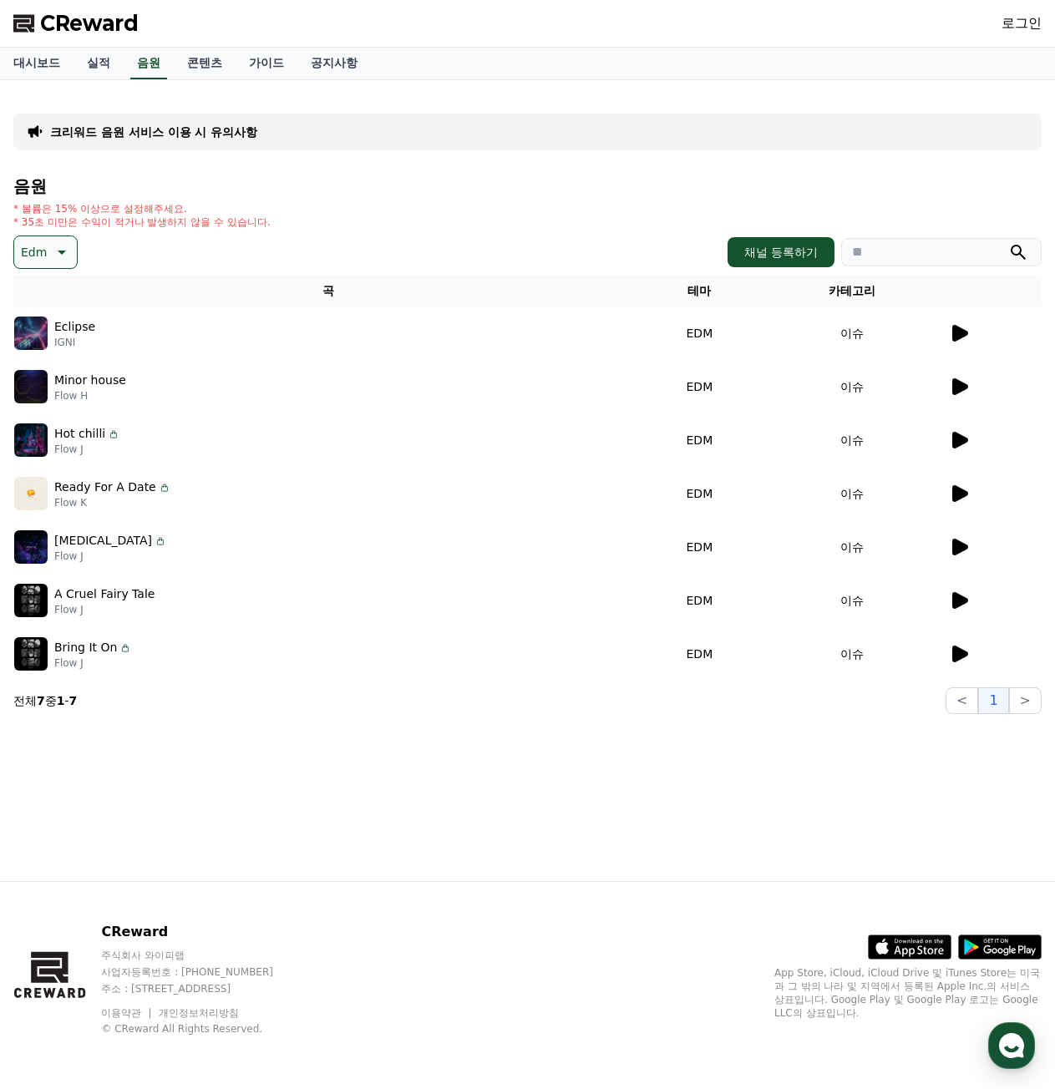
click at [61, 266] on button "Edm" at bounding box center [45, 251] width 64 height 33
click at [215, 243] on div "Edm 테마 전체 환상적인 호기심 어두운 밝은 통통튀는 신나는 반전 웅장한 드라마틱 즐거움 분위기있는 EDM 그루브 슬픈 잔잔한 귀여운 감동적…" at bounding box center [527, 251] width 1028 height 33
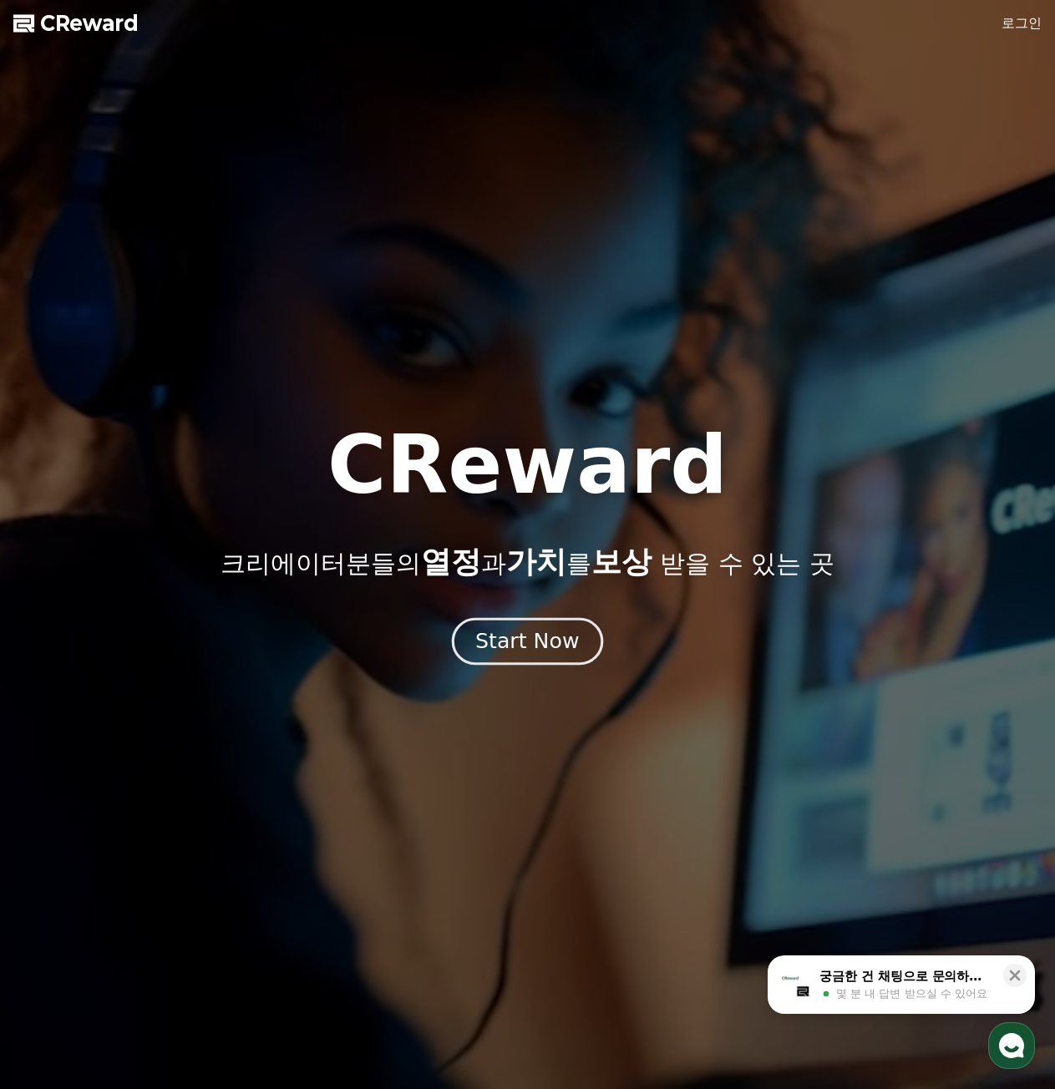
click at [531, 645] on div "Start Now" at bounding box center [527, 641] width 104 height 28
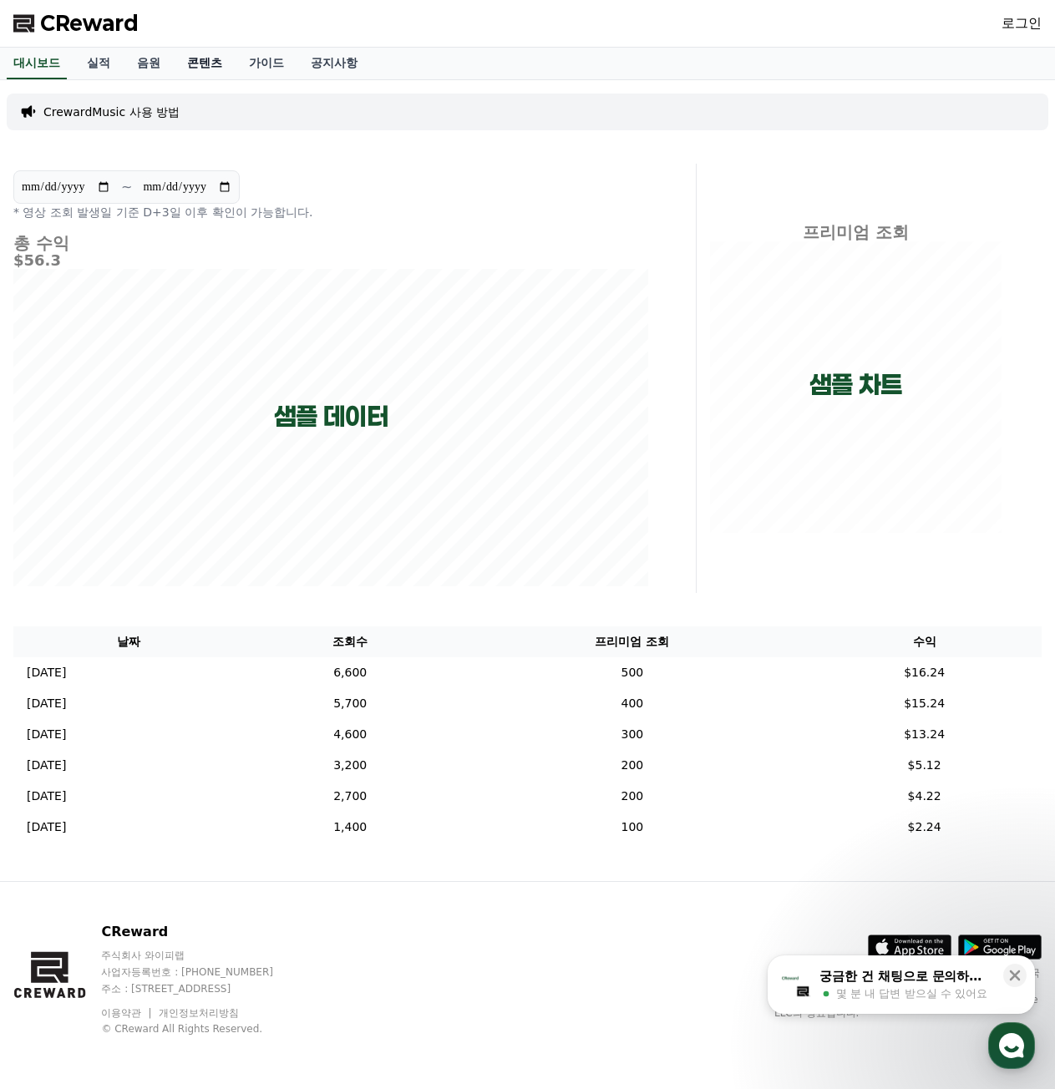
click at [205, 58] on link "콘텐츠" at bounding box center [205, 64] width 62 height 32
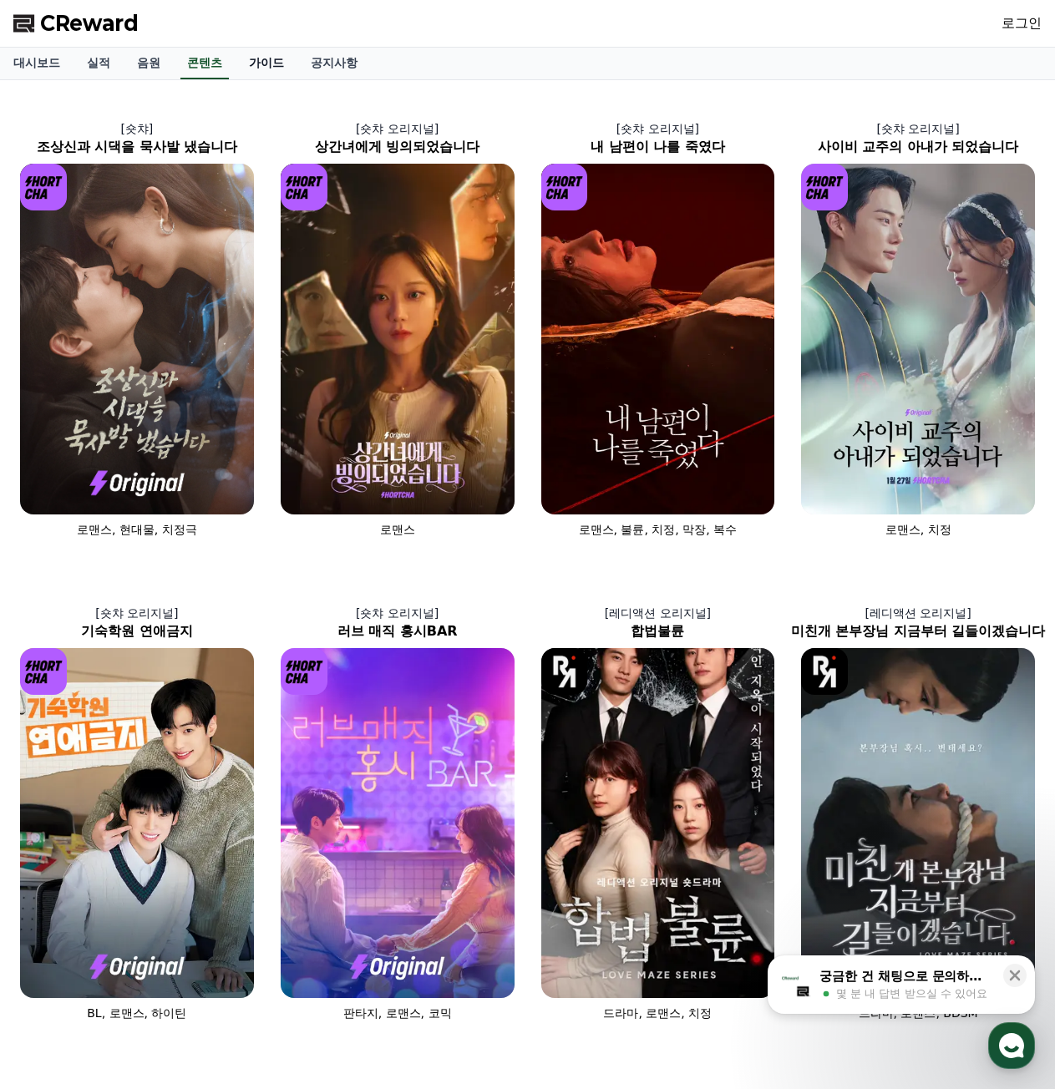
click at [260, 60] on link "가이드" at bounding box center [266, 64] width 62 height 32
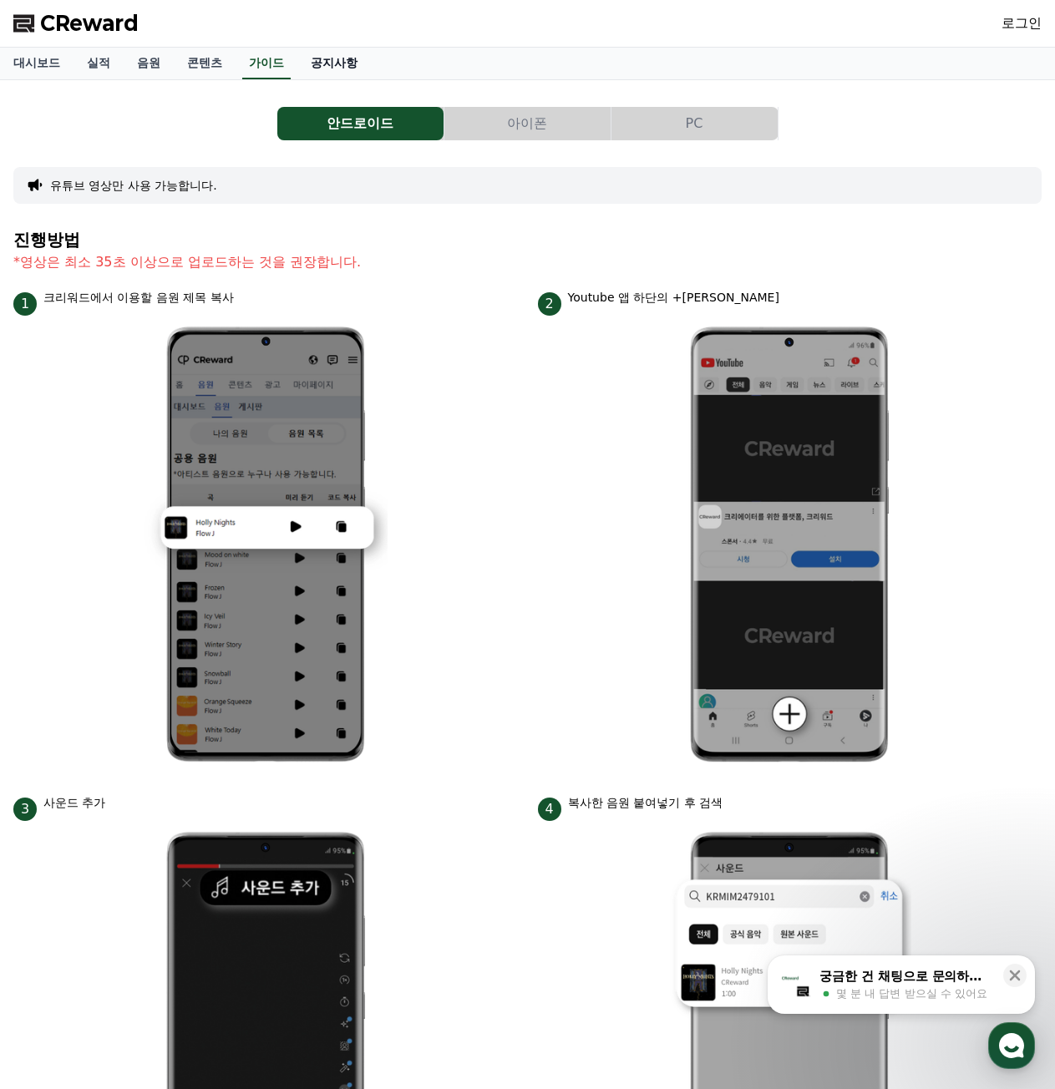
click at [334, 69] on link "공지사항" at bounding box center [333, 64] width 73 height 32
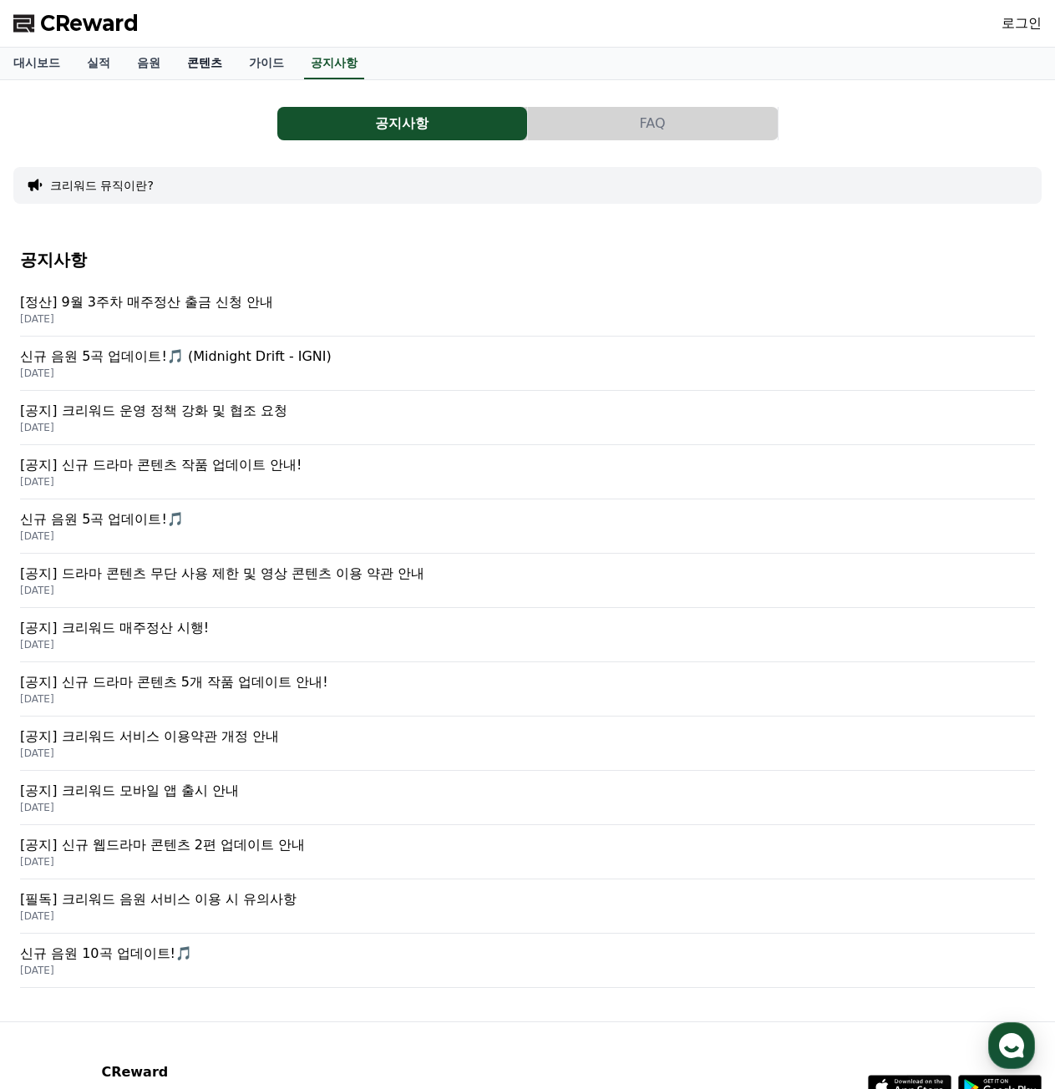
click at [205, 60] on link "콘텐츠" at bounding box center [205, 64] width 62 height 32
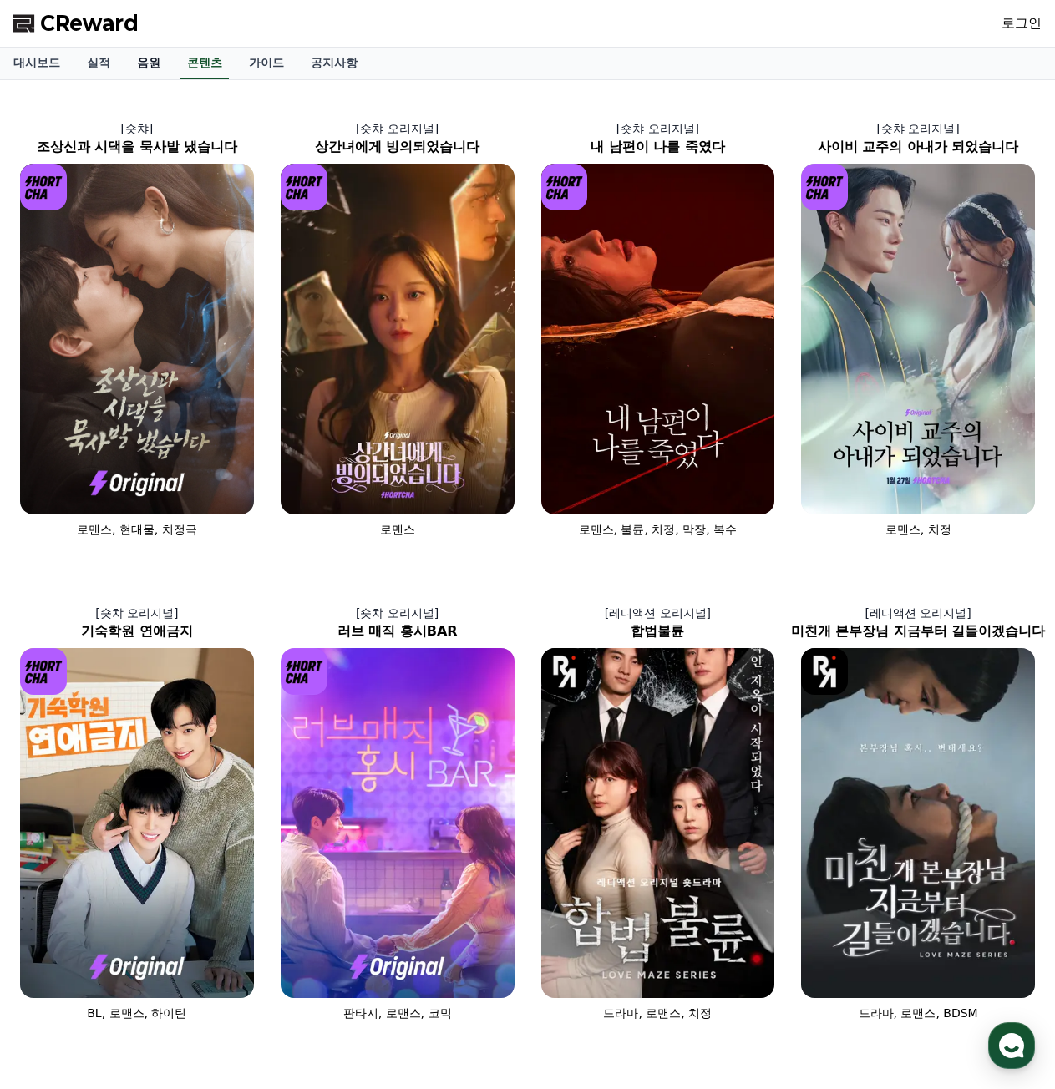
click at [137, 63] on link "음원" at bounding box center [149, 64] width 50 height 32
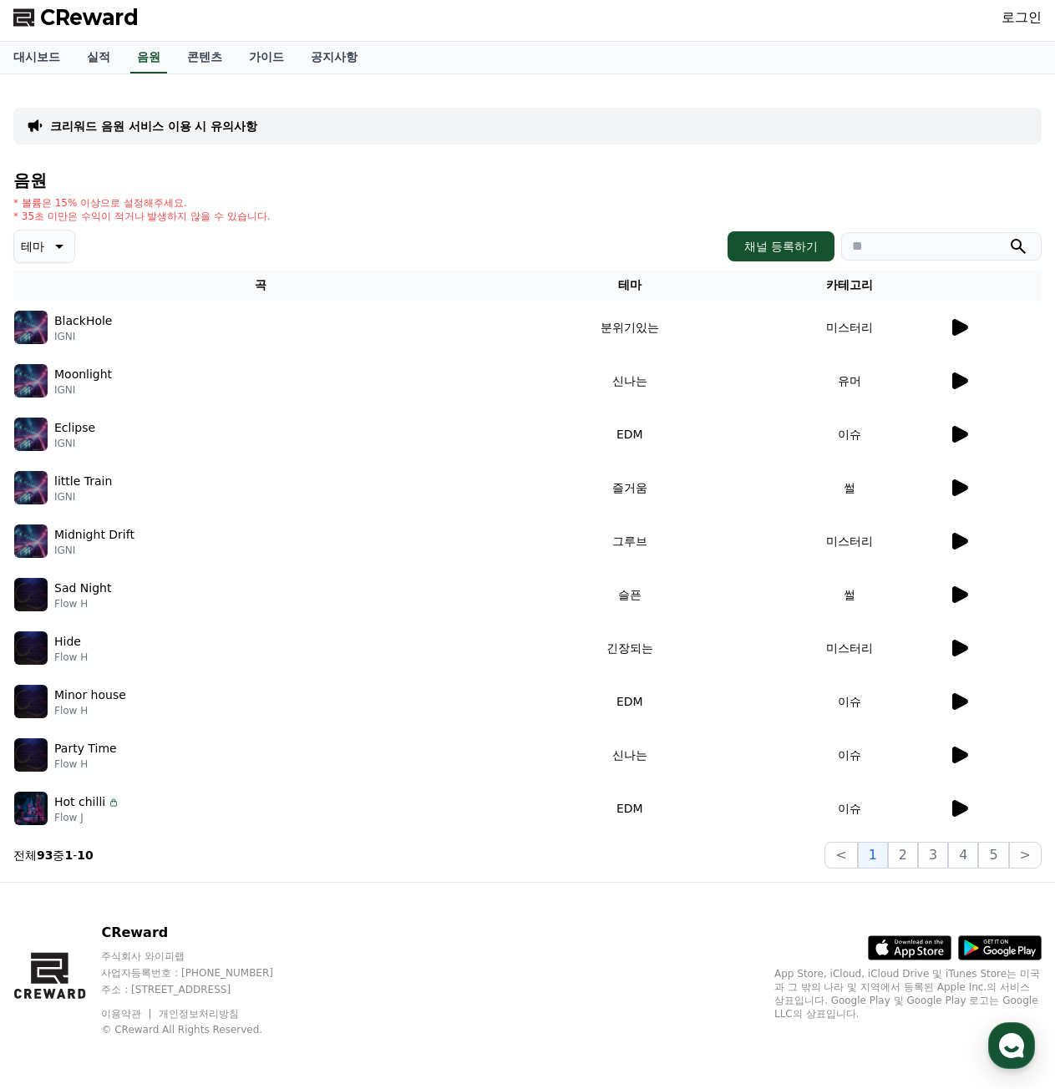
scroll to position [7, 0]
click at [863, 241] on input "search" at bounding box center [941, 245] width 200 height 28
paste input "**********"
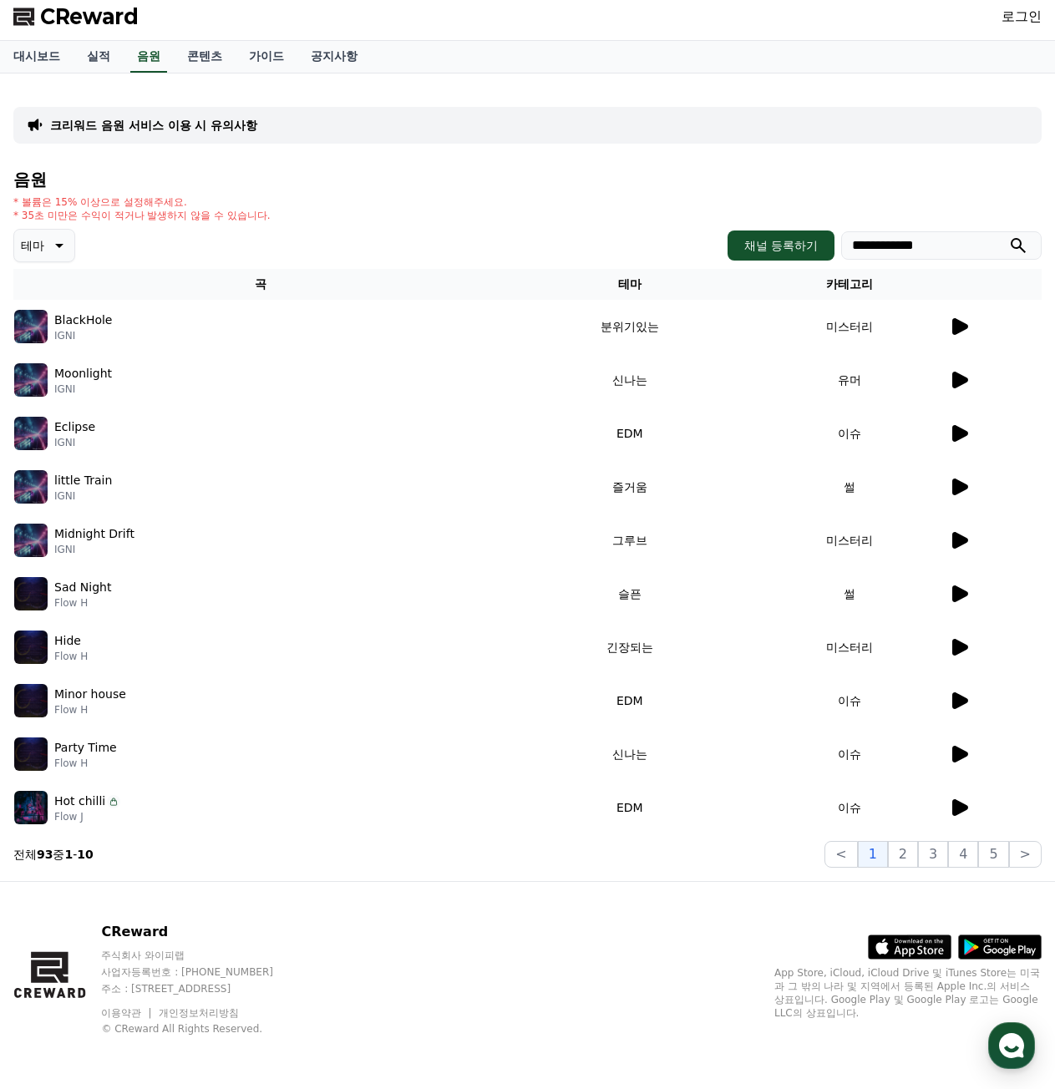
type input "**********"
click at [1027, 242] on icon "submit" at bounding box center [1018, 245] width 20 height 20
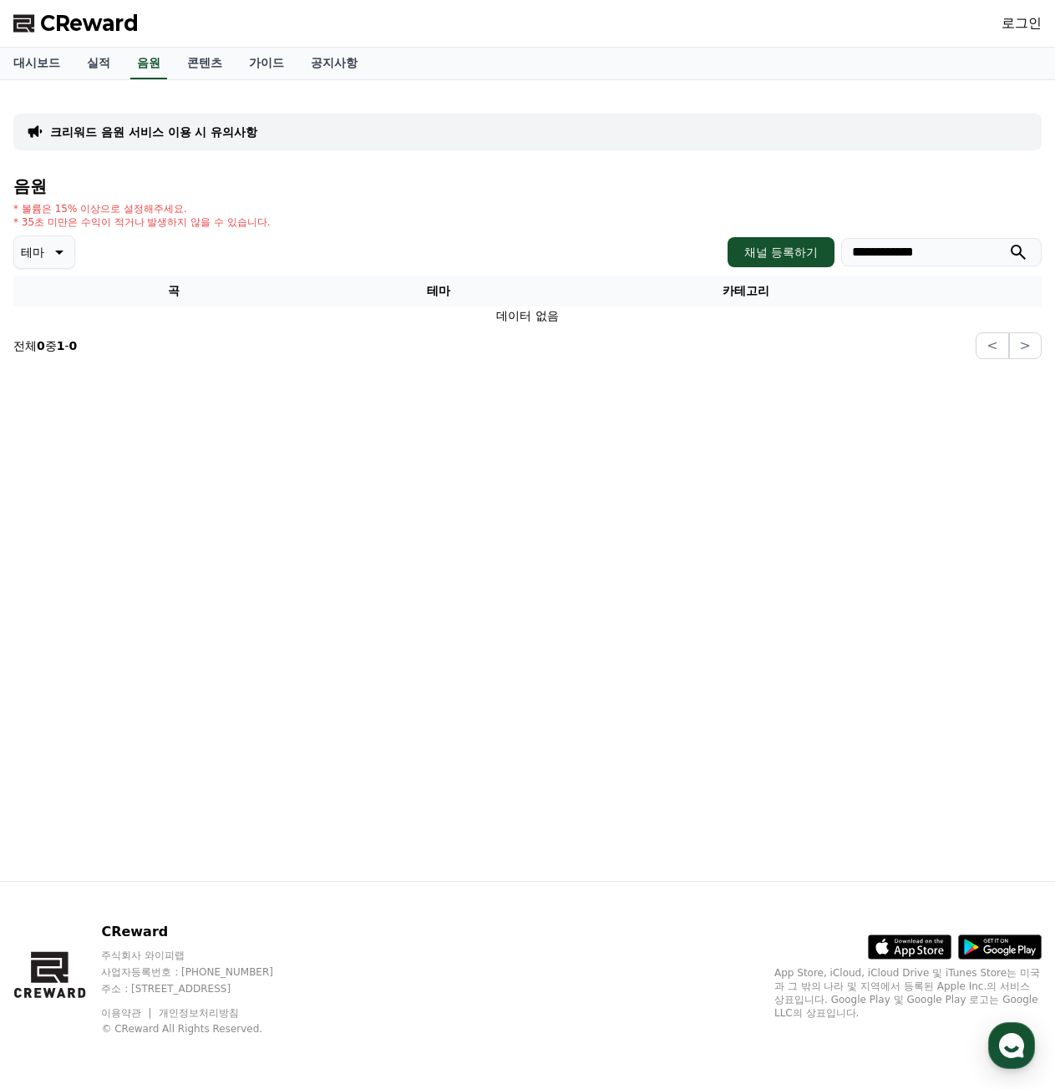
drag, startPoint x: 778, startPoint y: 354, endPoint x: 763, endPoint y: 360, distance: 16.1
click at [57, 251] on icon at bounding box center [59, 252] width 8 height 4
click at [65, 291] on div "전체 환상적인 호기심 어두운 밝은 통통튀는 신나는 반전 웅장한 드라마틱 즐거움 분위기있는 EDM 그루브 슬픈 잔잔한 귀여운 감동적인 긴장되는 …" at bounding box center [52, 709] width 72 height 862
click at [39, 298] on button "전체" at bounding box center [34, 296] width 37 height 37
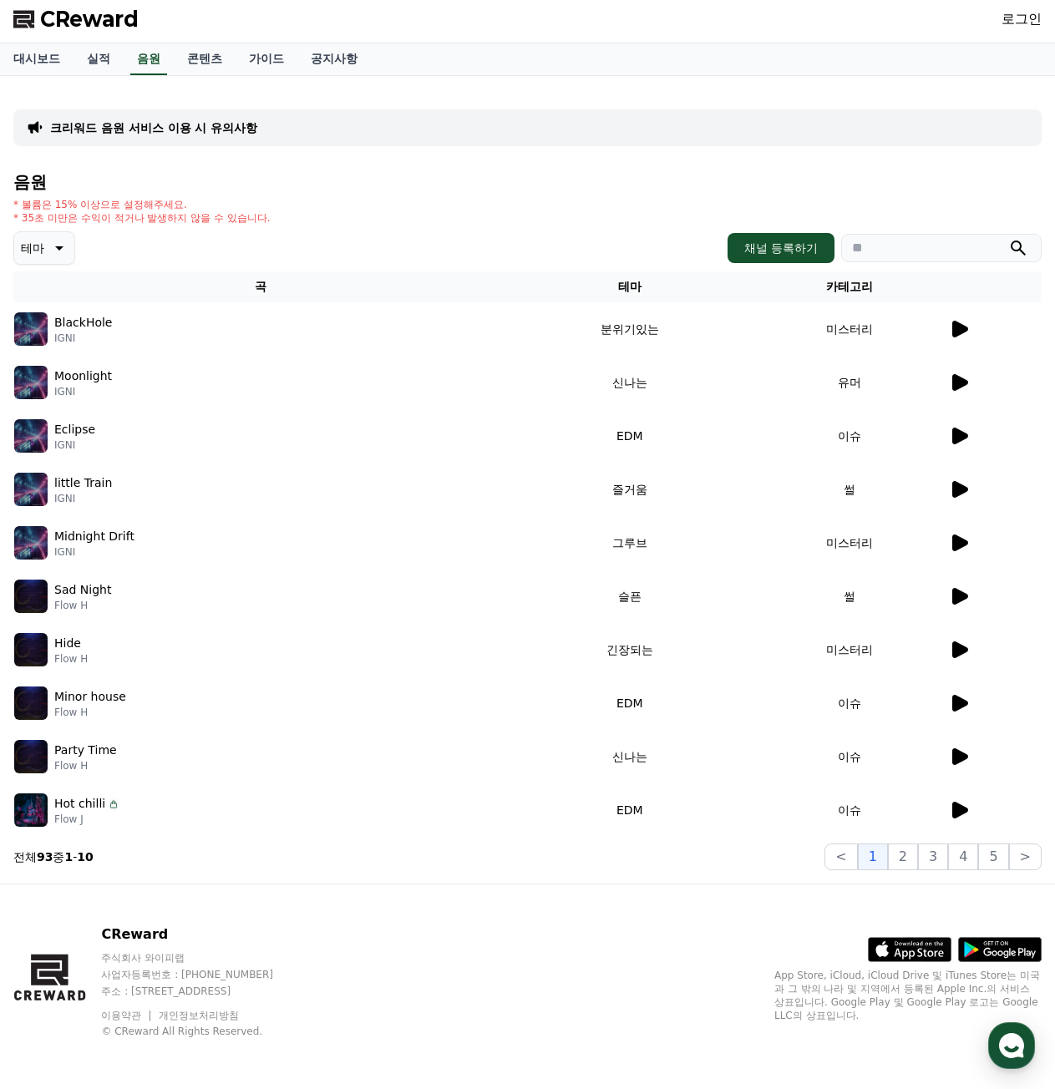
scroll to position [7, 0]
